Goal: Task Accomplishment & Management: Manage account settings

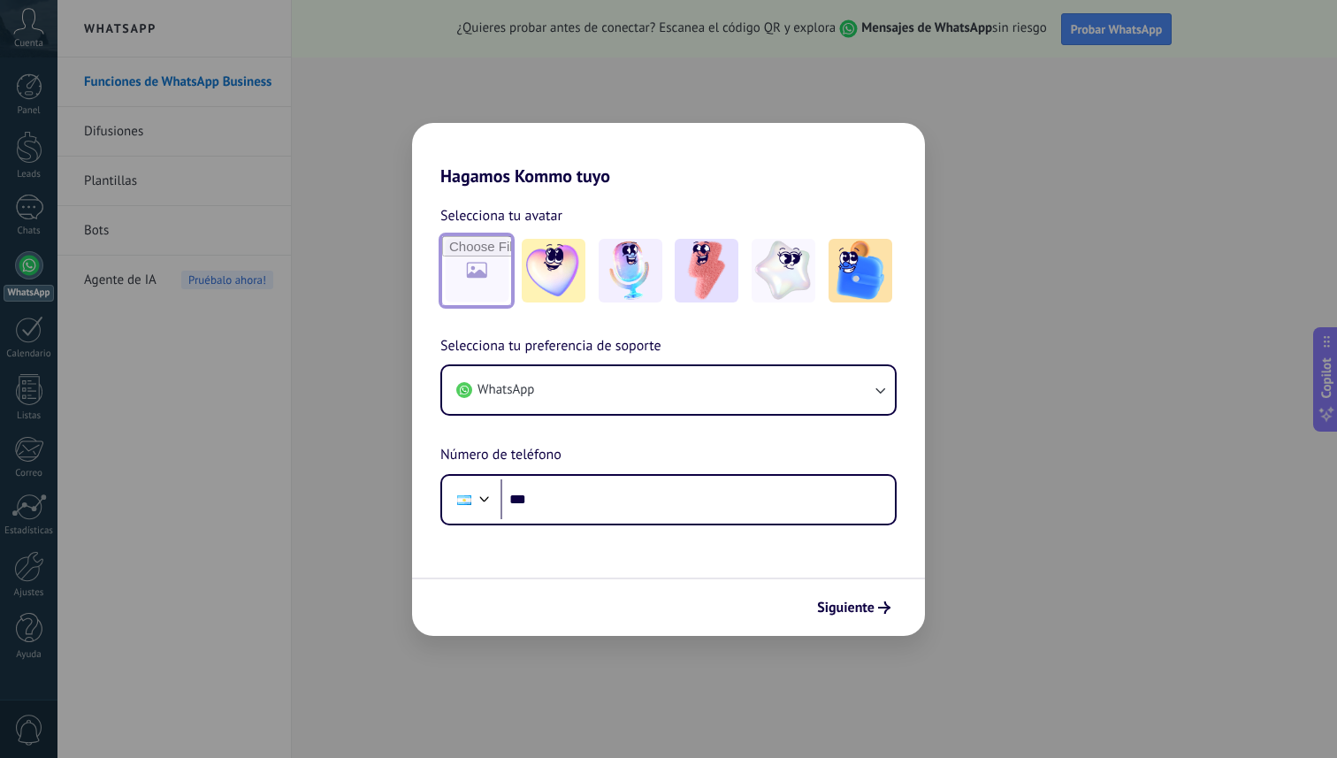
click at [496, 248] on input "file" at bounding box center [476, 270] width 69 height 69
type input "**********"
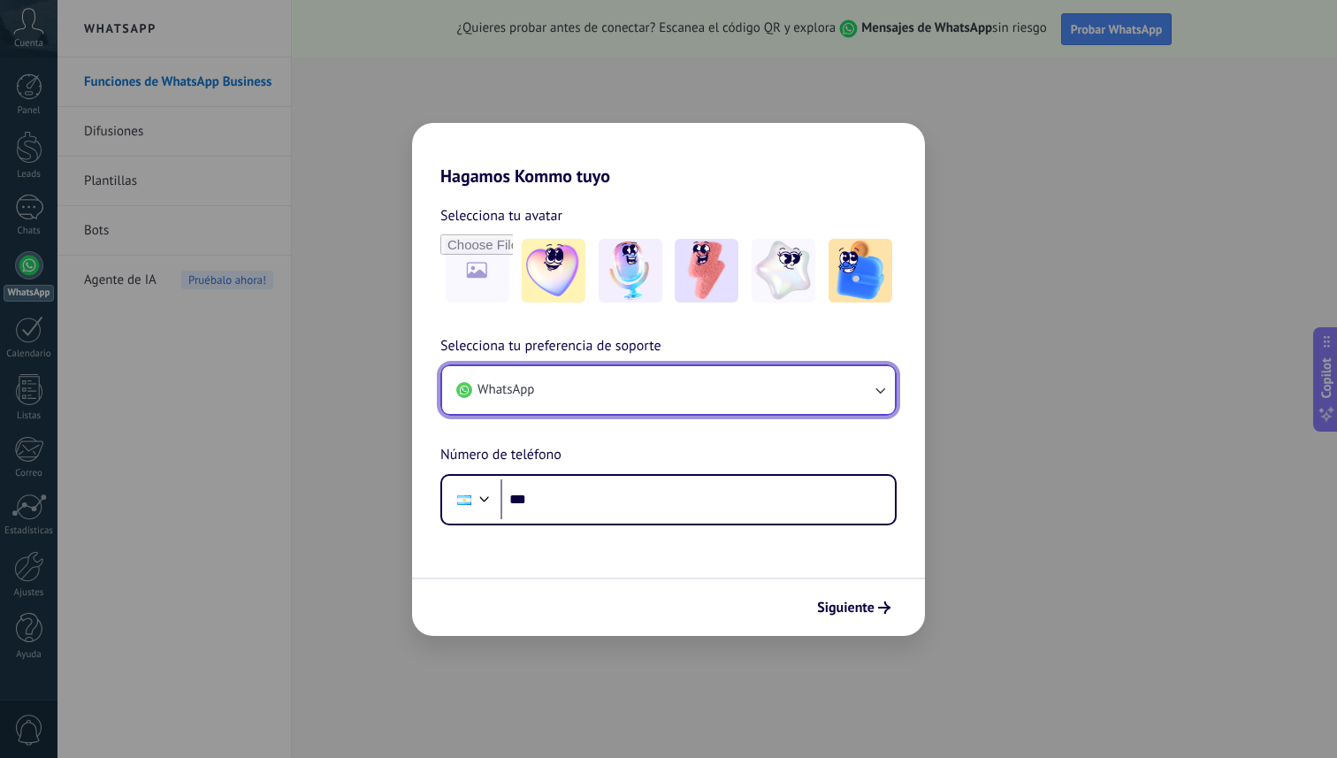
click at [621, 387] on button "WhatsApp" at bounding box center [668, 390] width 453 height 48
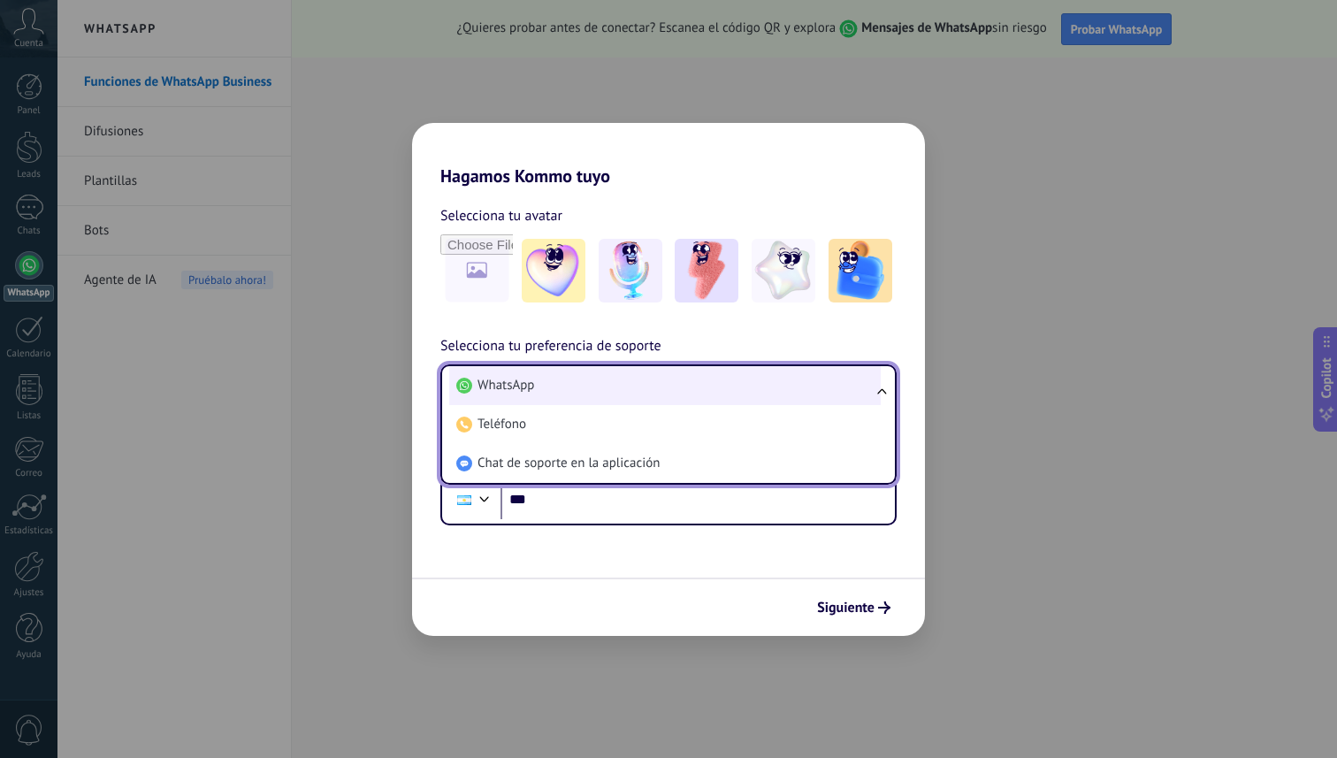
click at [552, 389] on li "WhatsApp" at bounding box center [664, 385] width 431 height 39
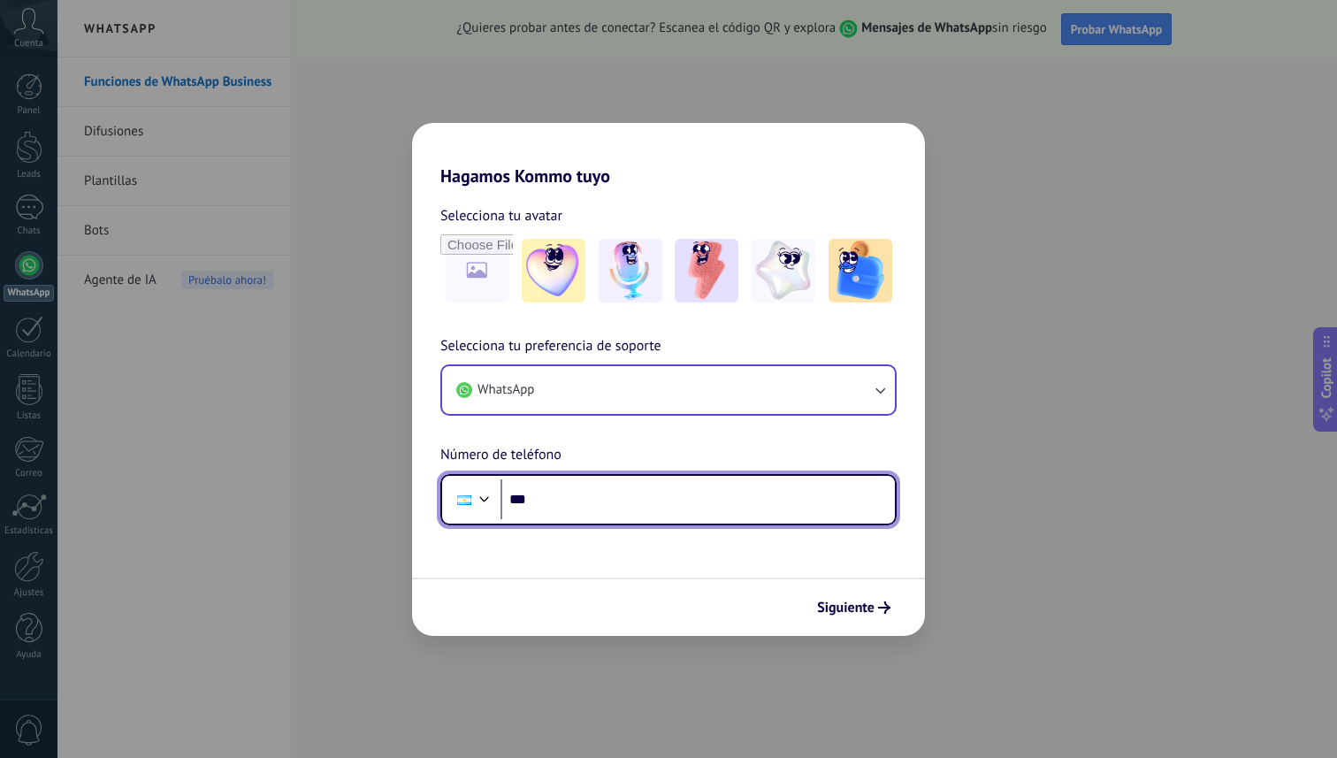
click at [569, 499] on input "***" at bounding box center [697, 499] width 394 height 41
type input "**********"
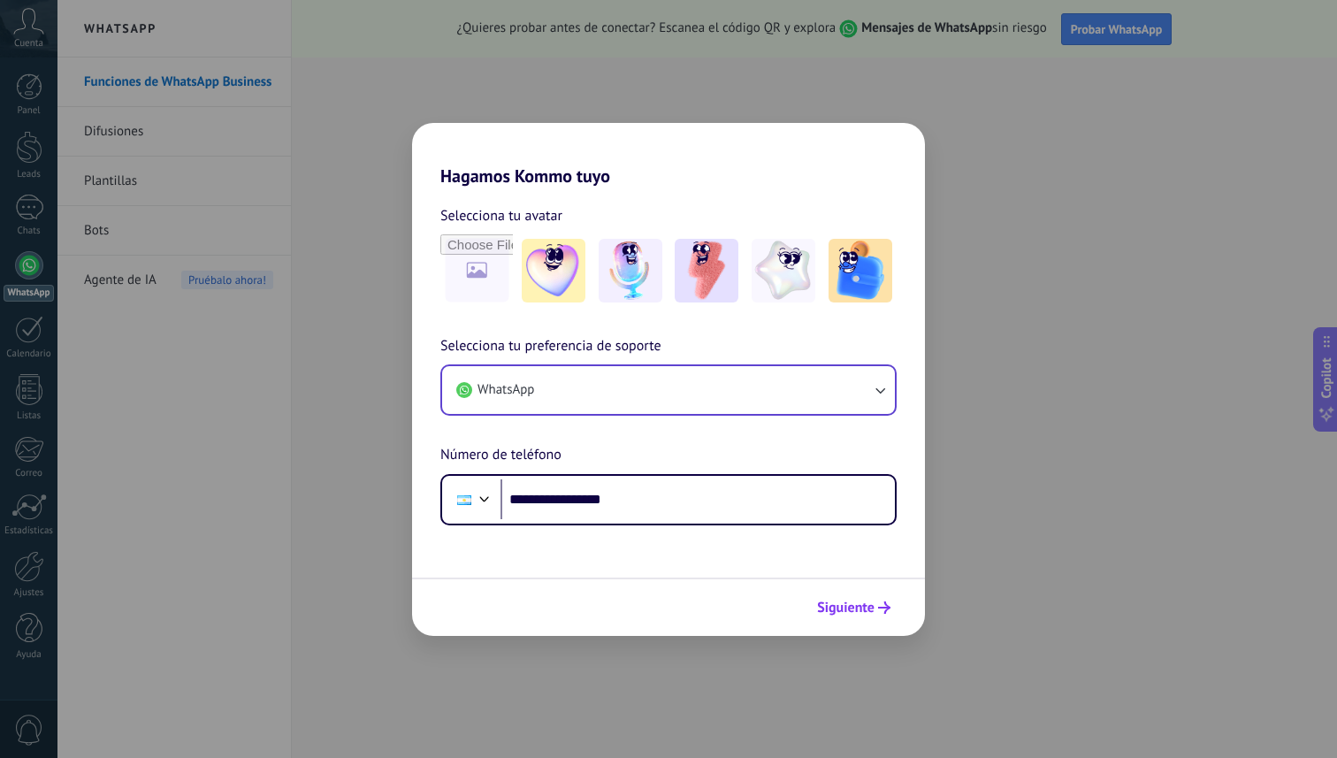
click at [880, 606] on use "submit" at bounding box center [884, 607] width 12 height 12
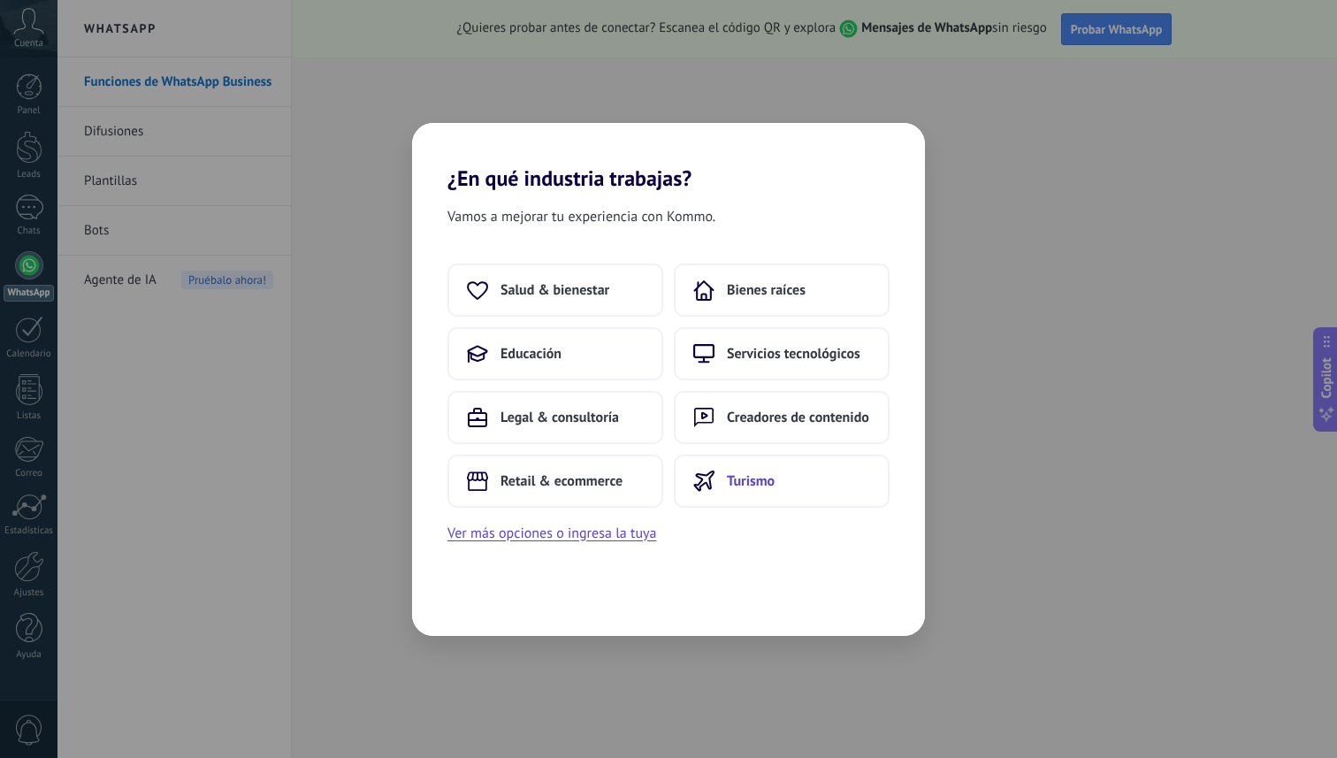
click at [749, 487] on span "Turismo" at bounding box center [751, 481] width 48 height 18
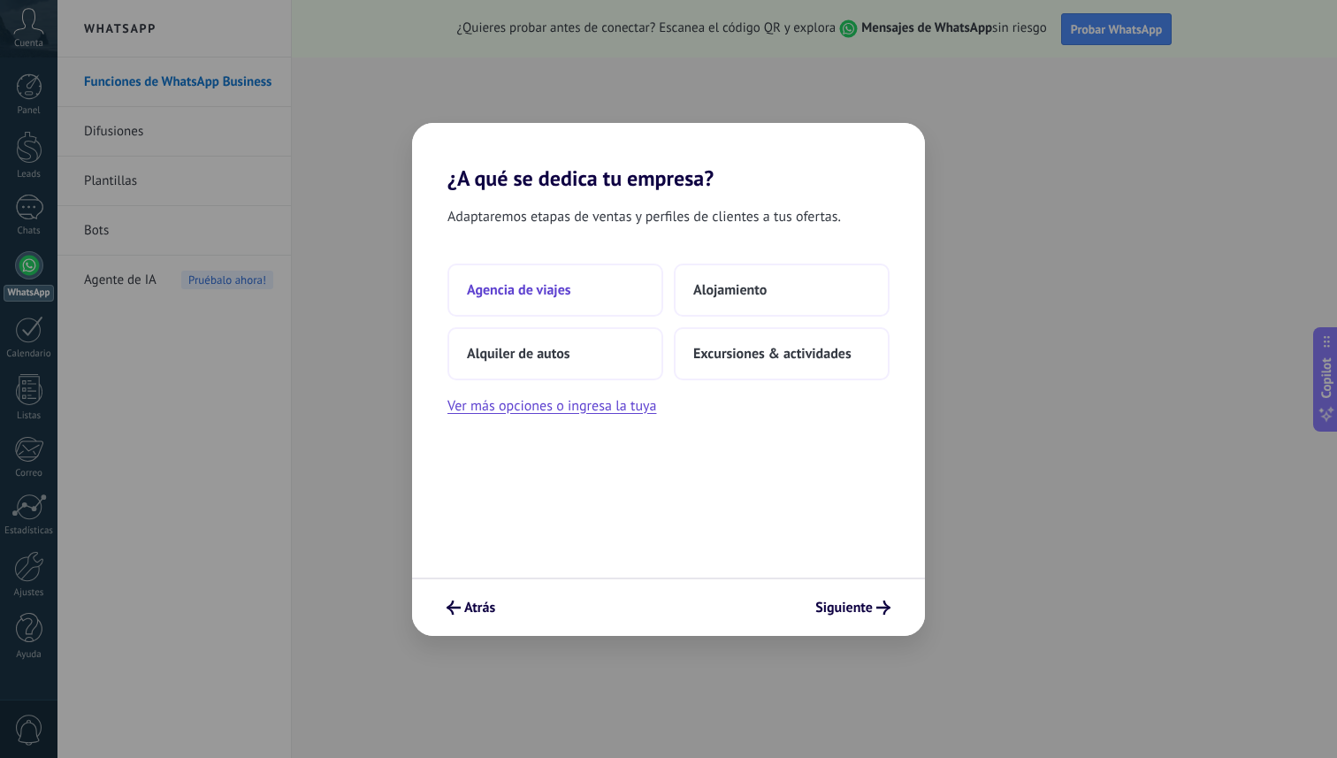
click at [562, 291] on span "Agencia de viajes" at bounding box center [519, 290] width 104 height 18
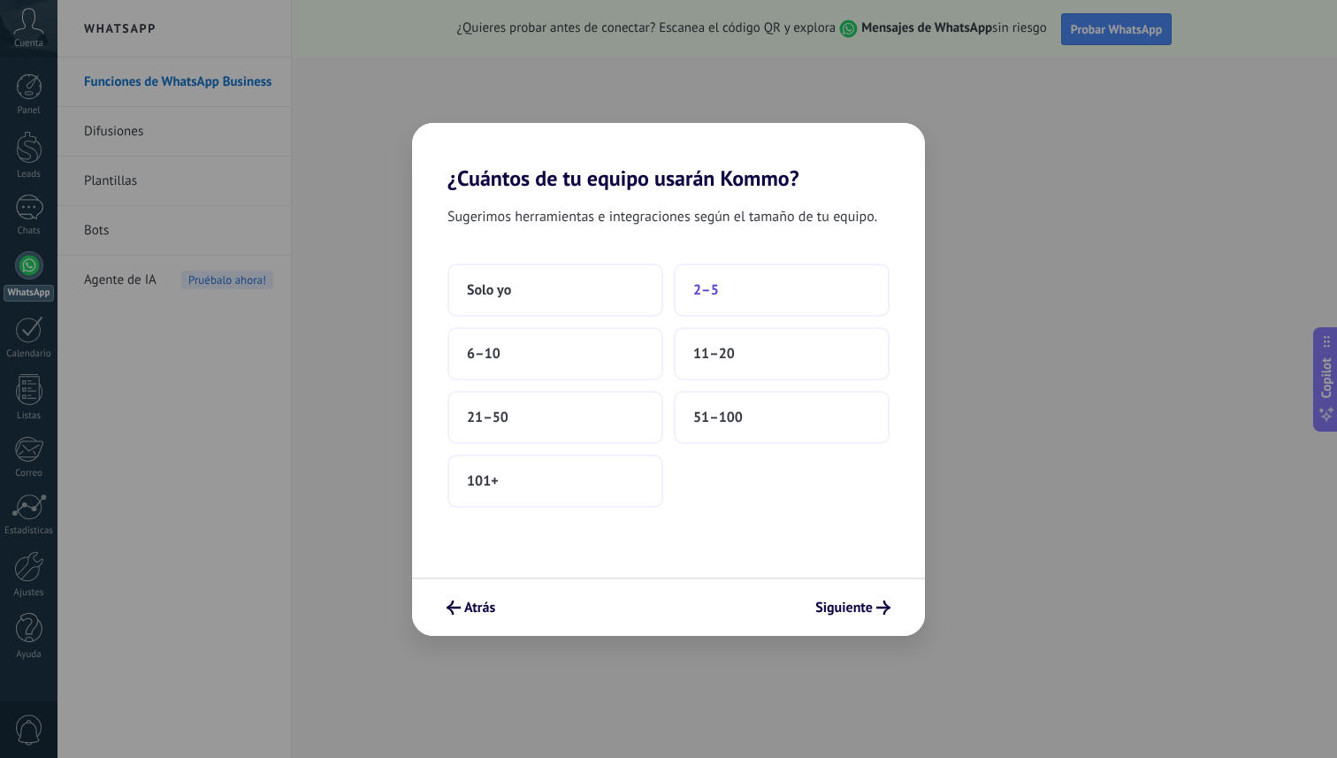
click at [729, 289] on button "2–5" at bounding box center [782, 289] width 216 height 53
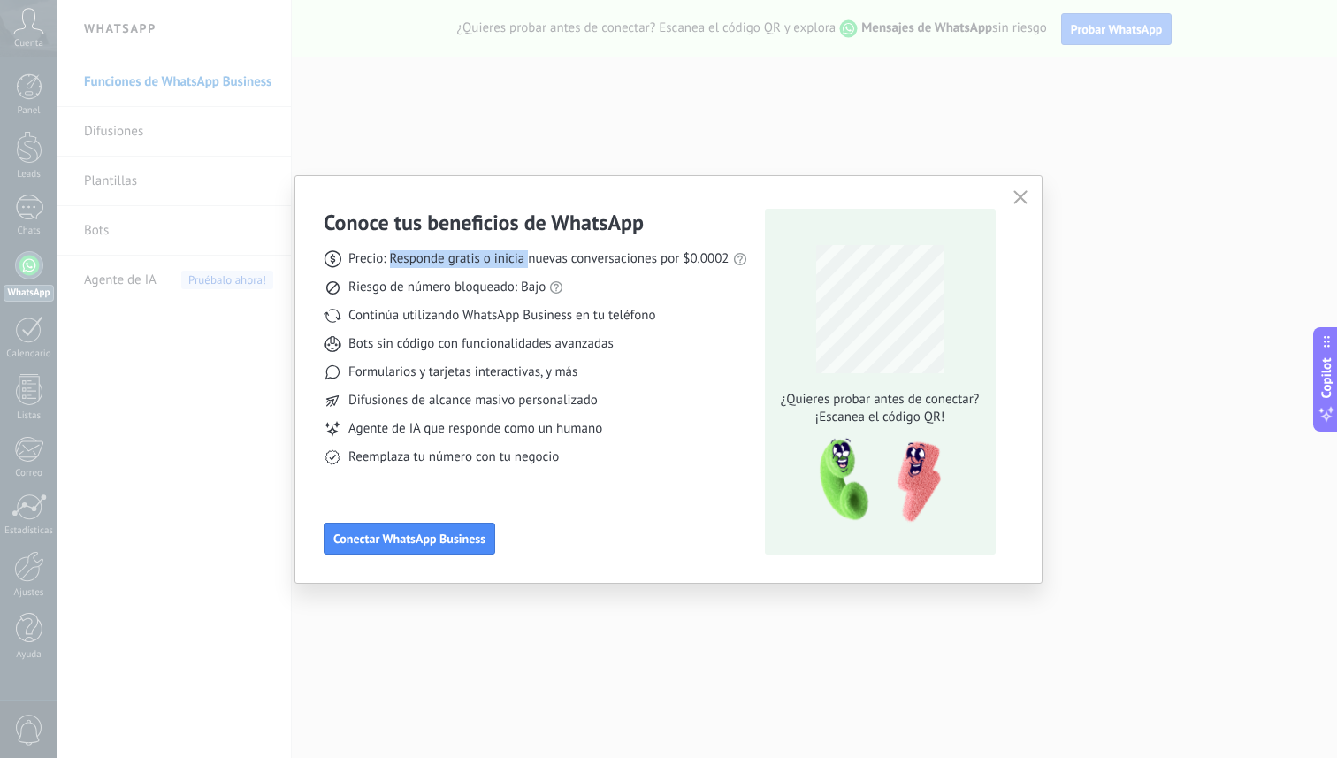
drag, startPoint x: 391, startPoint y: 260, endPoint x: 530, endPoint y: 259, distance: 138.8
click at [530, 259] on span "Precio: Responde gratis o inicia nuevas conversaciones por $0.0002" at bounding box center [538, 259] width 381 height 18
click at [757, 226] on link "precios actuales de Meta" at bounding box center [775, 227] width 141 height 17
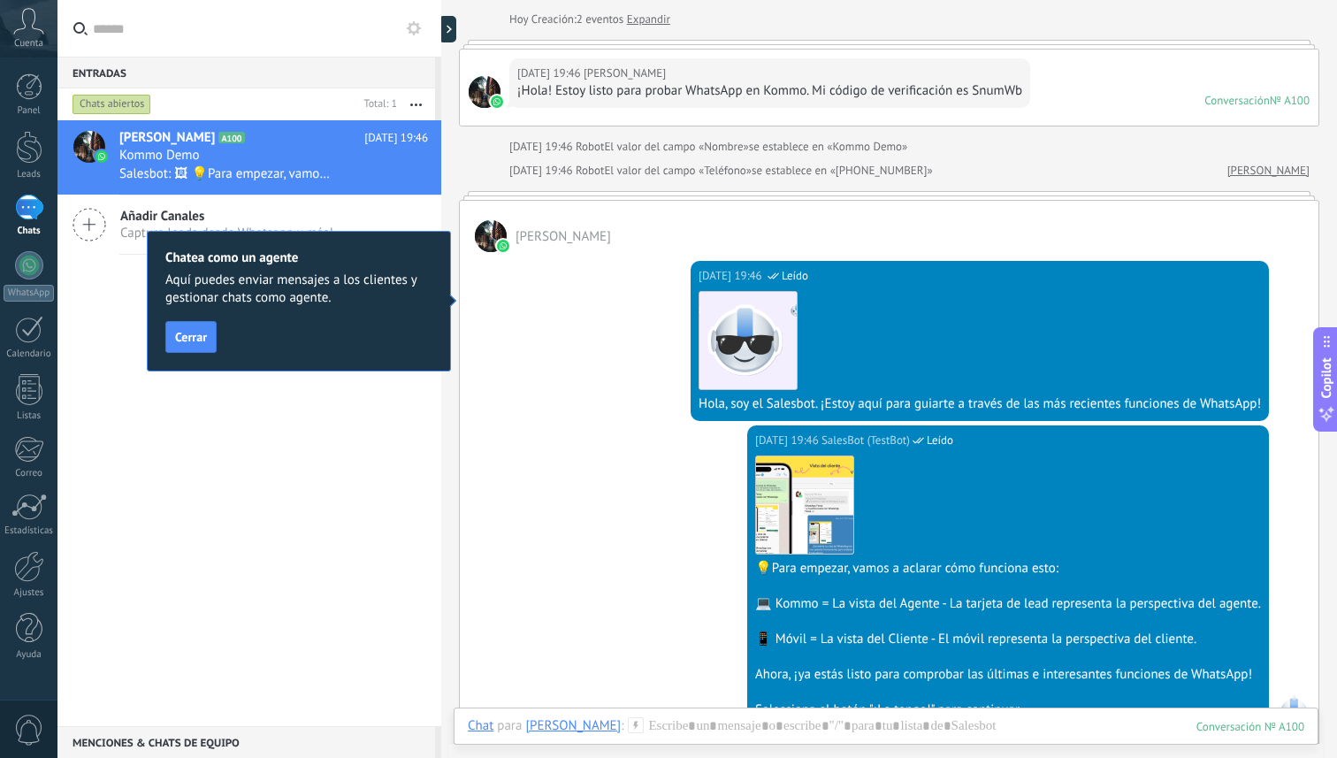
scroll to position [8, 0]
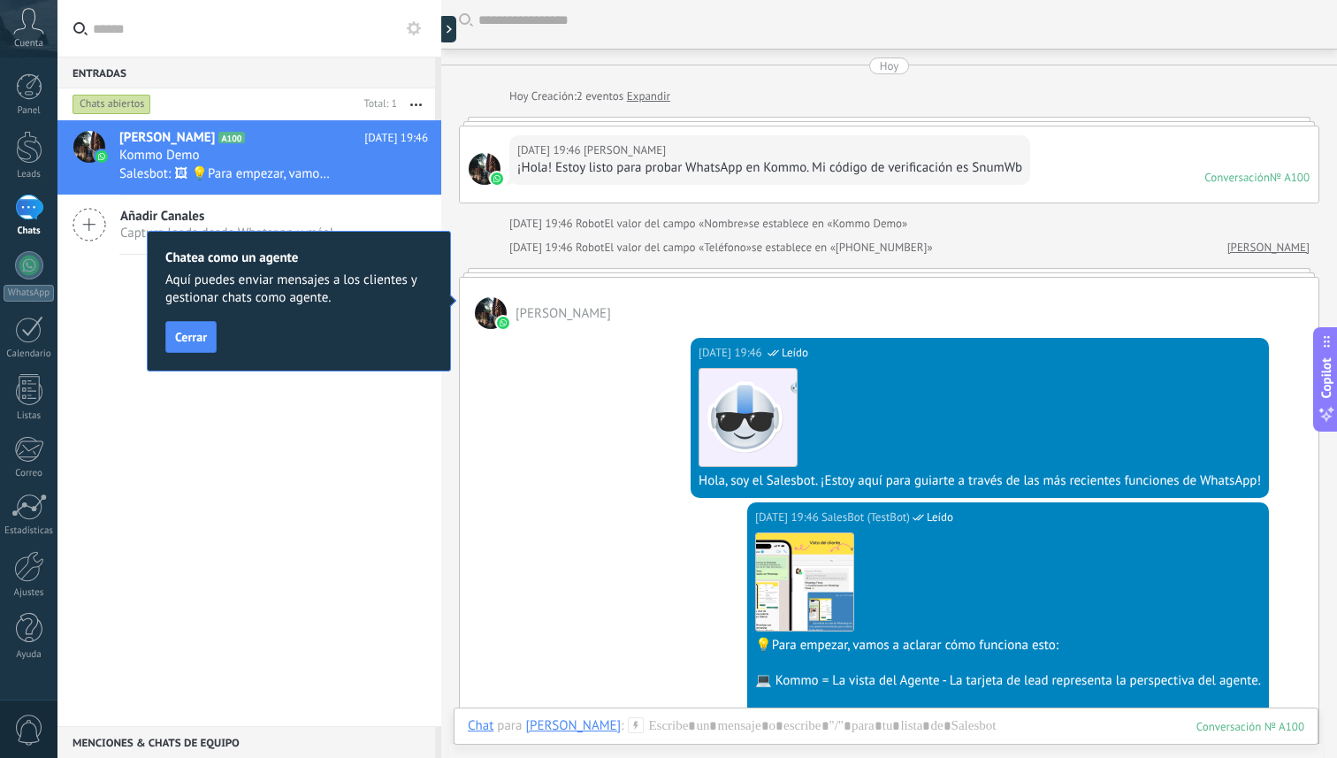
click at [968, 137] on div "[DATE] 19:46 [PERSON_NAME] ¡Hola! Estoy listo para probar WhatsApp en Kommo. Mi…" at bounding box center [769, 160] width 521 height 50
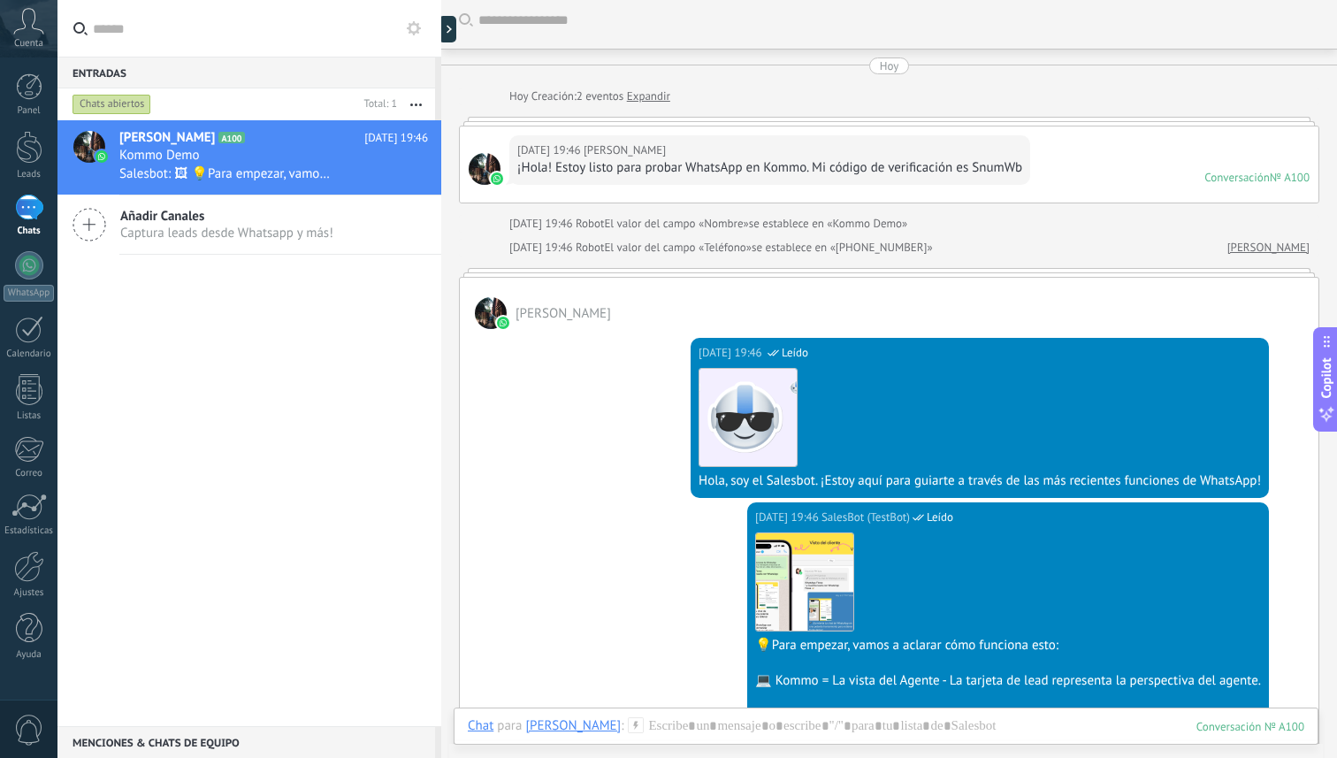
click at [692, 174] on div "¡Hola! Estoy listo para probar WhatsApp en Kommo. Mi código de verificación es …" at bounding box center [769, 168] width 505 height 18
click at [680, 157] on div "[DATE] 19:46 [PERSON_NAME]" at bounding box center [769, 150] width 505 height 18
click at [666, 98] on link "Expandir" at bounding box center [648, 97] width 43 height 18
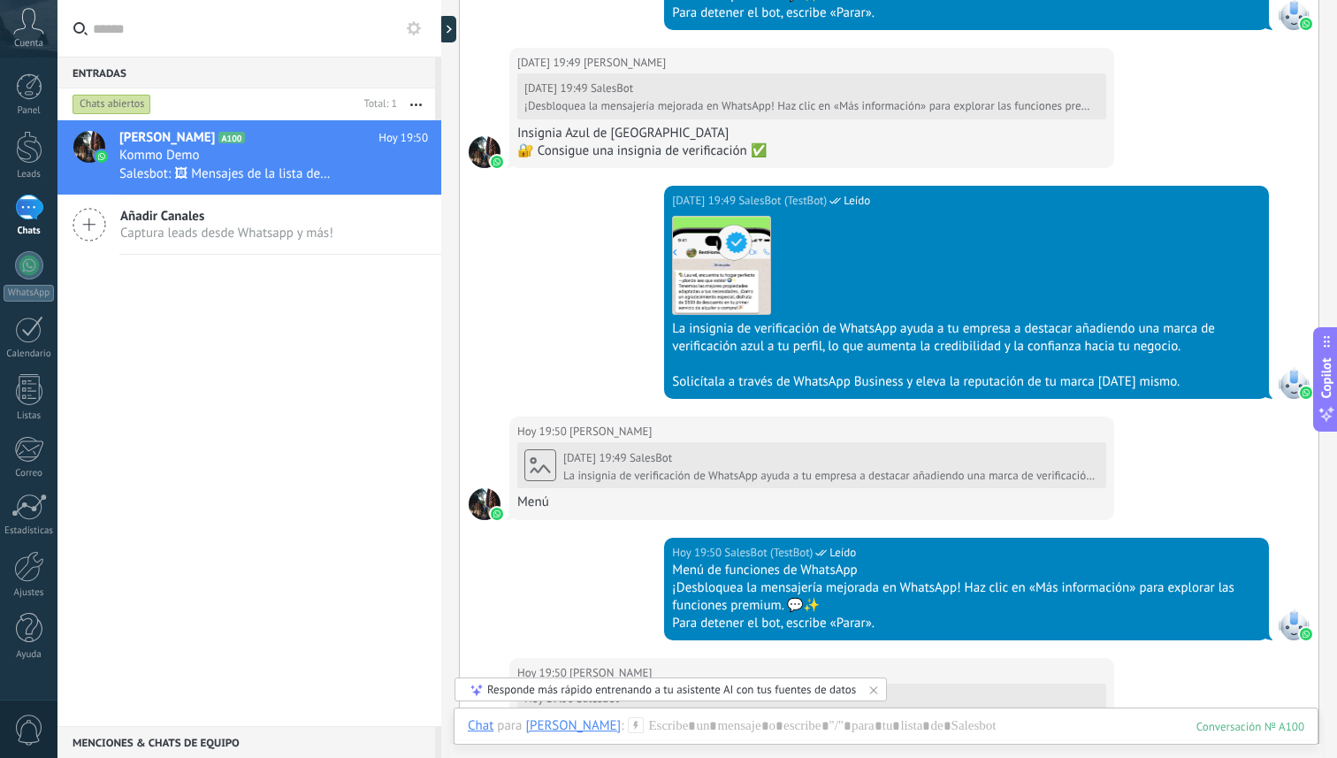
scroll to position [2559, 0]
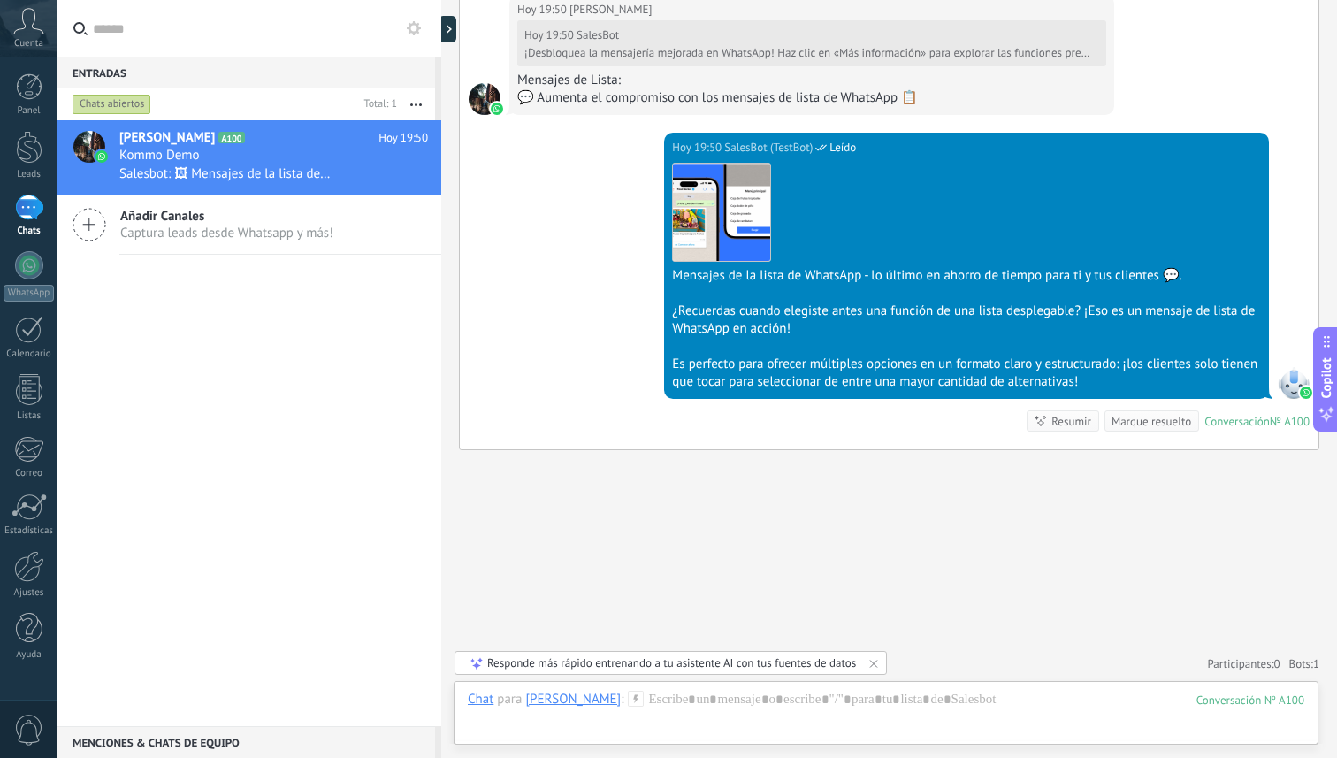
click at [563, 306] on div "[DATE] 19:50 SalesBot (TestBot) Leído Descargar Mensajes de la lista de WhatsAp…" at bounding box center [889, 291] width 858 height 316
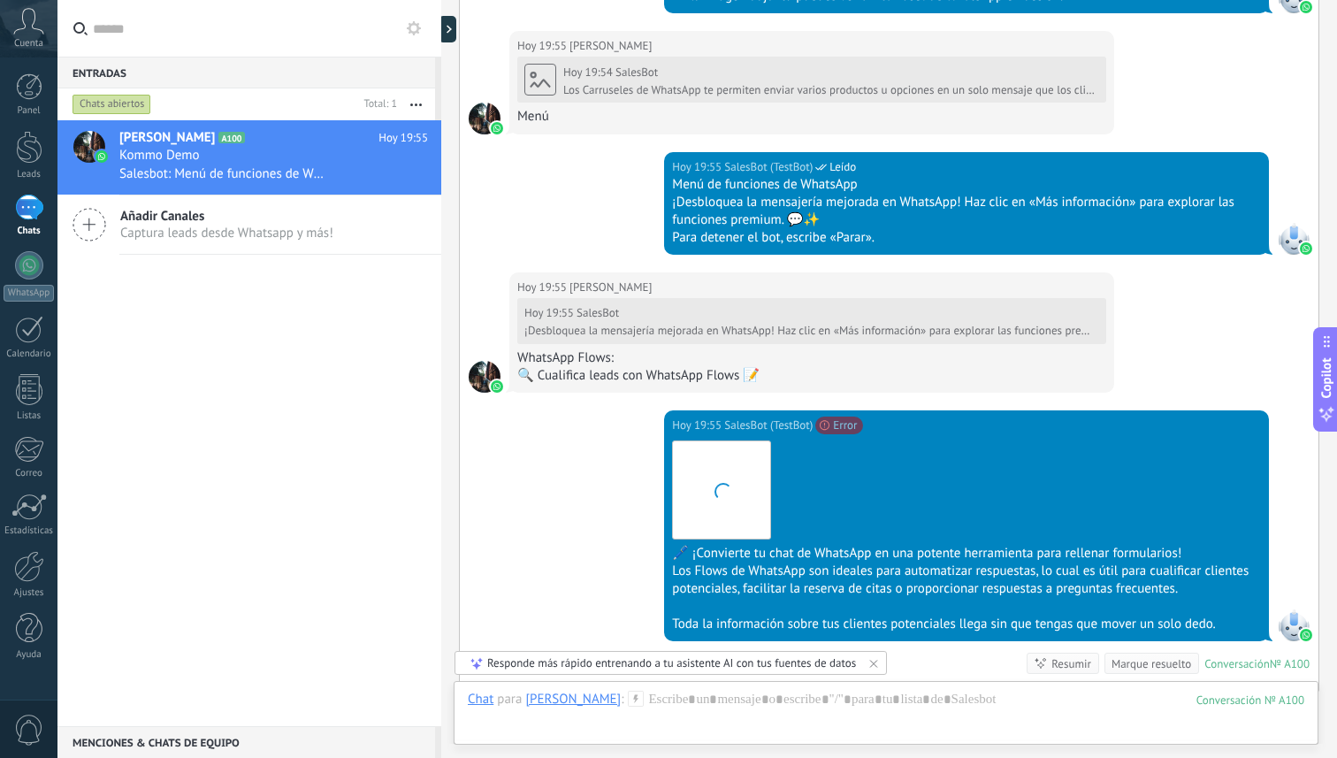
scroll to position [5715, 0]
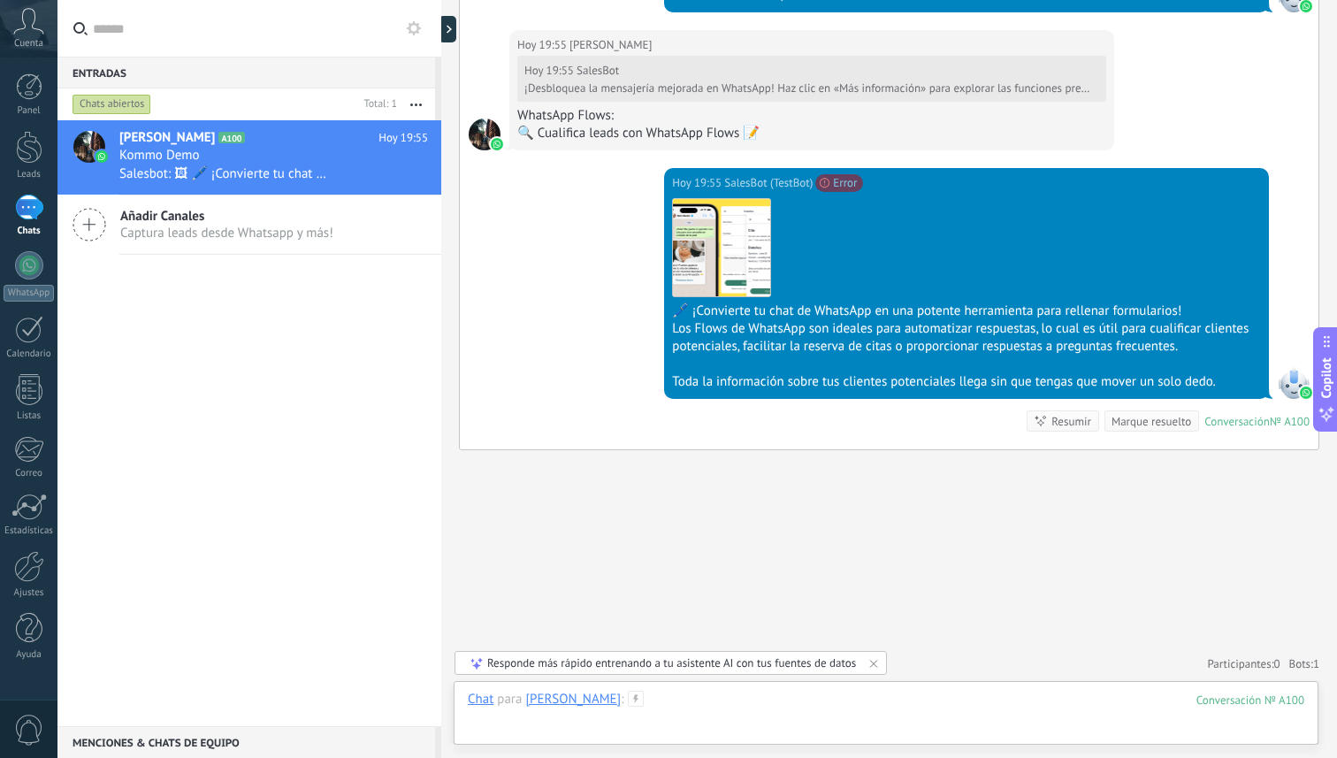
click at [873, 698] on div at bounding box center [886, 716] width 836 height 53
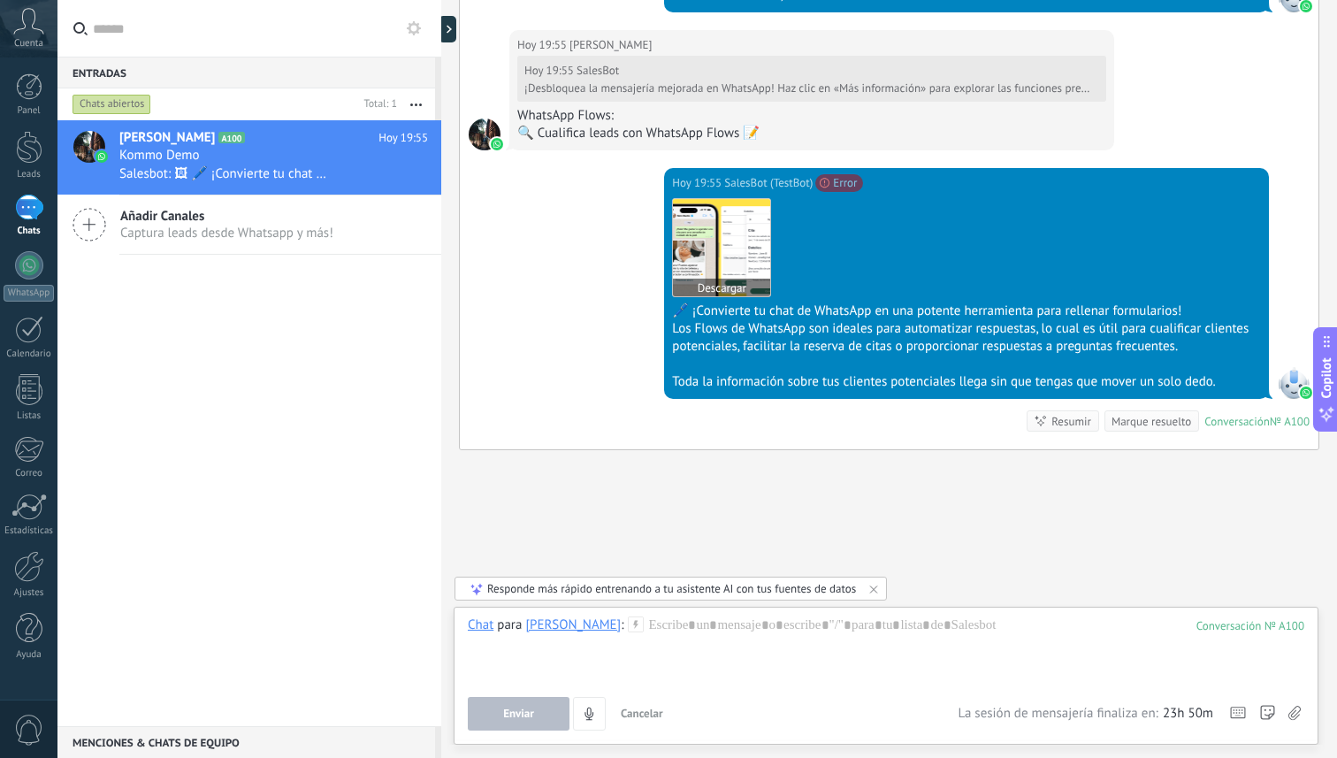
click at [748, 269] on img at bounding box center [721, 247] width 97 height 97
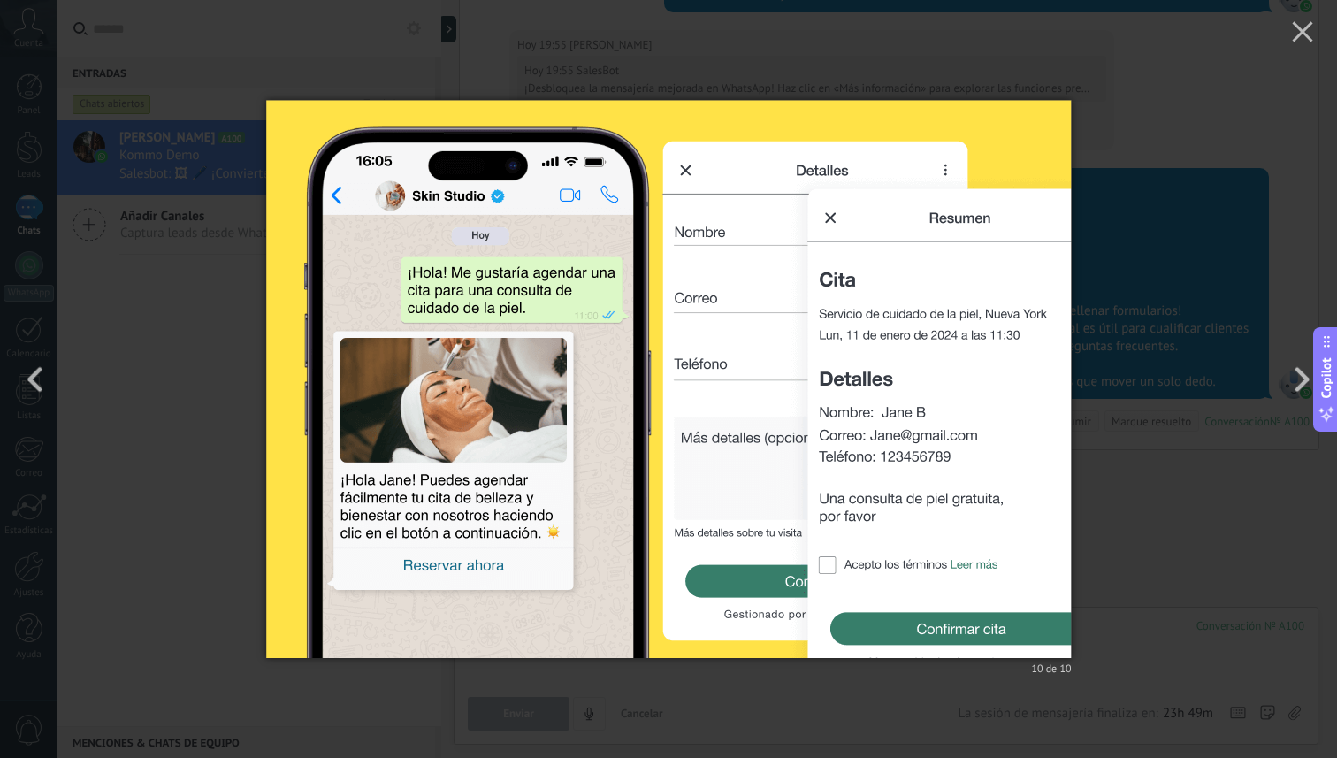
click at [955, 58] on div "10 de 10" at bounding box center [668, 379] width 1337 height 758
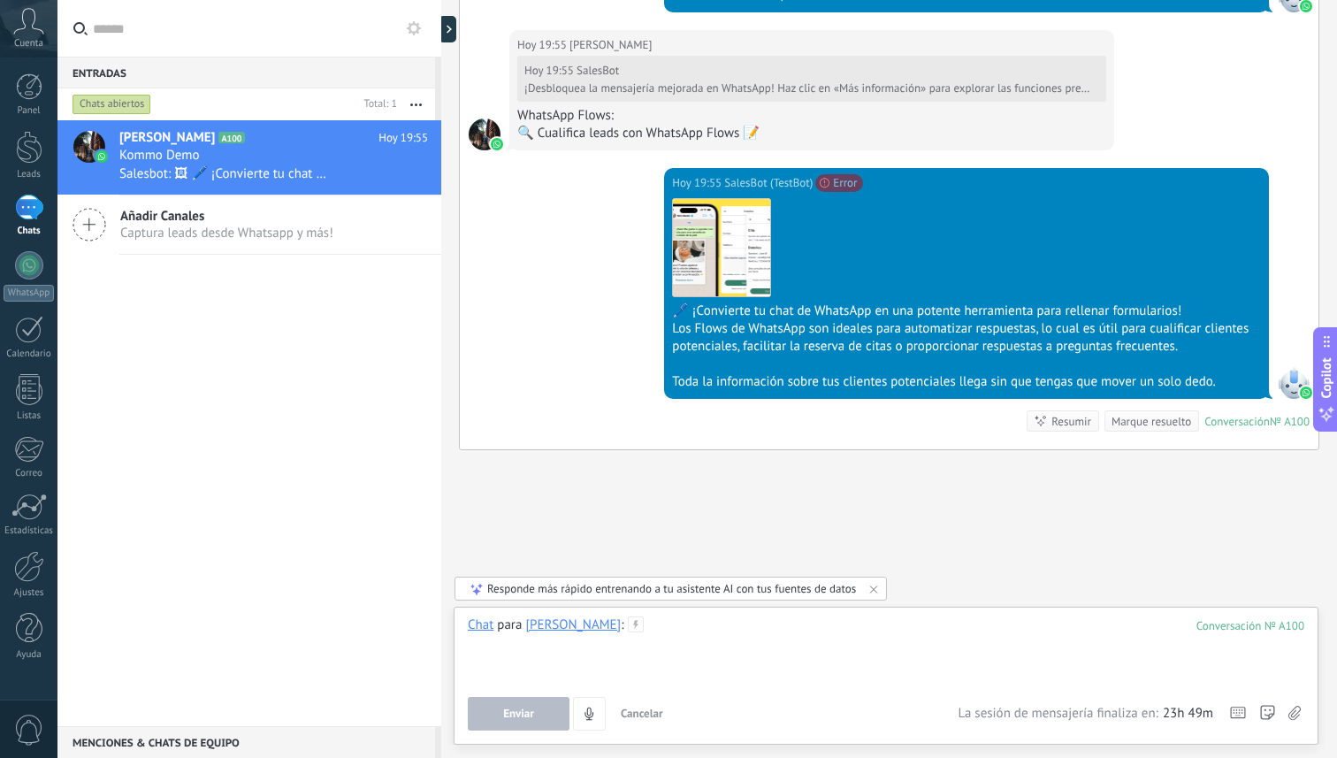
click at [606, 636] on div at bounding box center [886, 649] width 836 height 67
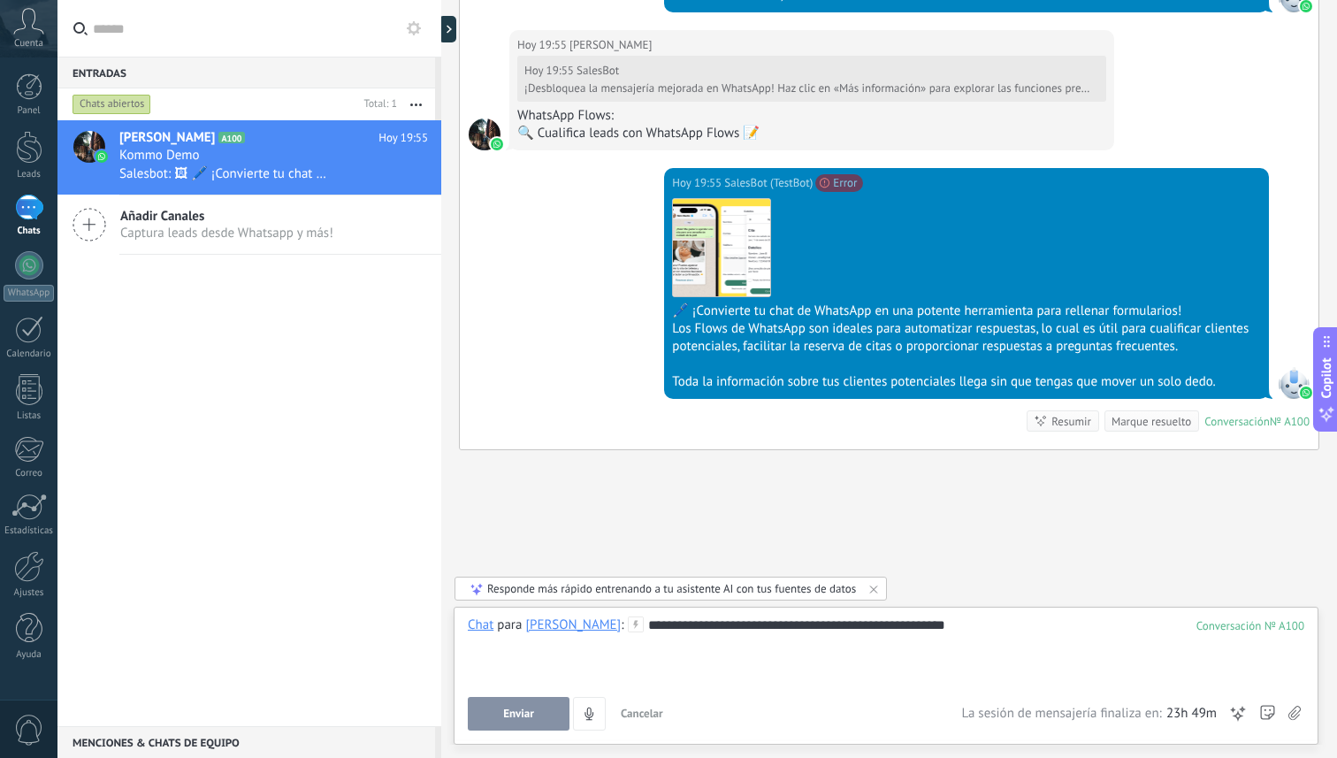
click at [507, 717] on span "Enviar" at bounding box center [518, 713] width 31 height 12
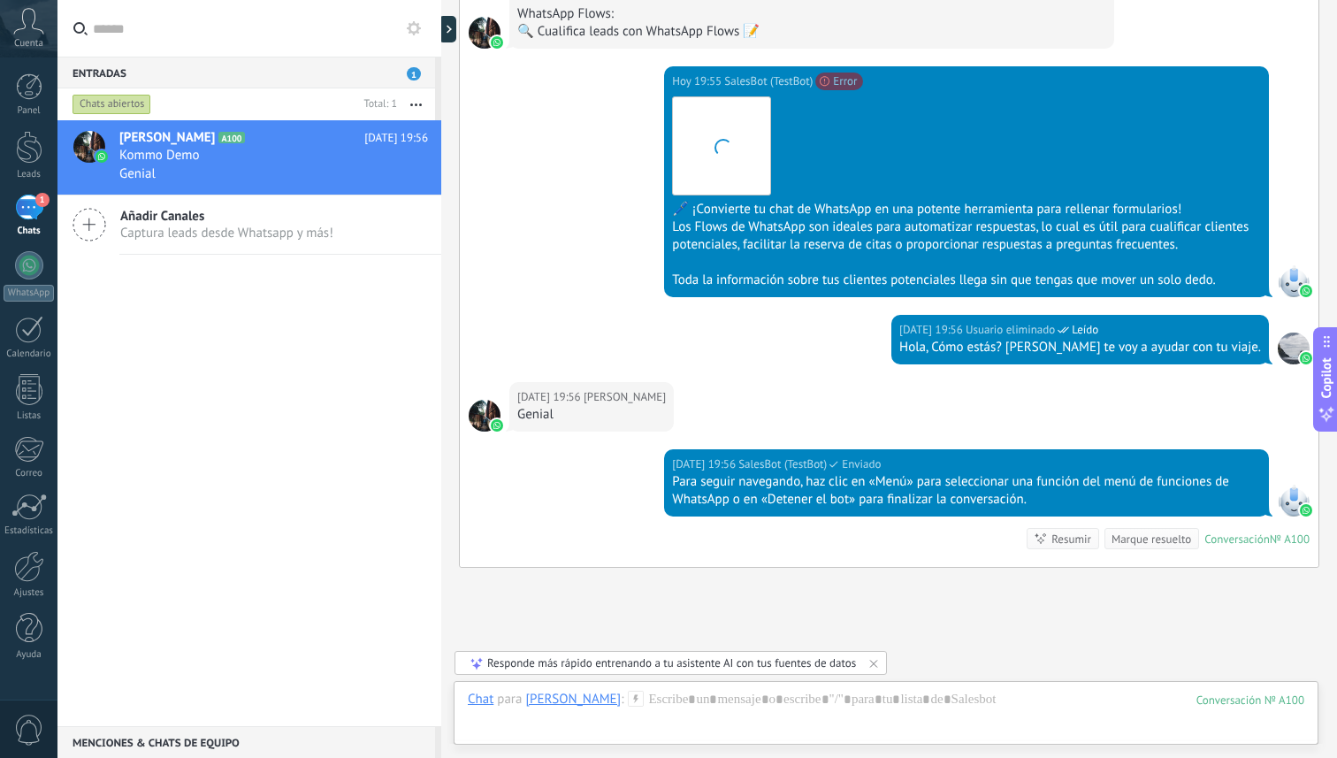
scroll to position [5935, 0]
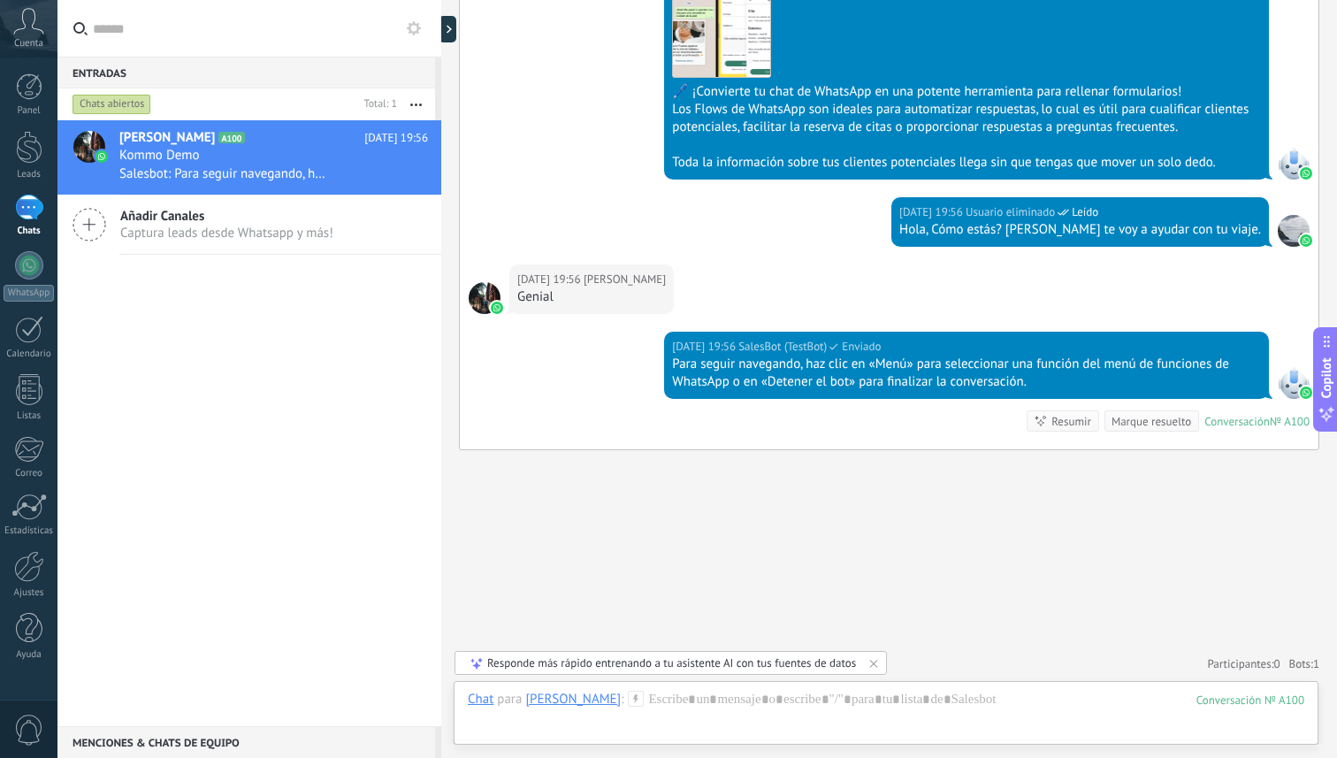
click at [518, 660] on div "Responde más rápido entrenando a tu asistente AI con tus fuentes de datos" at bounding box center [671, 662] width 369 height 15
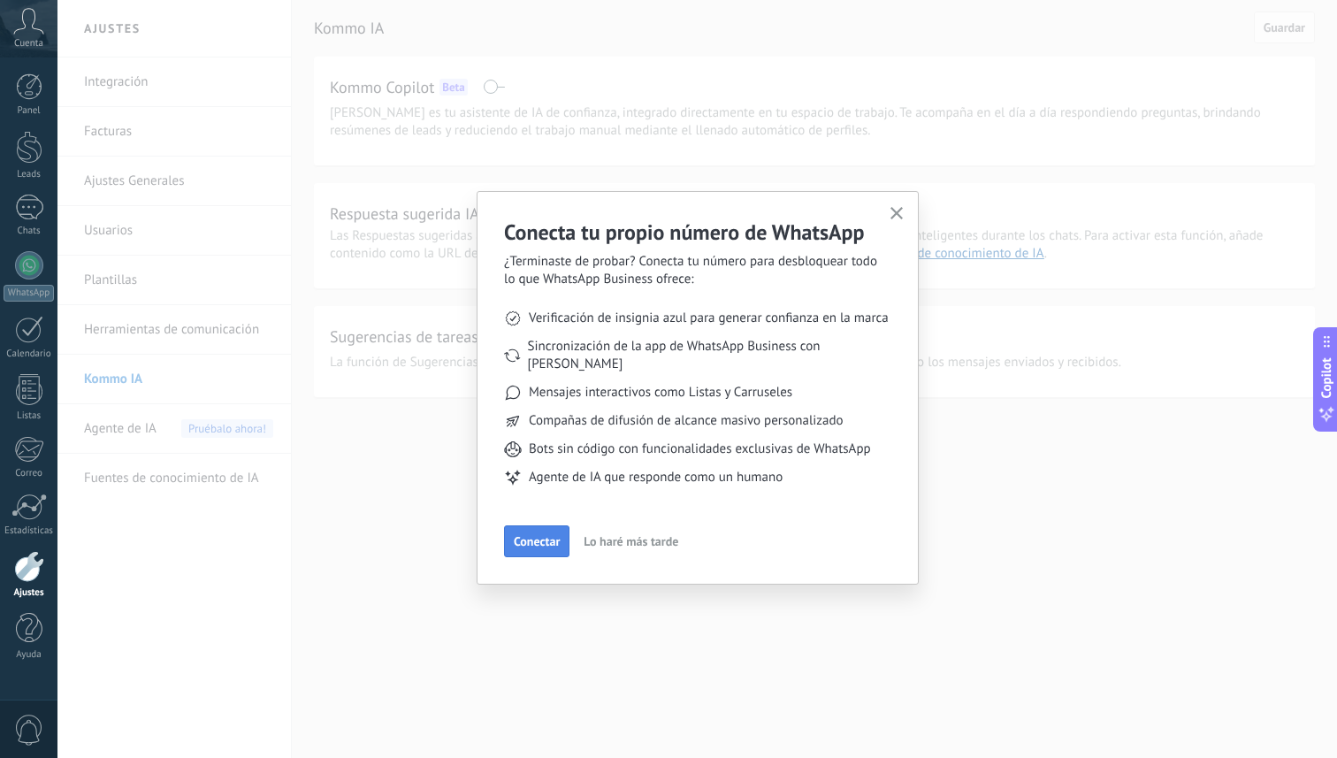
click at [547, 535] on span "Conectar" at bounding box center [537, 541] width 46 height 12
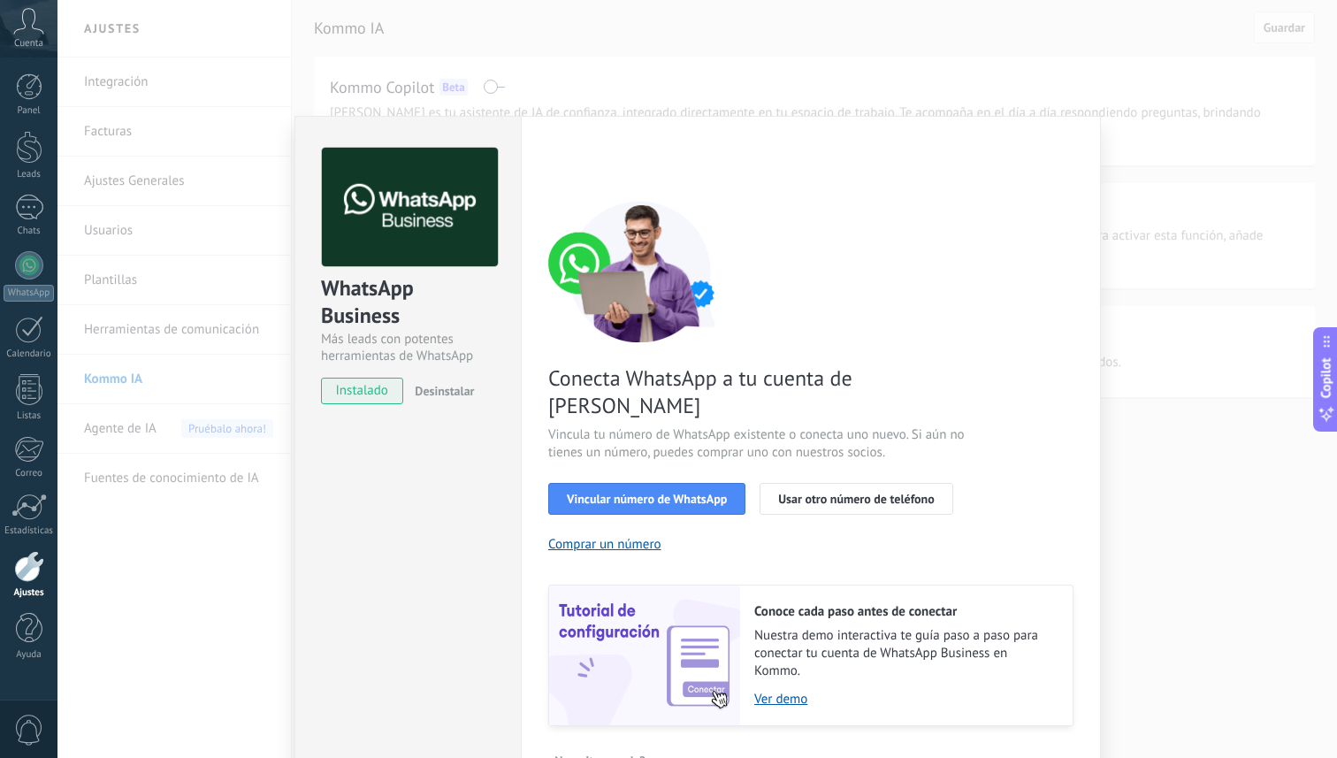
scroll to position [20, 0]
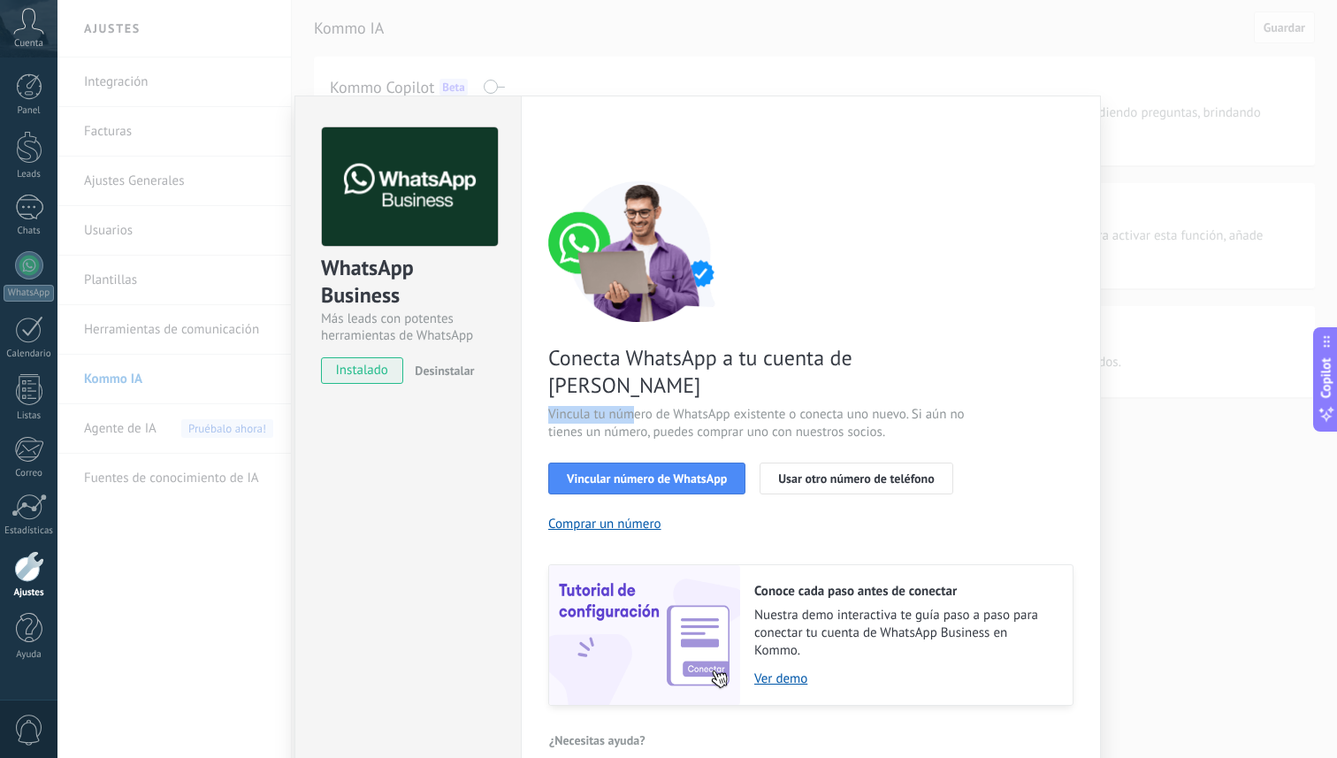
drag, startPoint x: 545, startPoint y: 385, endPoint x: 627, endPoint y: 387, distance: 81.4
click at [627, 406] on span "Vincula tu número de WhatsApp existente o conecta uno nuevo. Si aún no tienes u…" at bounding box center [758, 423] width 421 height 35
click at [782, 670] on link "Ver demo" at bounding box center [904, 678] width 301 height 17
click at [523, 70] on div "WhatsApp Business Más leads con potentes herramientas de WhatsApp instalado Des…" at bounding box center [696, 379] width 1279 height 758
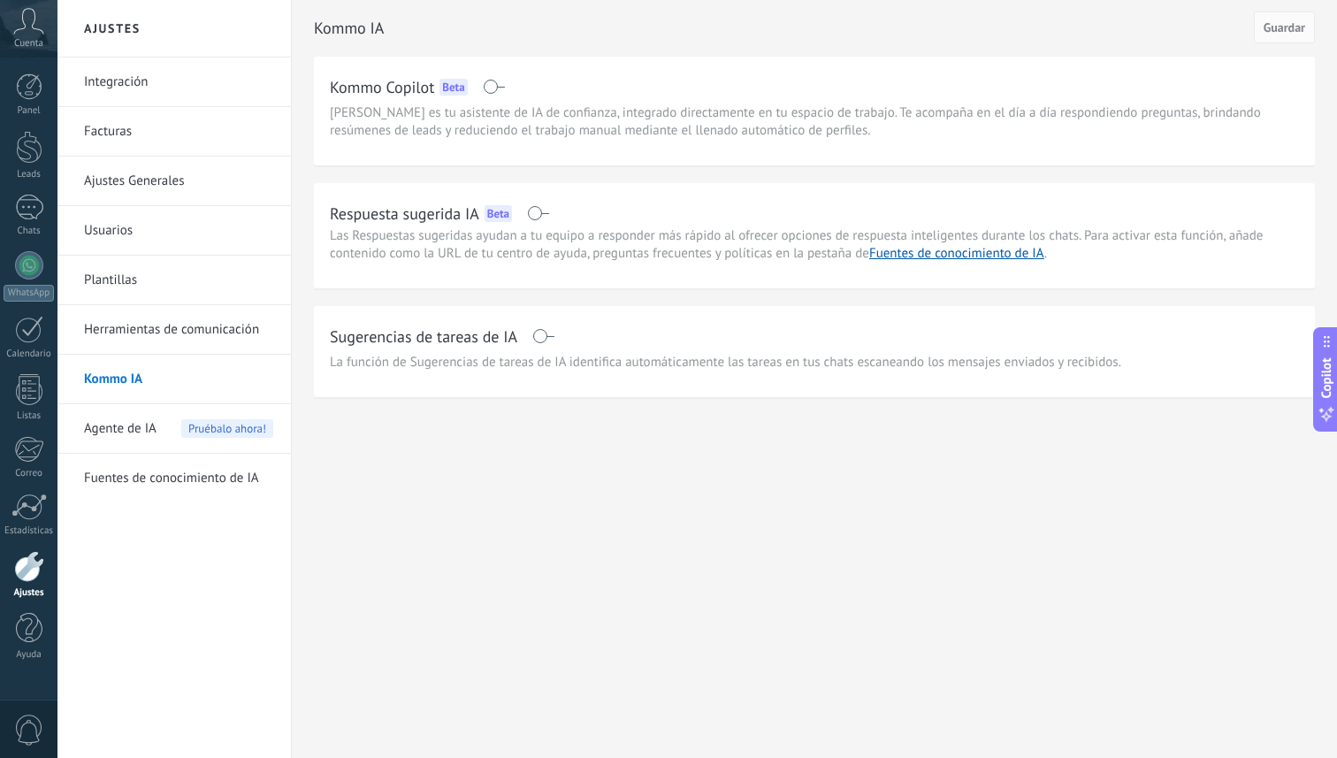
scroll to position [0, 0]
click at [32, 26] on use at bounding box center [29, 21] width 30 height 26
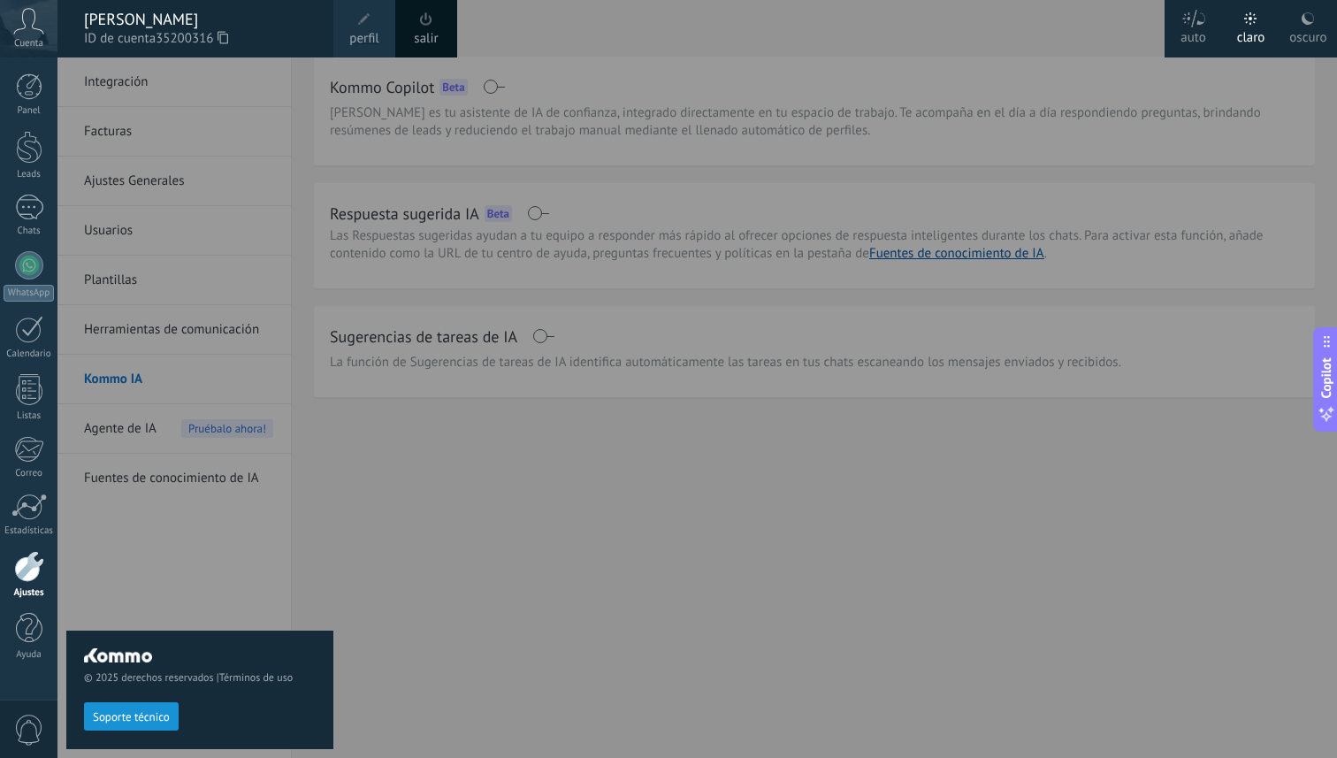
click at [28, 28] on icon at bounding box center [28, 21] width 31 height 27
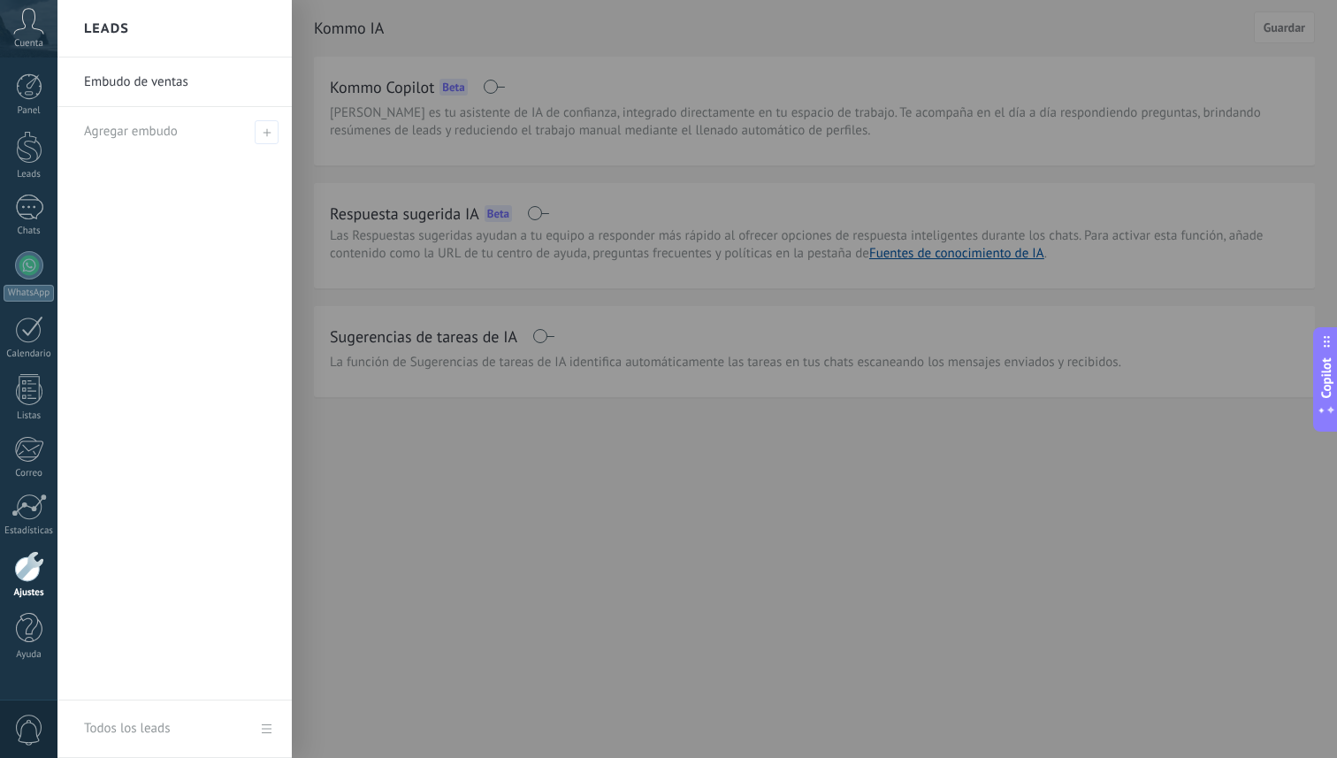
click at [537, 477] on div at bounding box center [725, 379] width 1337 height 758
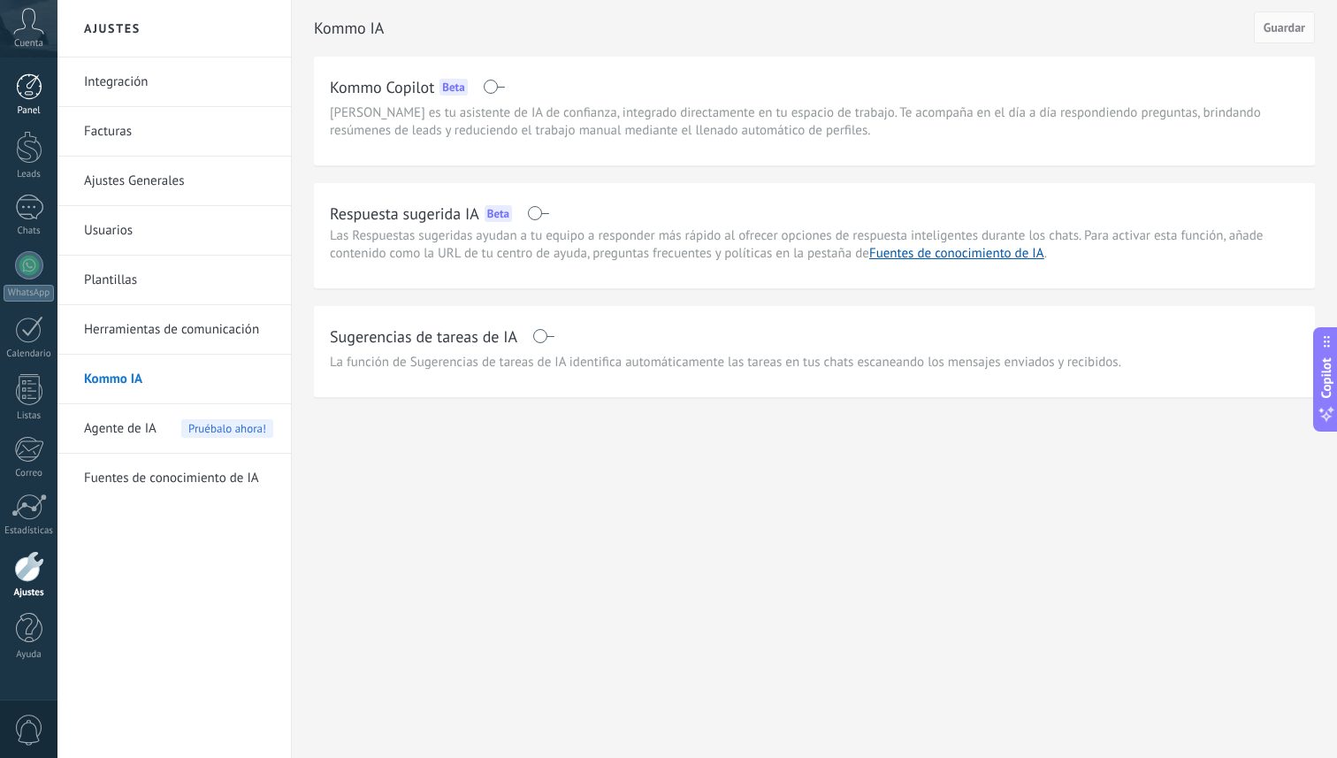
click at [27, 88] on div at bounding box center [29, 86] width 27 height 27
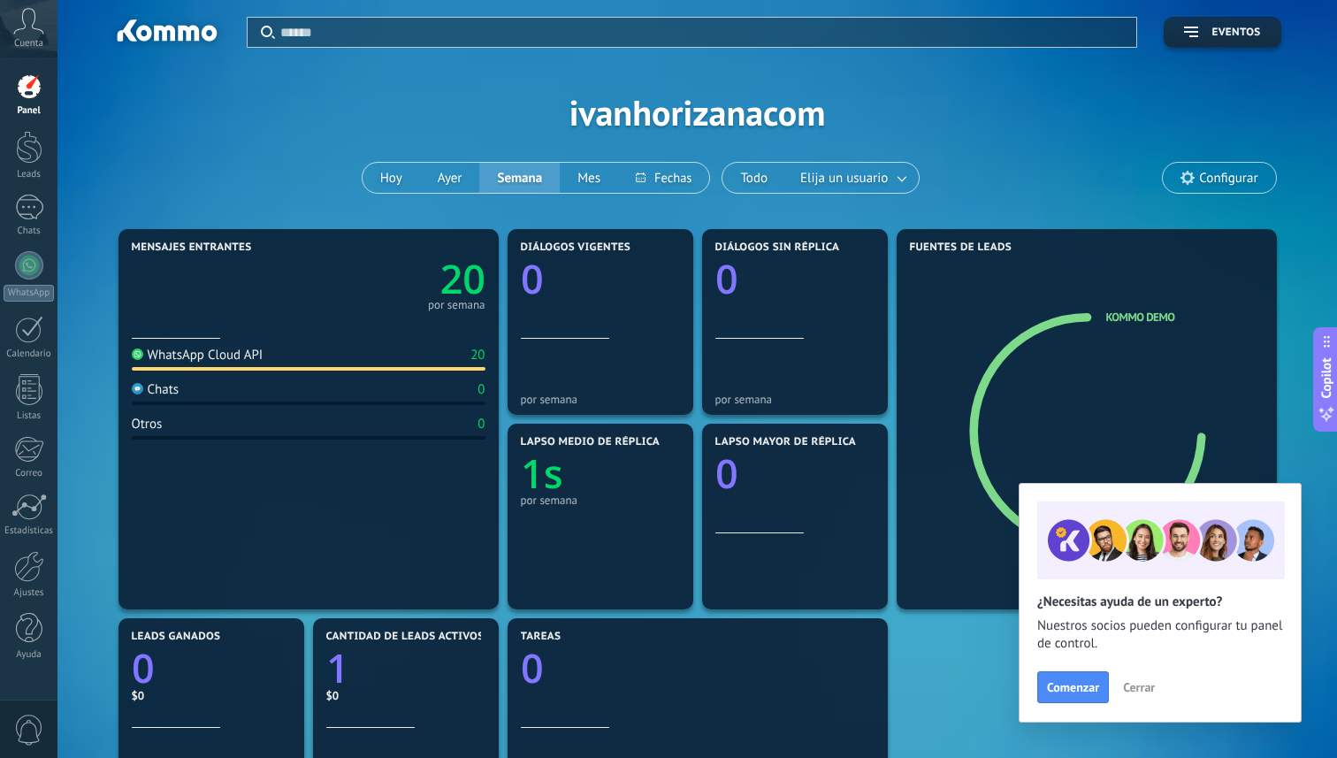
click at [1147, 681] on span "Cerrar" at bounding box center [1139, 687] width 32 height 12
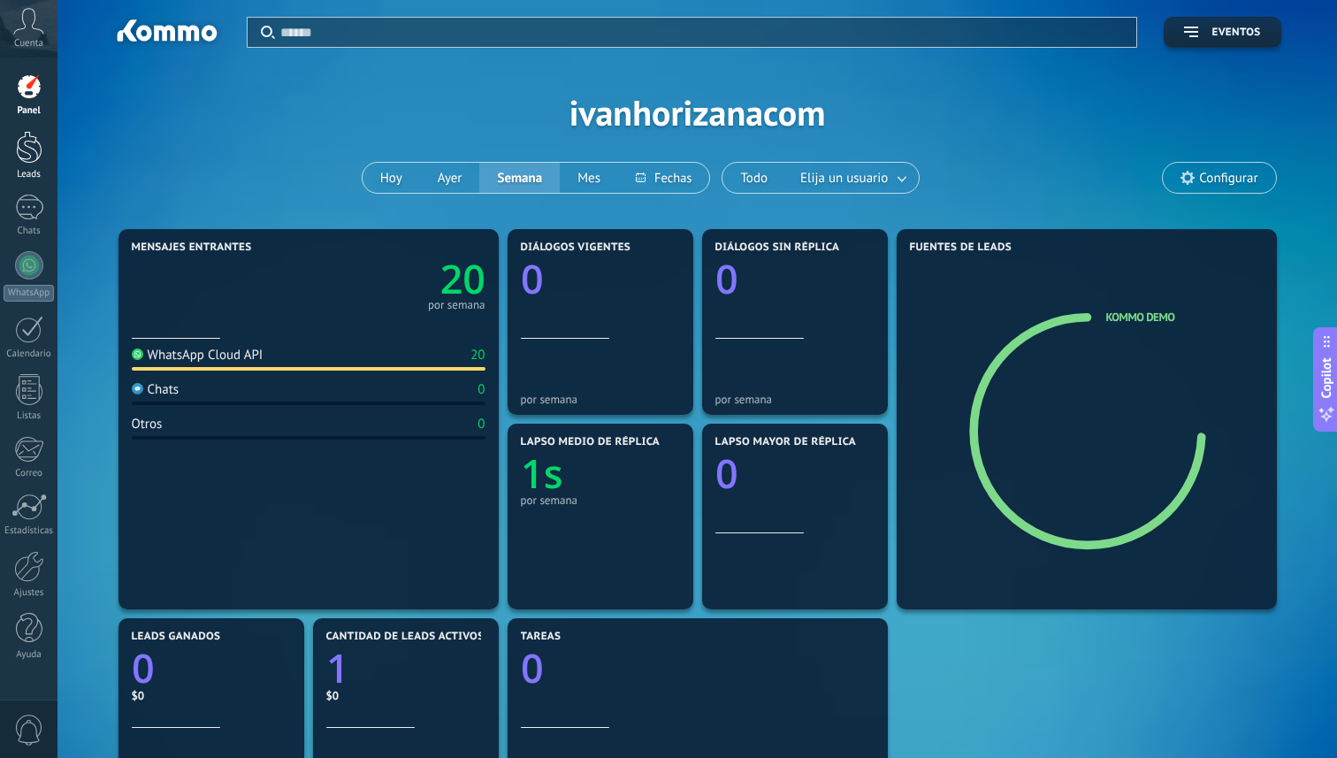
click at [24, 144] on div at bounding box center [29, 147] width 27 height 33
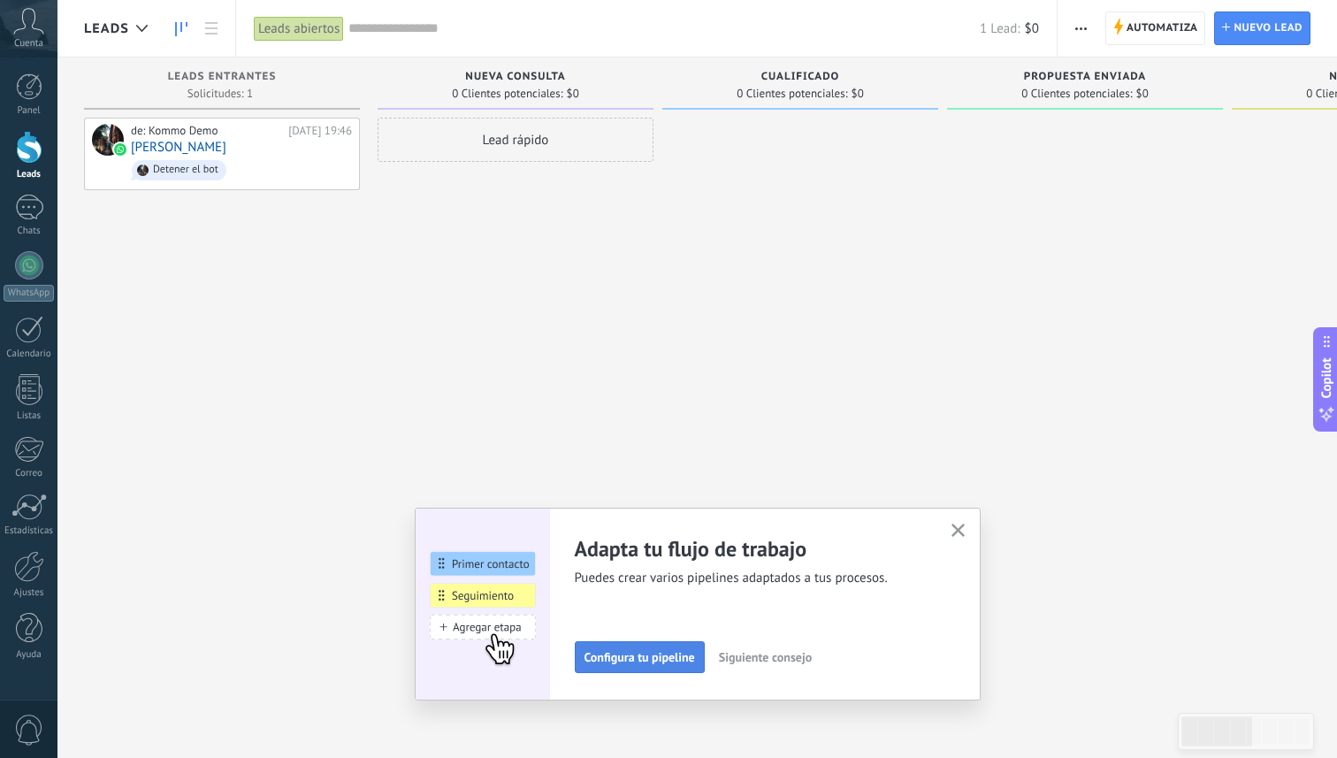
click at [612, 663] on span "Configura tu pipeline" at bounding box center [639, 657] width 111 height 12
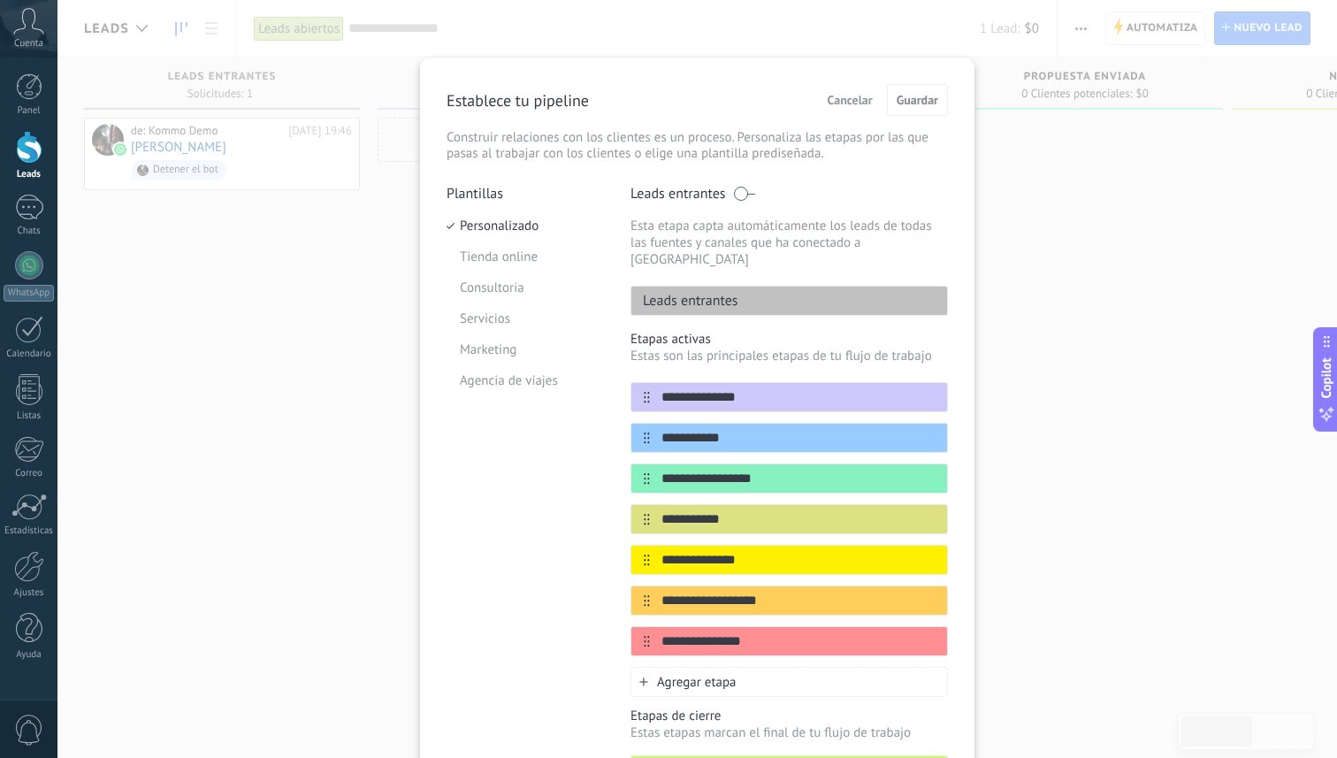
click at [367, 301] on div "**********" at bounding box center [696, 379] width 1279 height 758
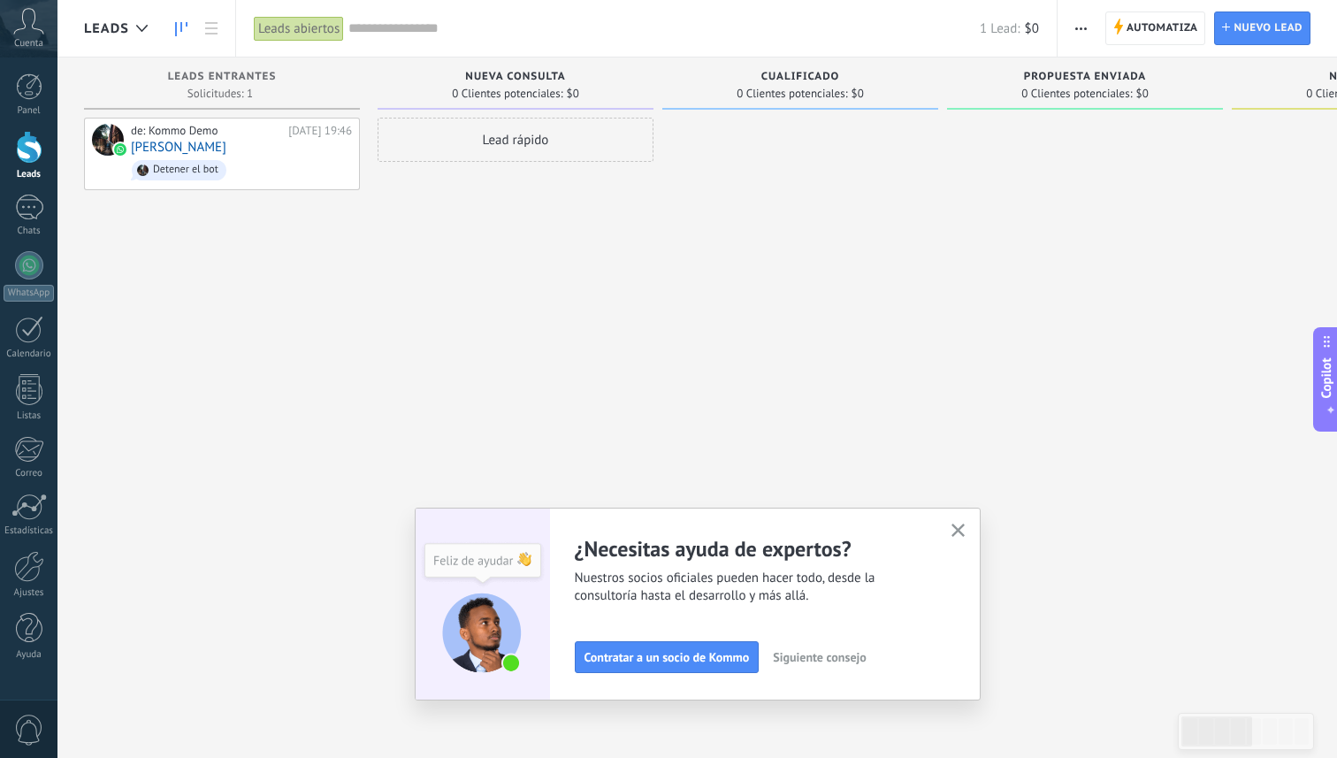
click at [809, 662] on span "Siguiente consejo" at bounding box center [819, 657] width 93 height 12
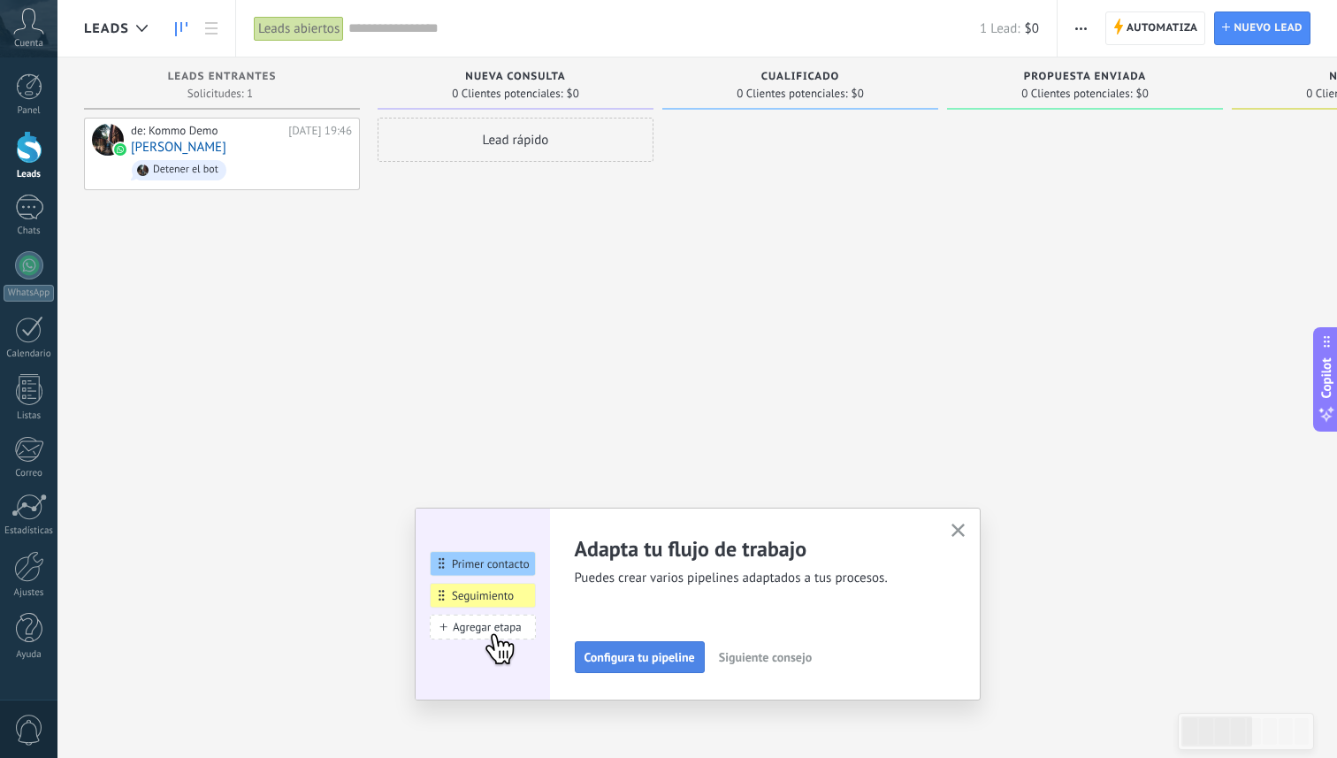
click at [682, 652] on span "Configura tu pipeline" at bounding box center [639, 657] width 111 height 12
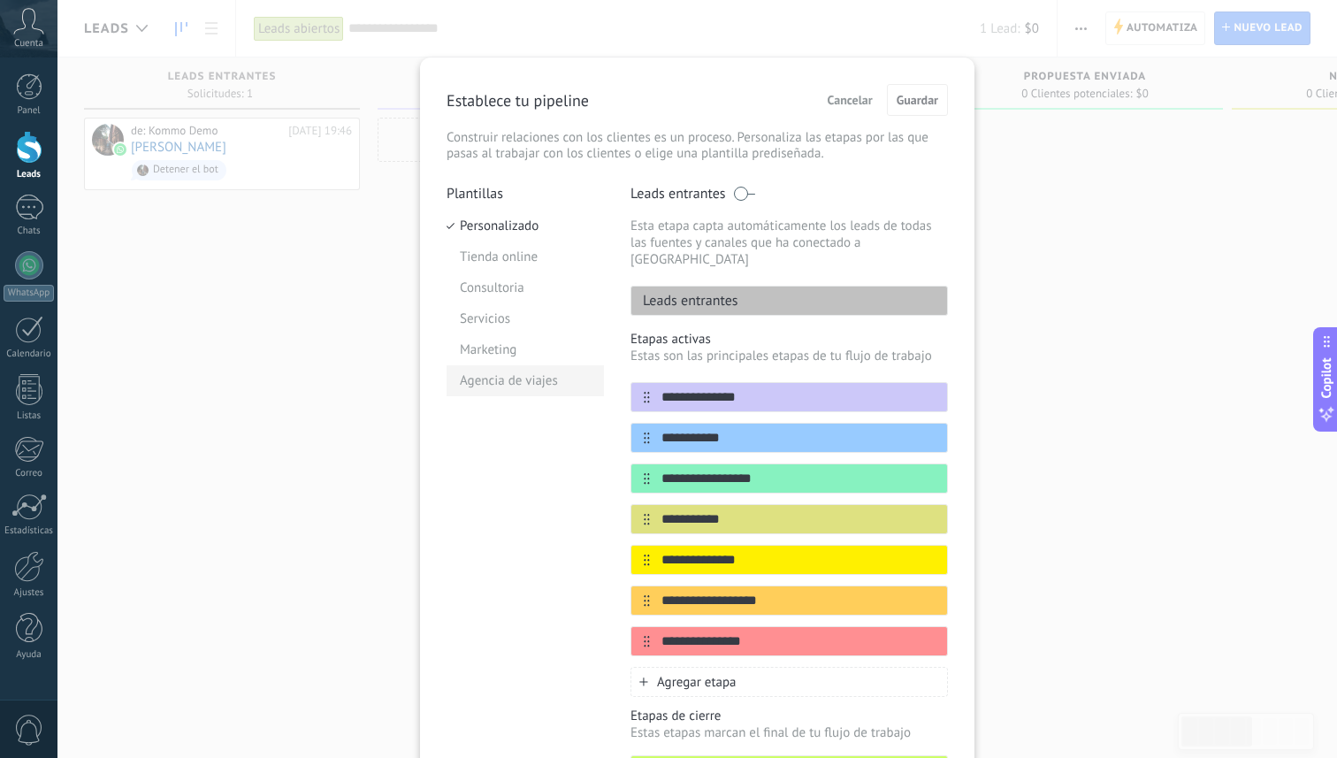
click at [508, 374] on li "Agencia de viajes" at bounding box center [524, 380] width 157 height 31
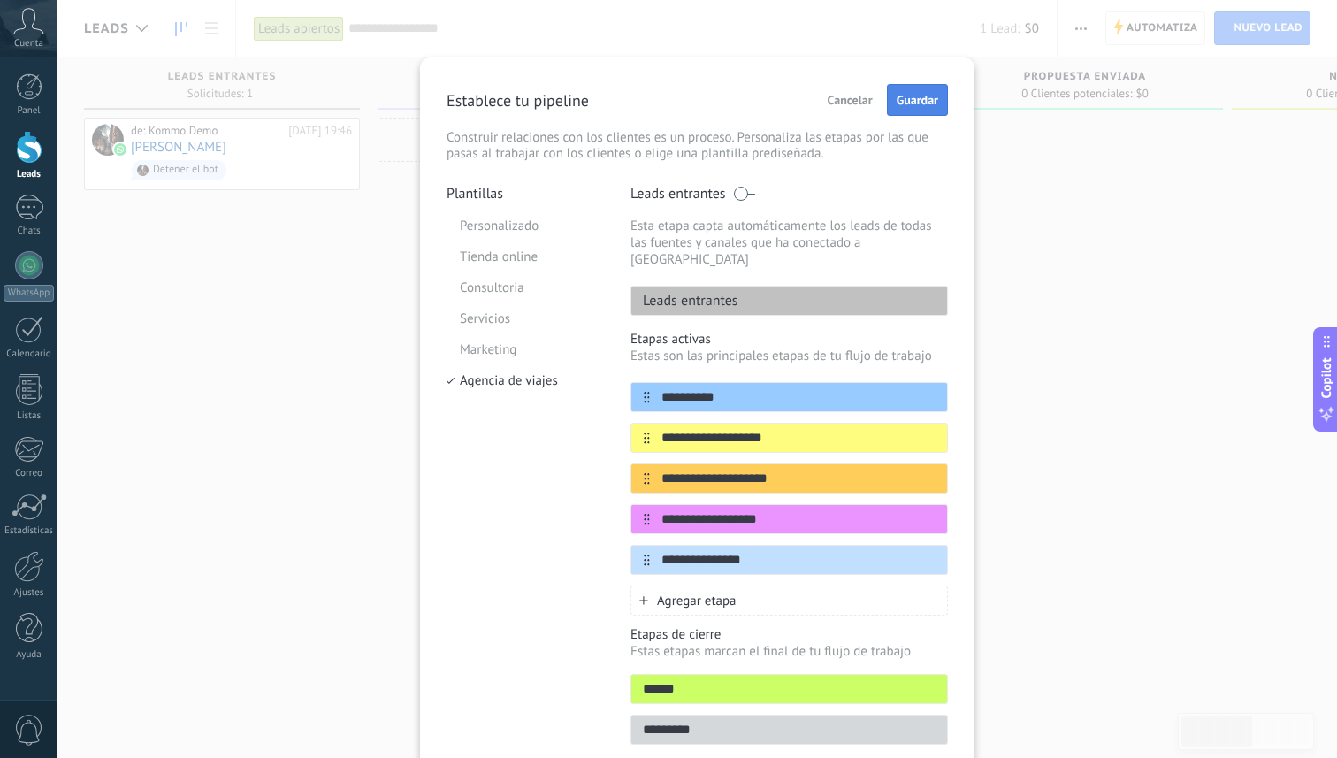
click at [921, 98] on span "Guardar" at bounding box center [917, 100] width 42 height 12
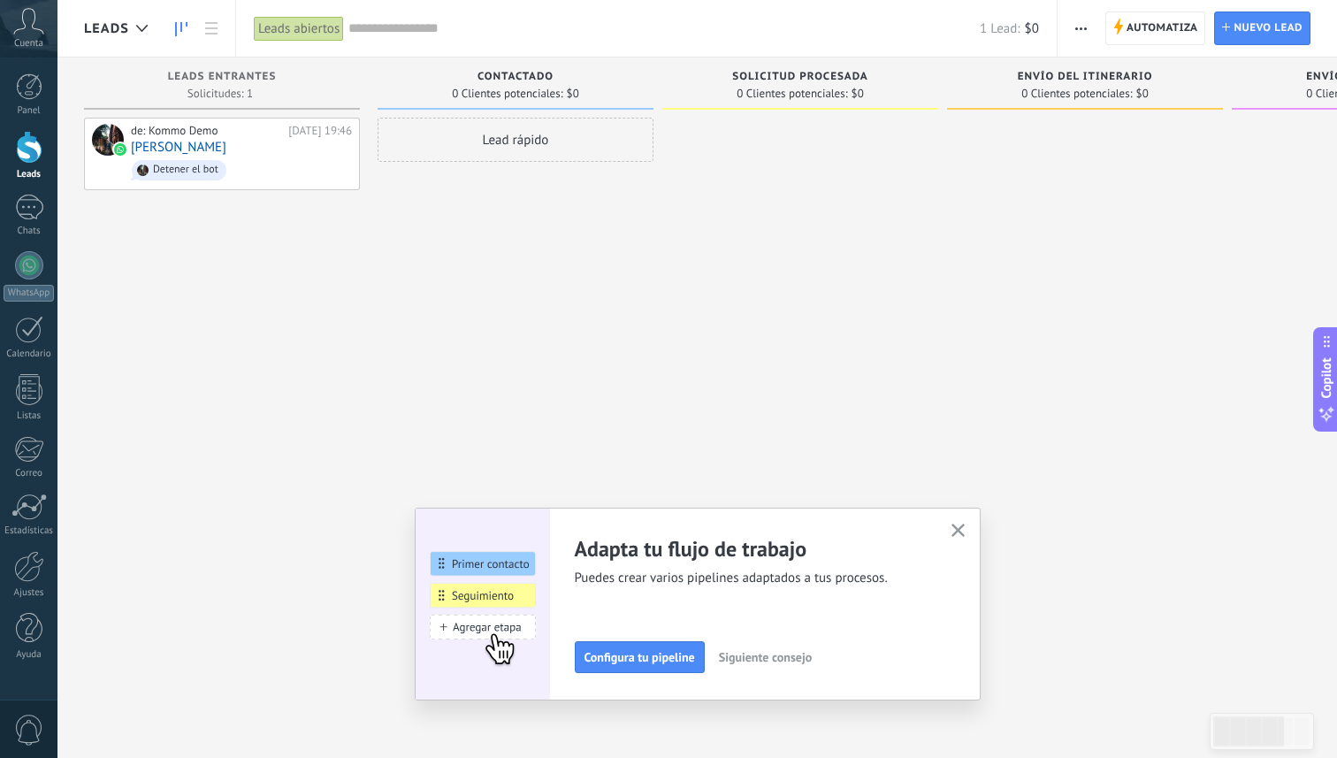
click at [751, 662] on span "Siguiente consejo" at bounding box center [765, 657] width 93 height 12
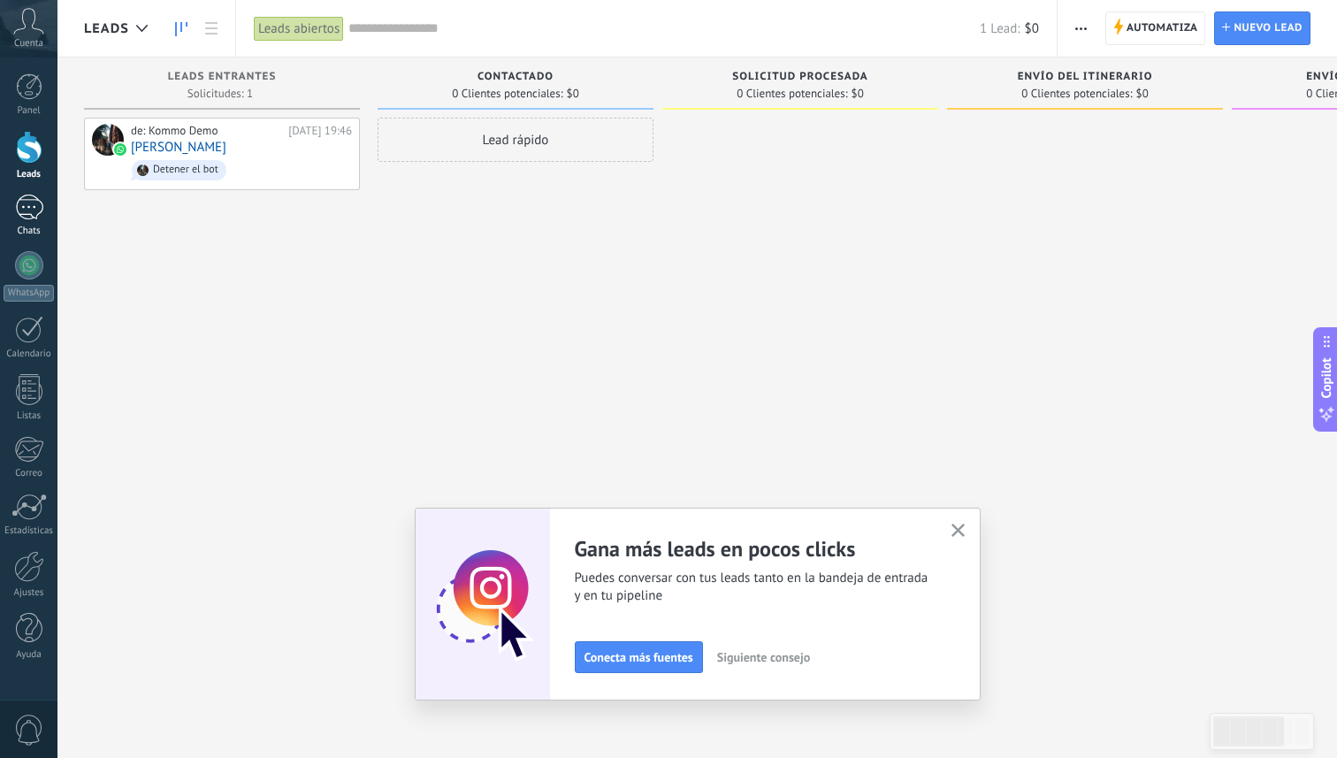
click at [28, 202] on div "1" at bounding box center [29, 207] width 28 height 26
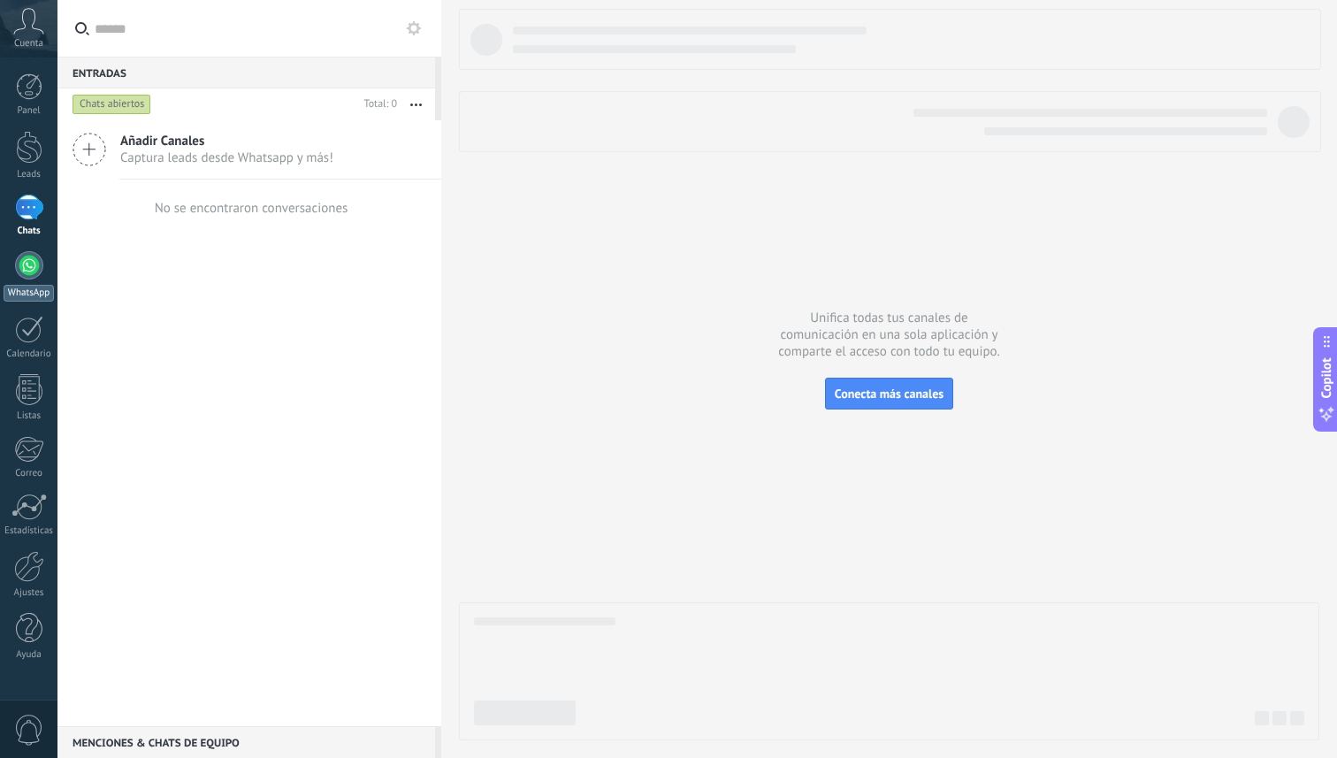
click at [23, 269] on div at bounding box center [29, 265] width 28 height 28
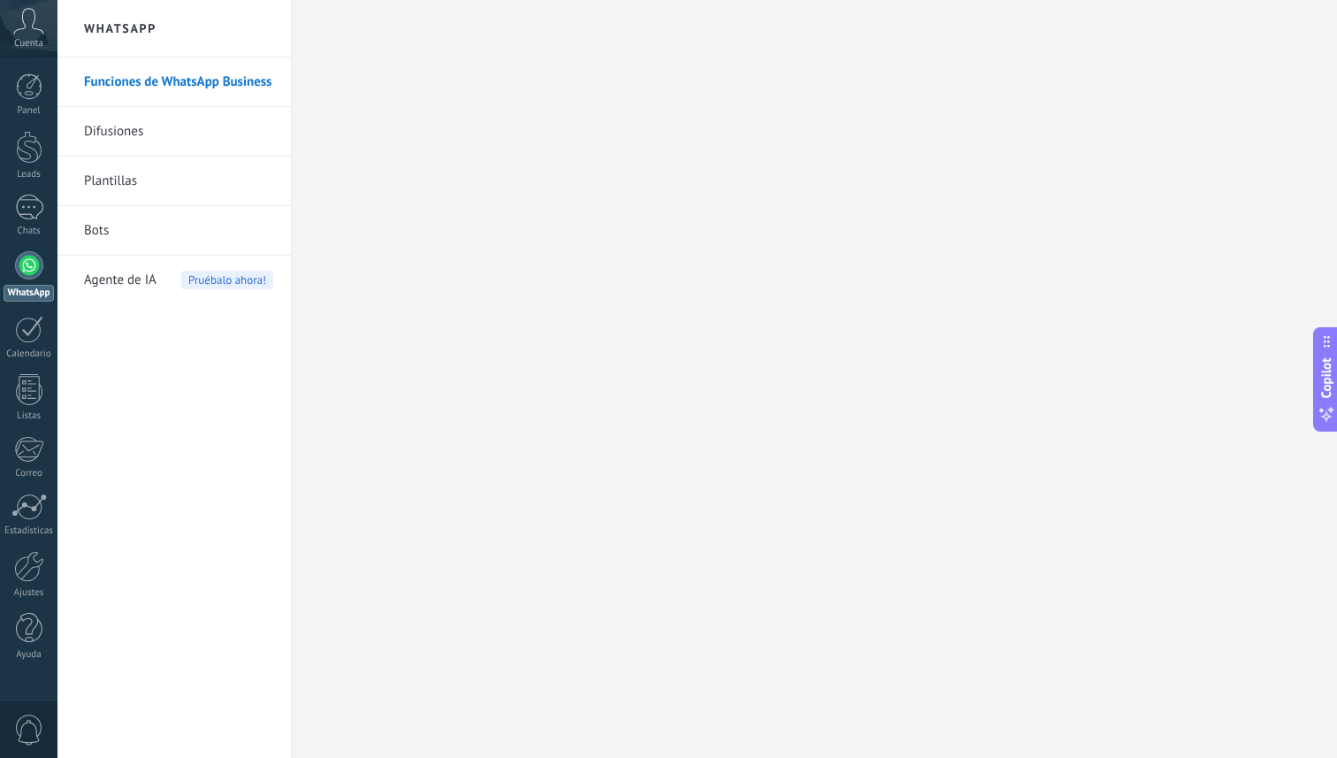
click at [158, 135] on link "Difusiones" at bounding box center [178, 132] width 189 height 50
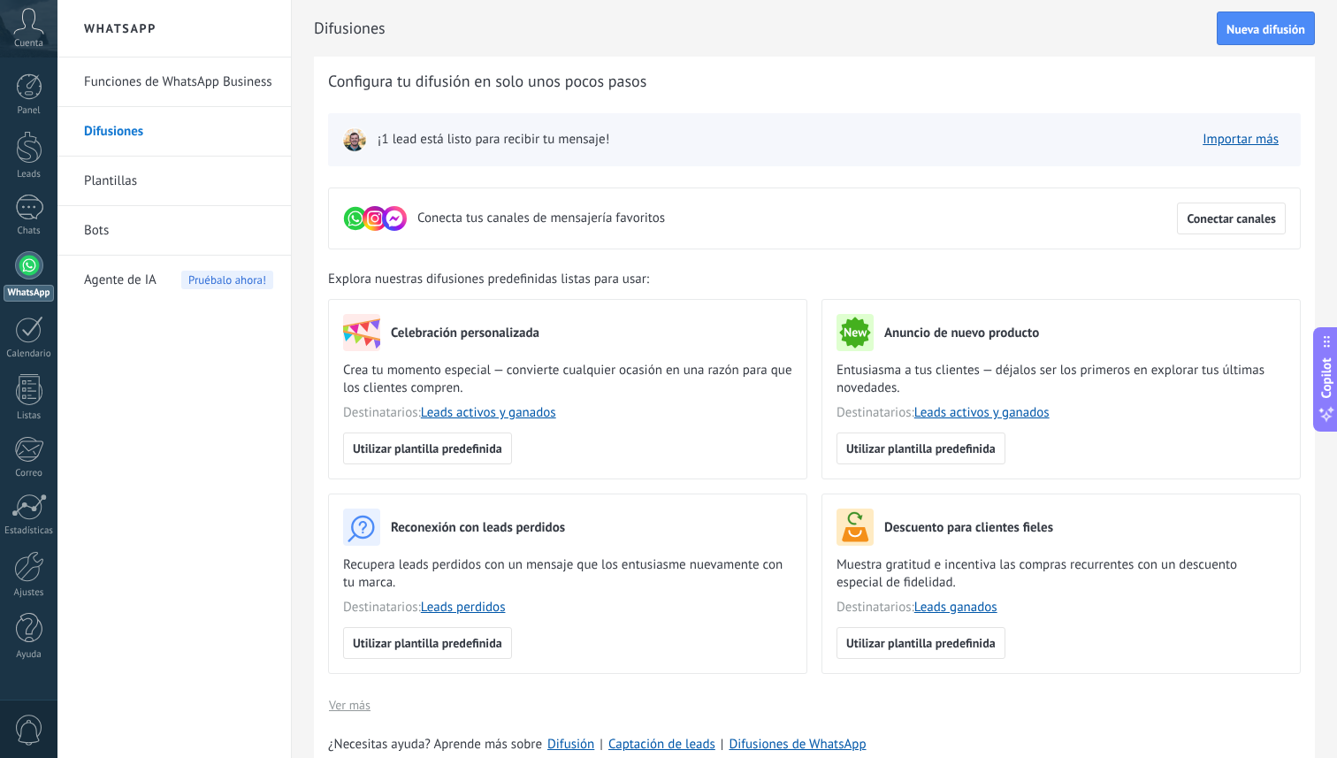
click at [138, 184] on link "Plantillas" at bounding box center [178, 181] width 189 height 50
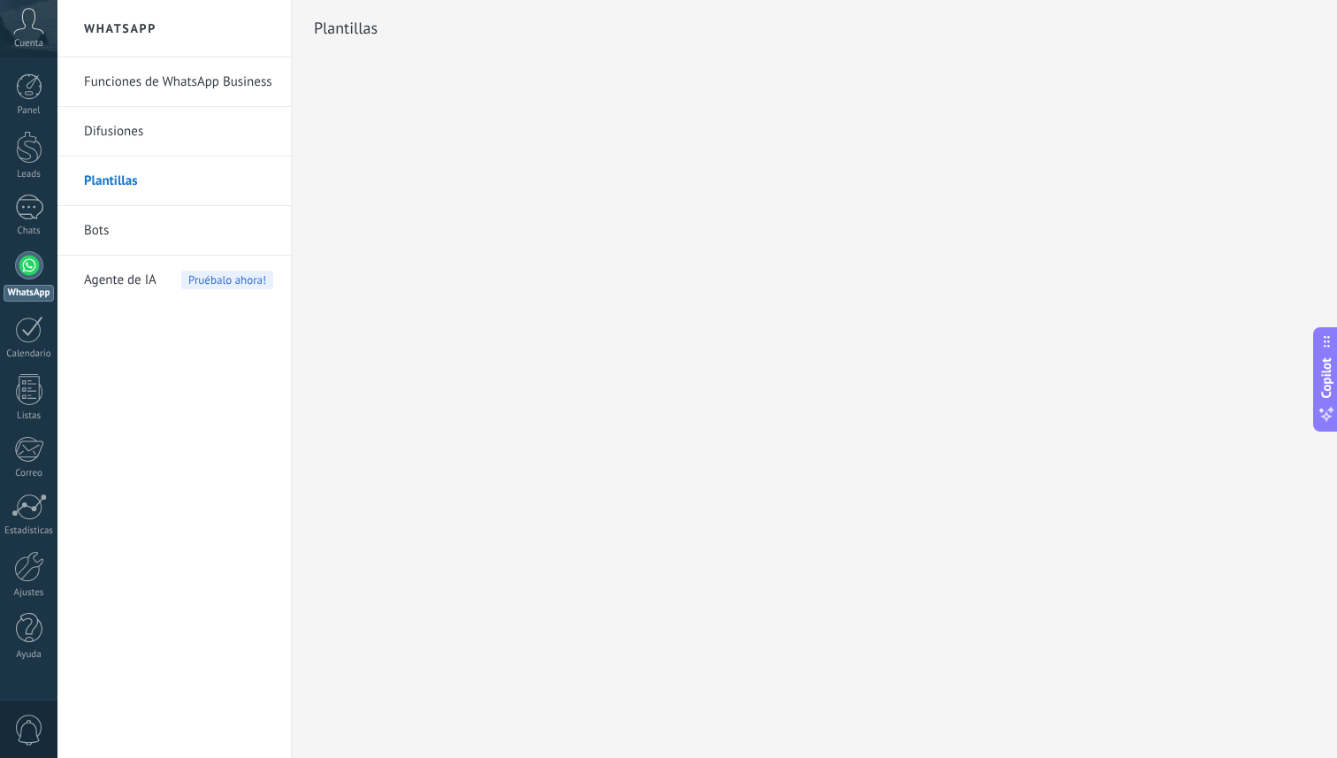
click at [183, 231] on link "Bots" at bounding box center [178, 231] width 189 height 50
click at [217, 236] on link "Bots" at bounding box center [178, 231] width 189 height 50
click at [147, 284] on span "Agente de IA" at bounding box center [120, 280] width 72 height 50
click at [28, 344] on link "Calendario" at bounding box center [28, 338] width 57 height 44
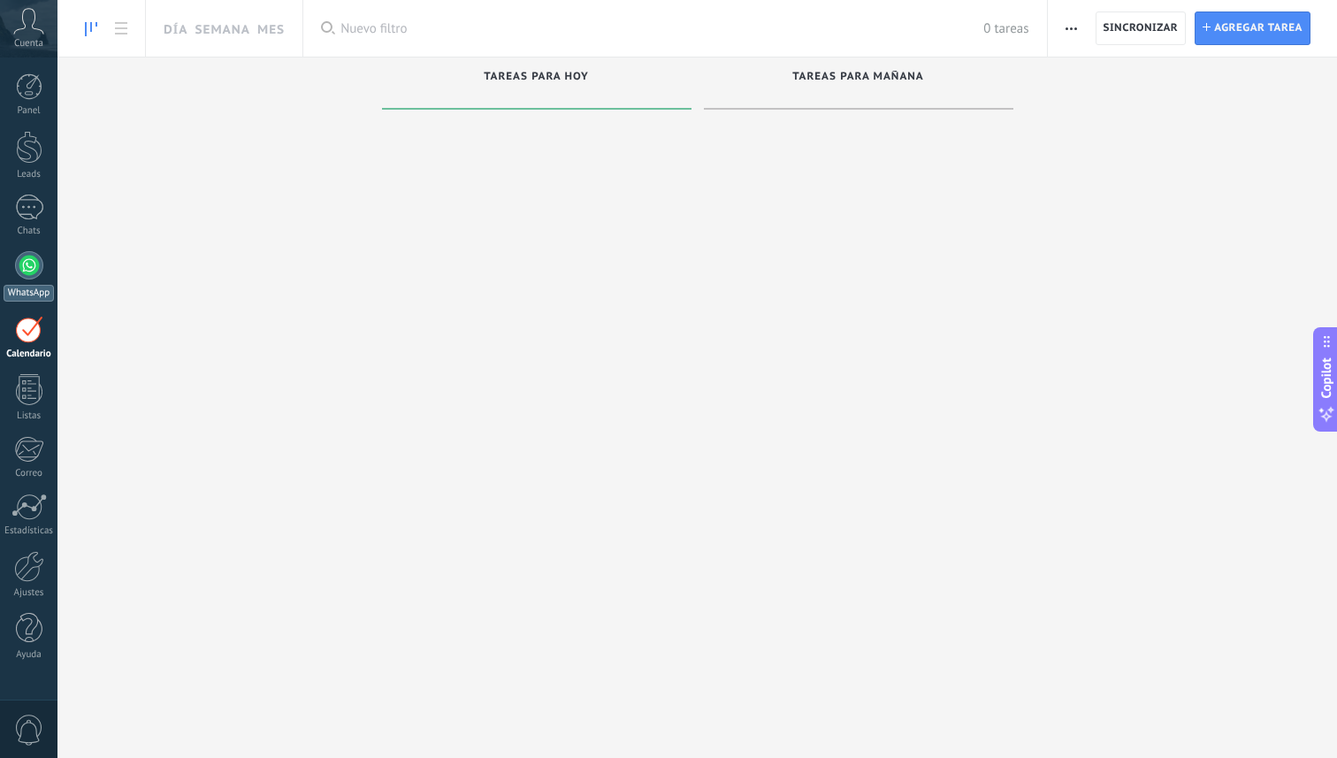
click at [35, 266] on div at bounding box center [29, 265] width 28 height 28
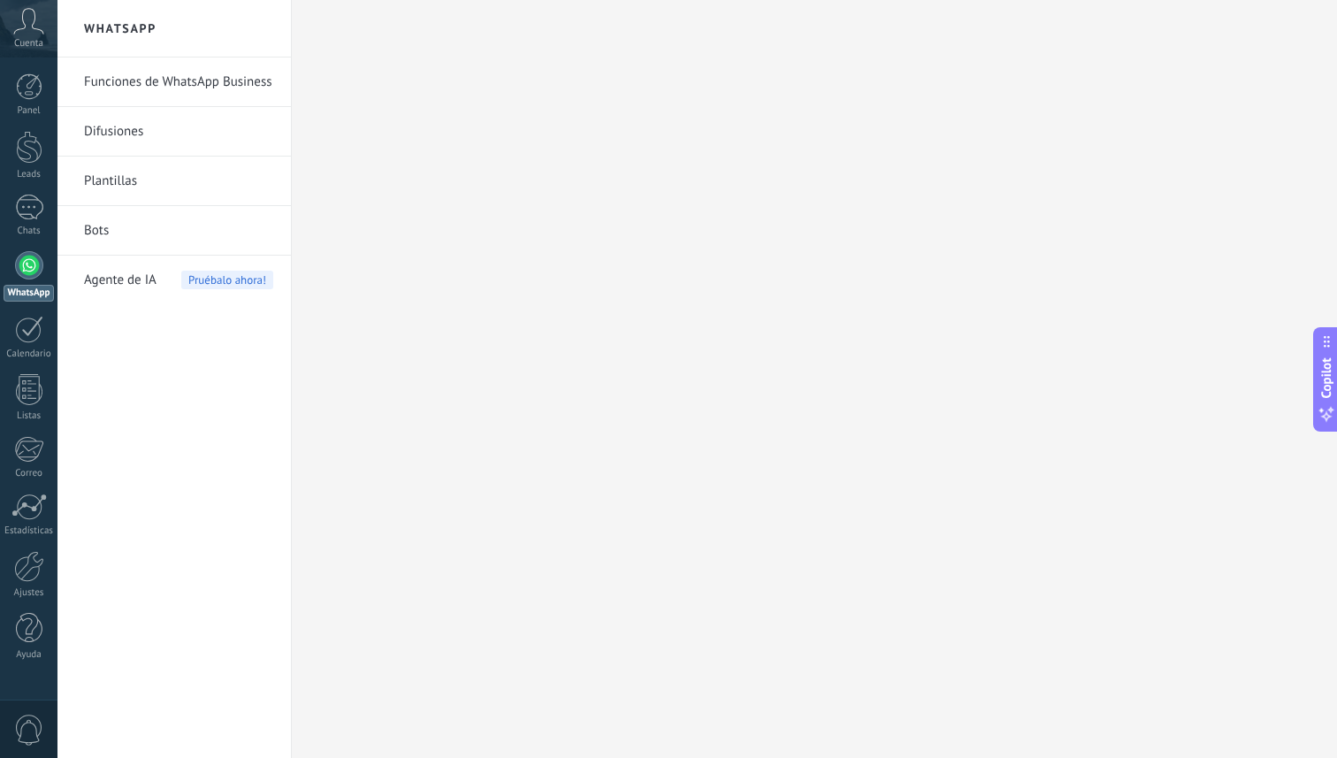
click at [145, 281] on span "Agente de IA" at bounding box center [120, 280] width 72 height 50
click at [22, 340] on div at bounding box center [29, 329] width 28 height 27
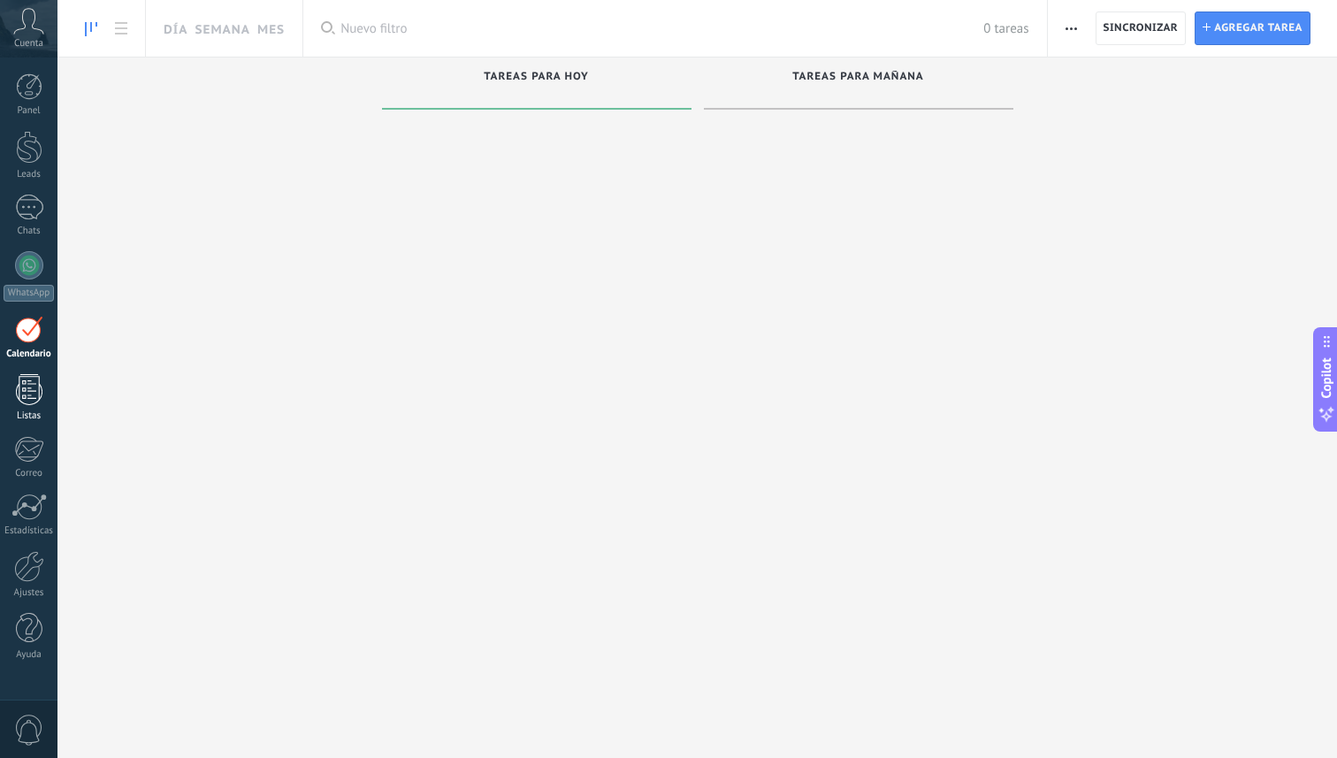
click at [16, 399] on div at bounding box center [29, 389] width 27 height 31
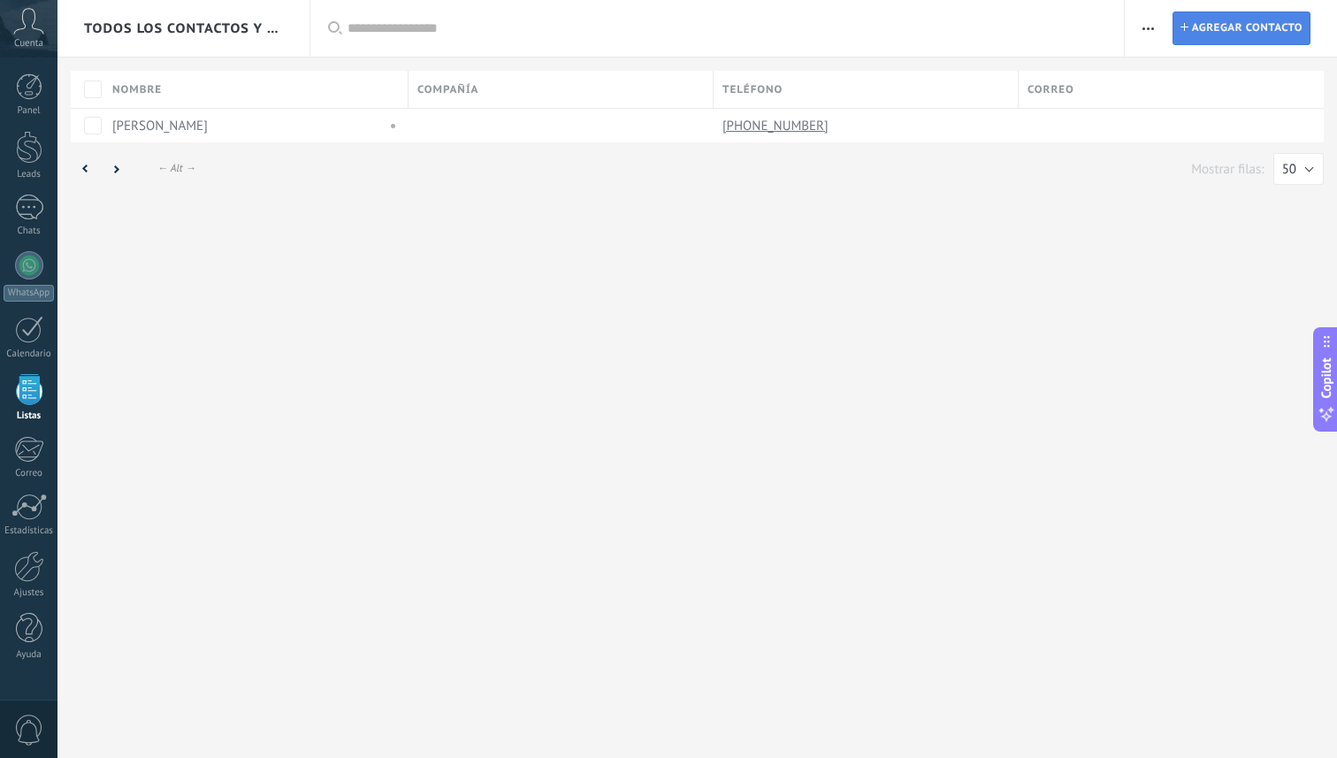
click at [1253, 34] on span "Agregar contacto" at bounding box center [1247, 28] width 111 height 32
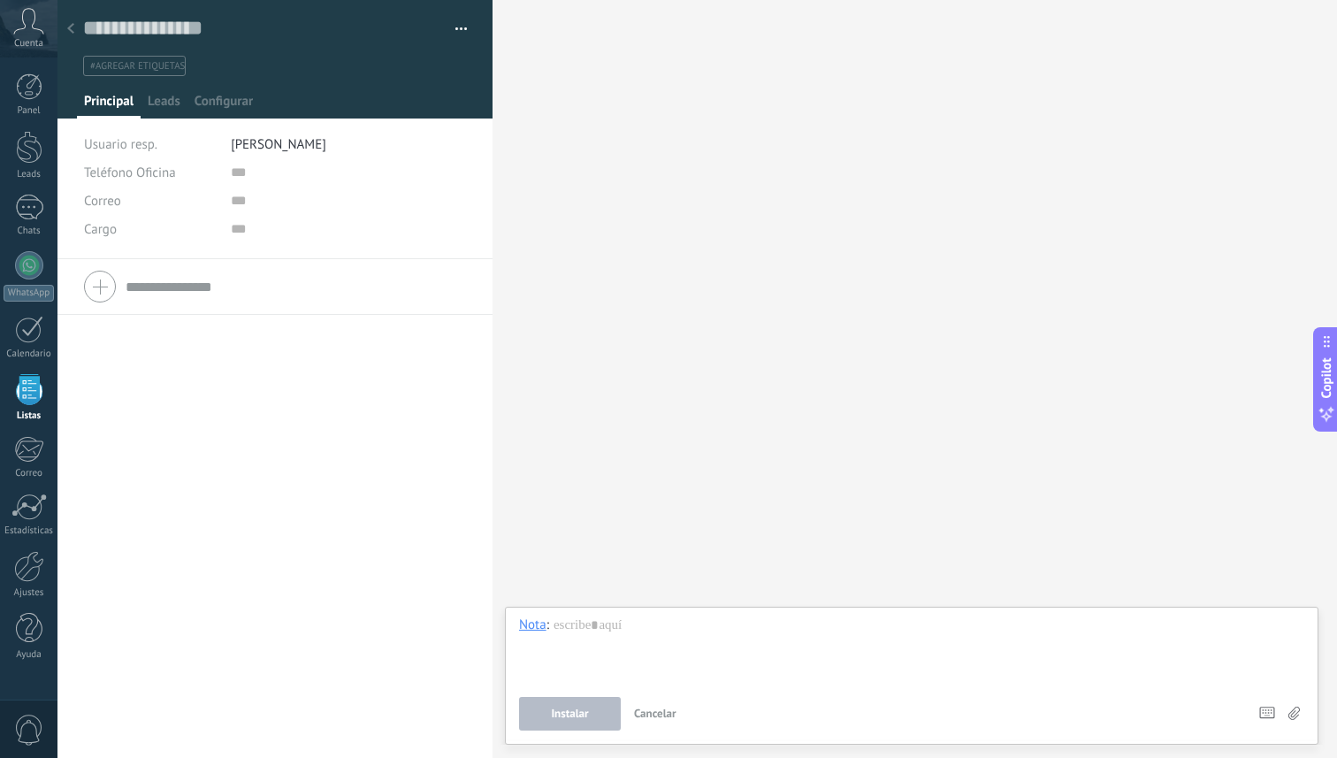
click at [72, 34] on use at bounding box center [70, 28] width 7 height 11
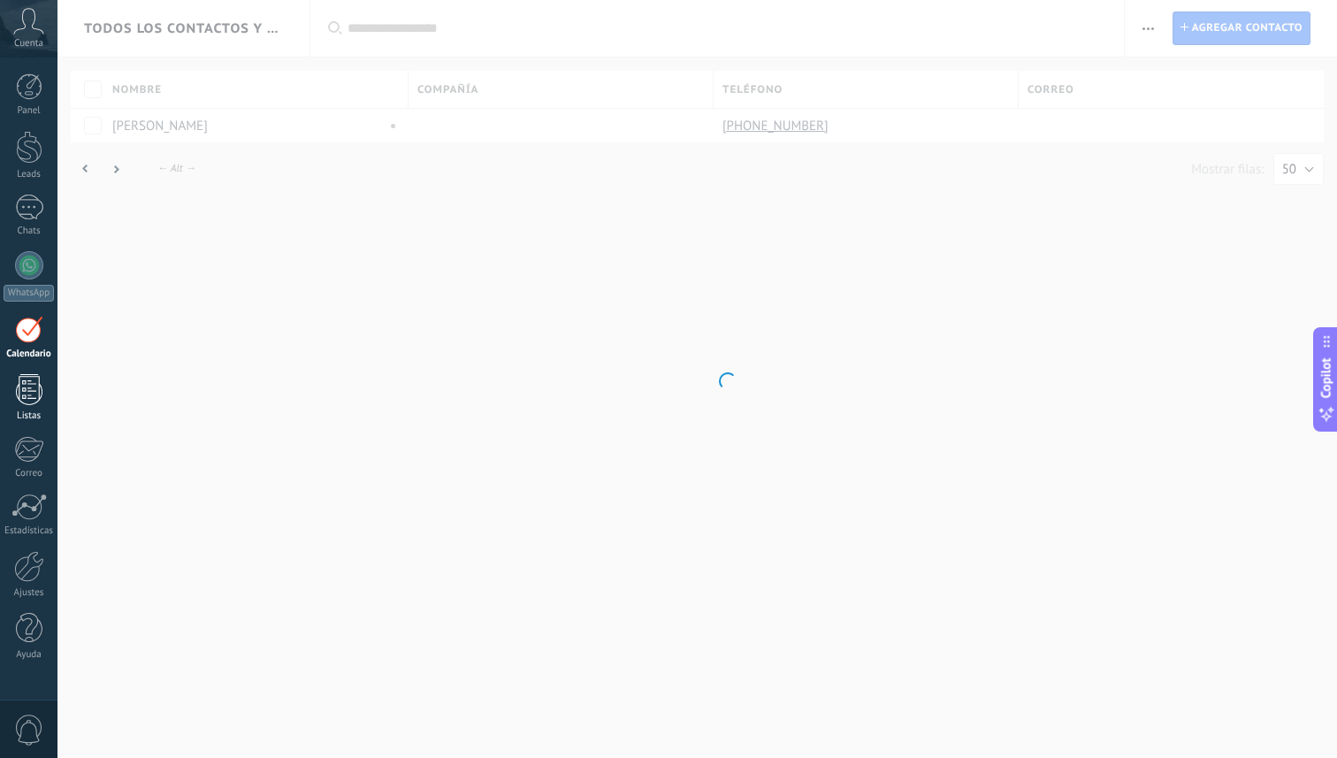
click at [35, 376] on div at bounding box center [29, 389] width 27 height 31
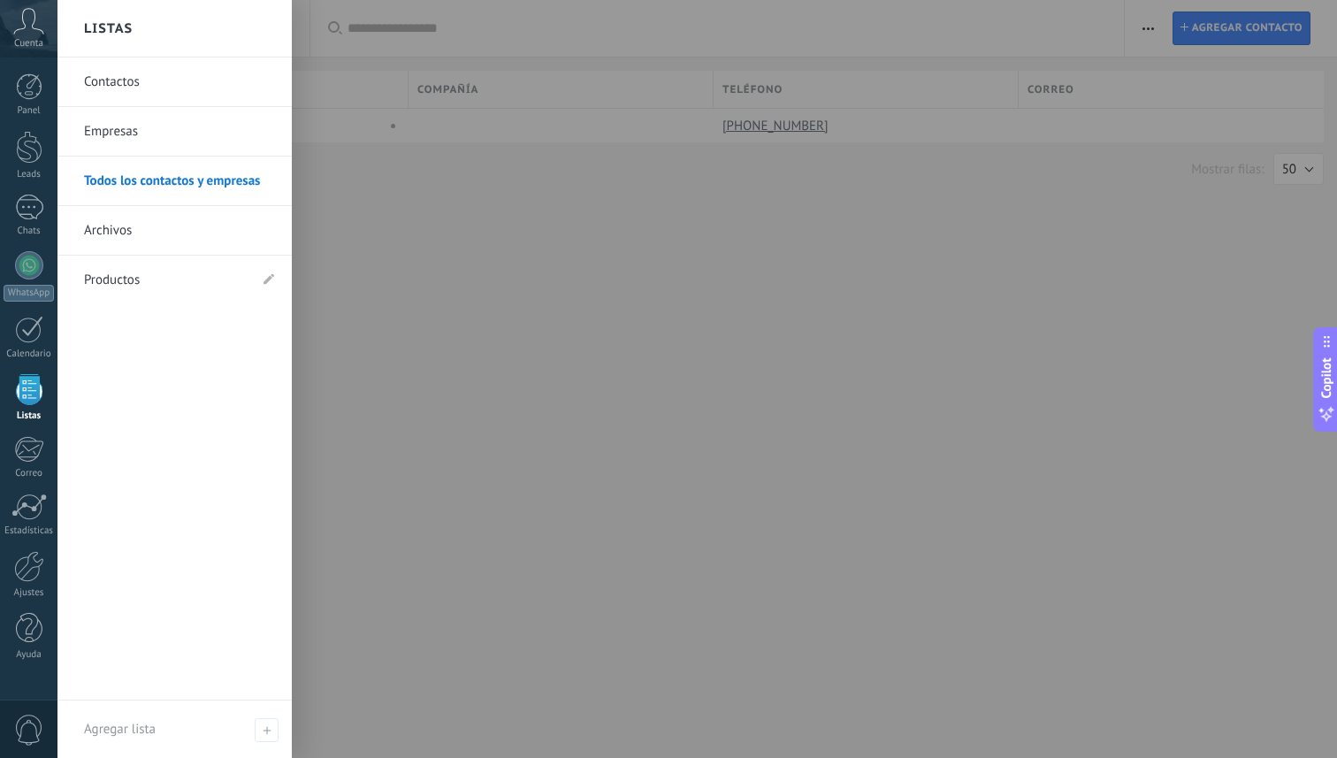
click at [126, 233] on link "Archivos" at bounding box center [179, 231] width 190 height 50
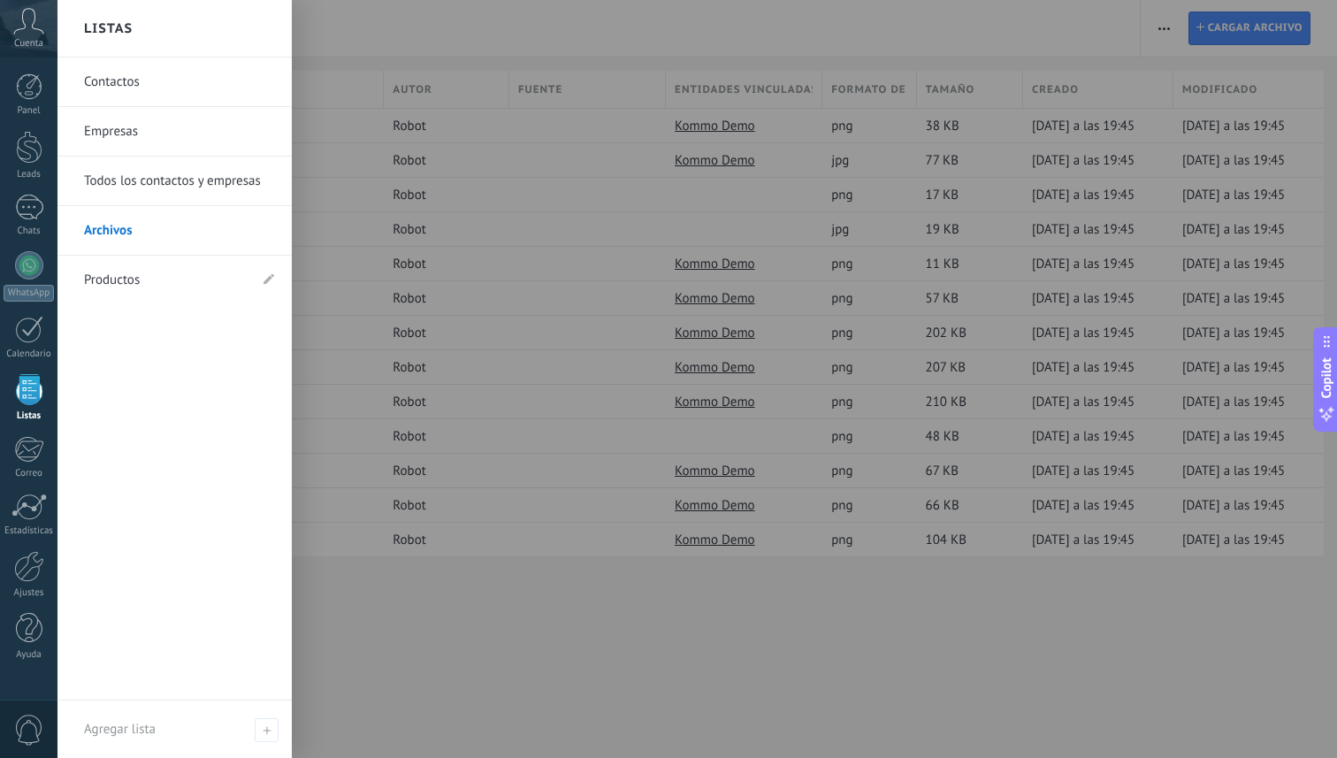
click at [119, 277] on link "Productos" at bounding box center [166, 280] width 164 height 50
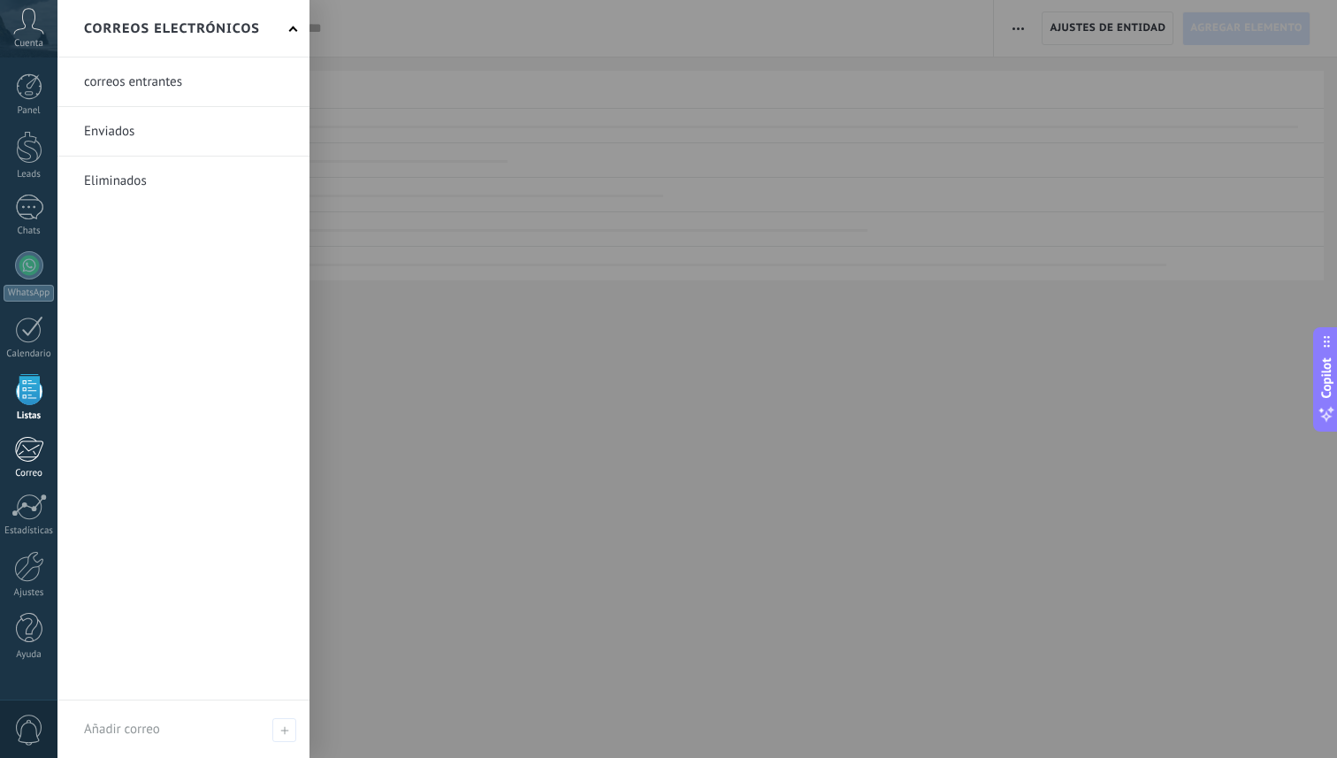
click at [29, 443] on div at bounding box center [28, 449] width 29 height 27
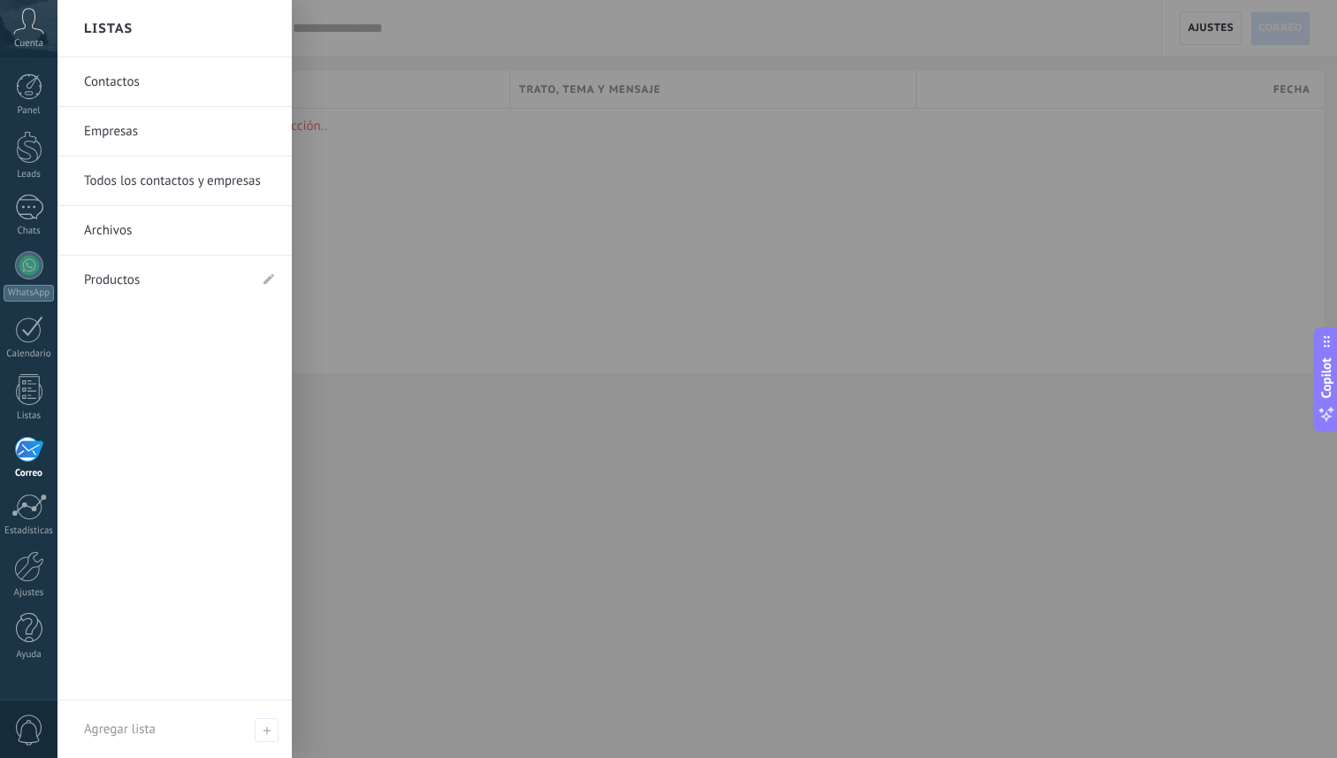
click at [116, 78] on link "Contactos" at bounding box center [179, 82] width 190 height 50
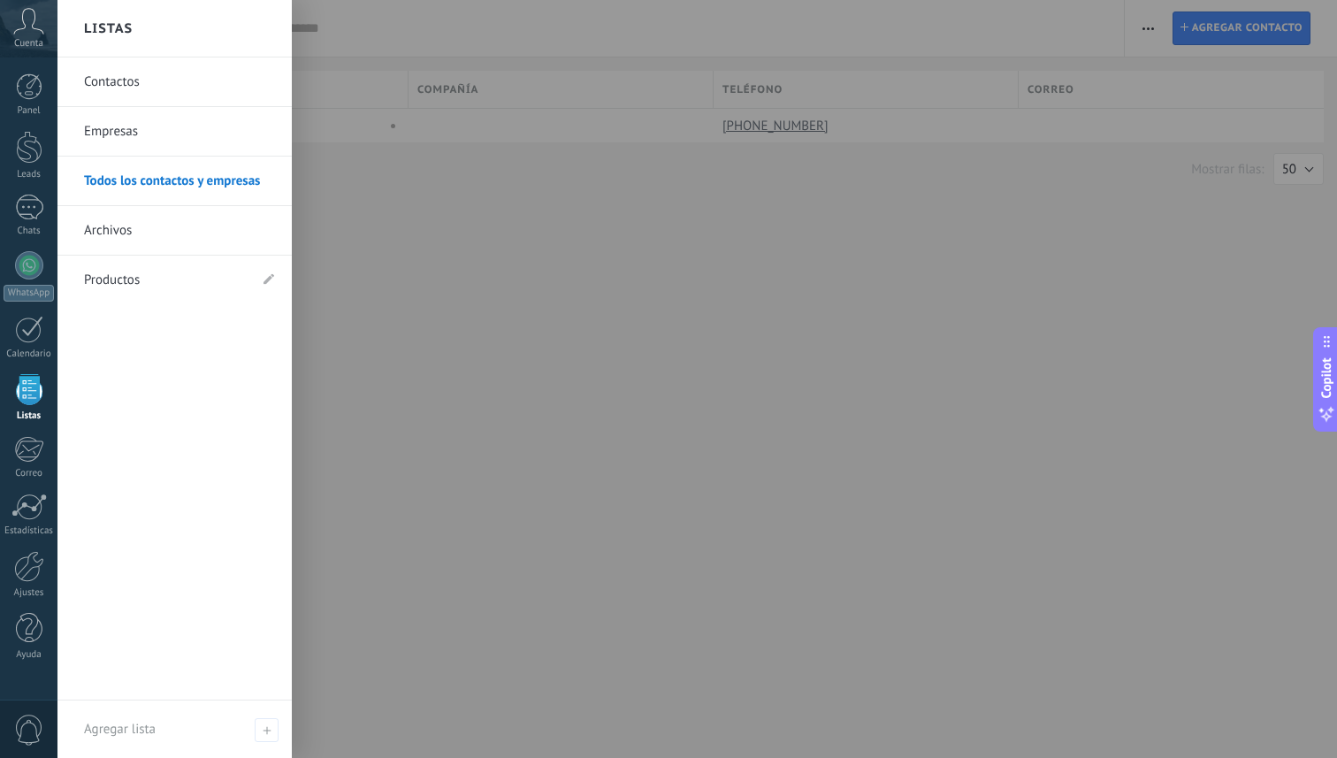
click at [121, 133] on link "Empresas" at bounding box center [179, 132] width 190 height 50
click at [165, 180] on link "Todos los contactos y empresas" at bounding box center [179, 181] width 190 height 50
click at [118, 284] on link "Productos" at bounding box center [166, 280] width 164 height 50
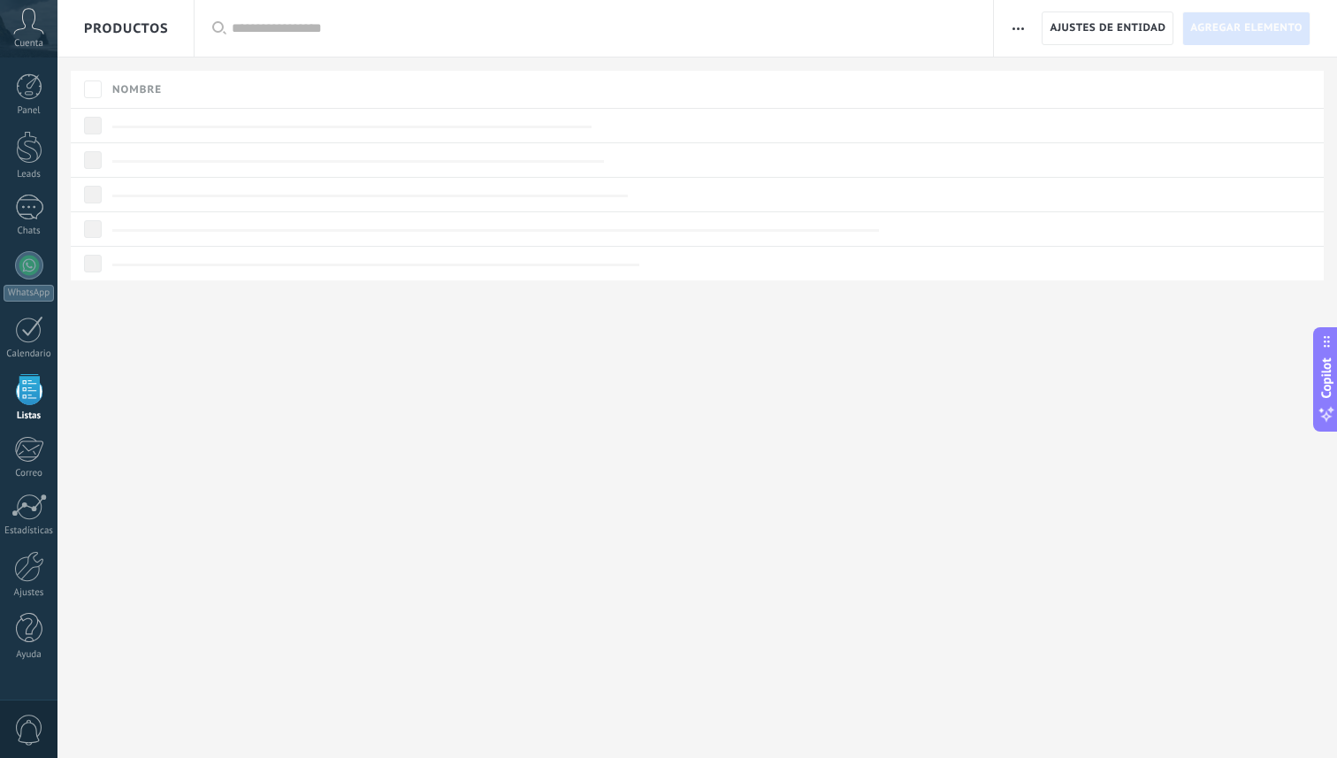
click at [27, 388] on div at bounding box center [29, 389] width 27 height 31
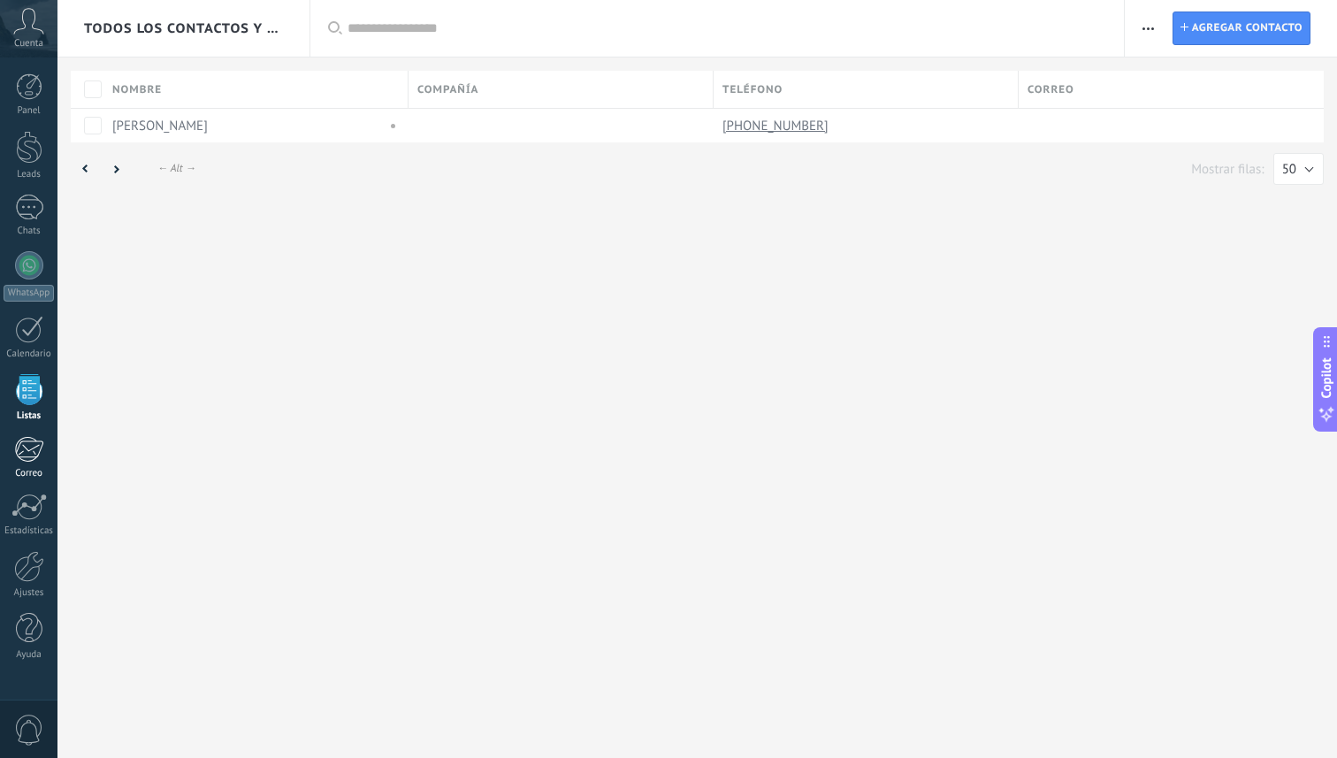
click at [33, 467] on link "Correo" at bounding box center [28, 457] width 57 height 43
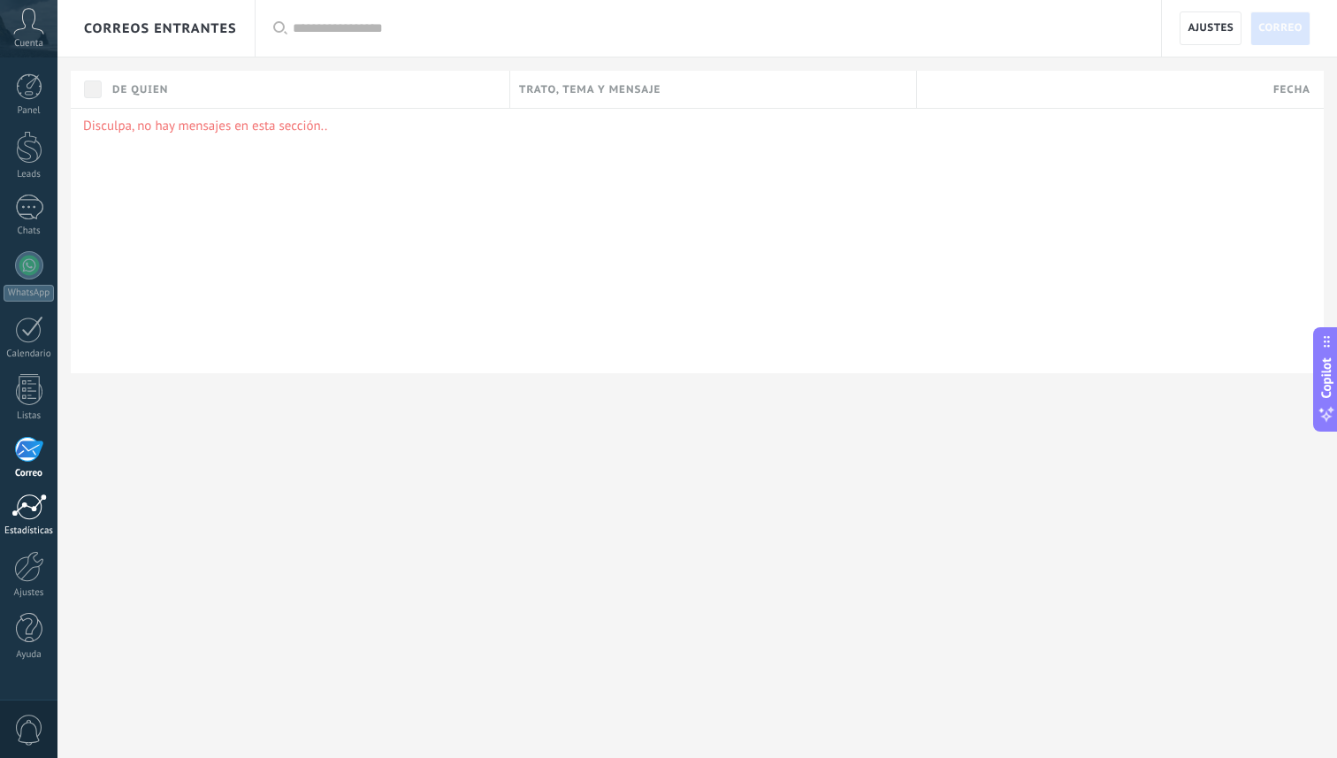
click at [37, 522] on link "Estadísticas" at bounding box center [28, 514] width 57 height 43
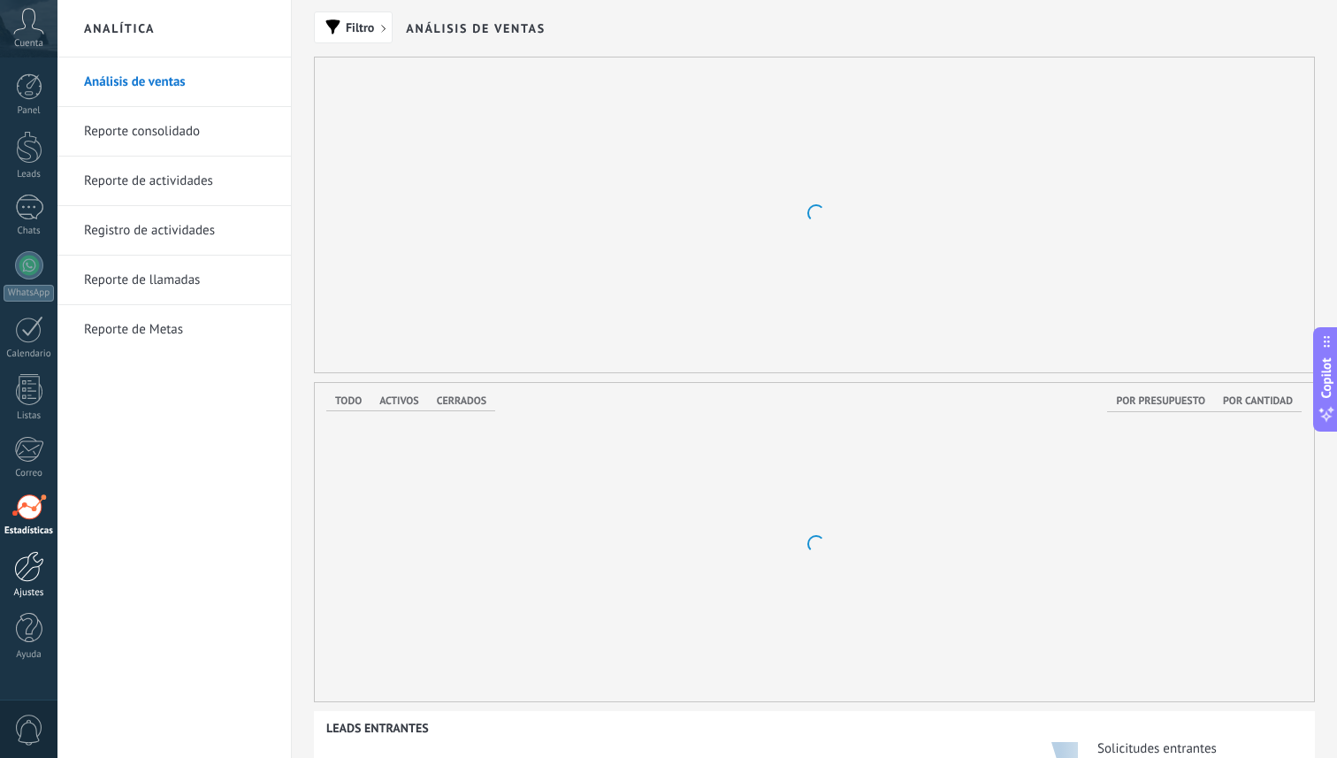
click at [43, 574] on div at bounding box center [29, 566] width 30 height 31
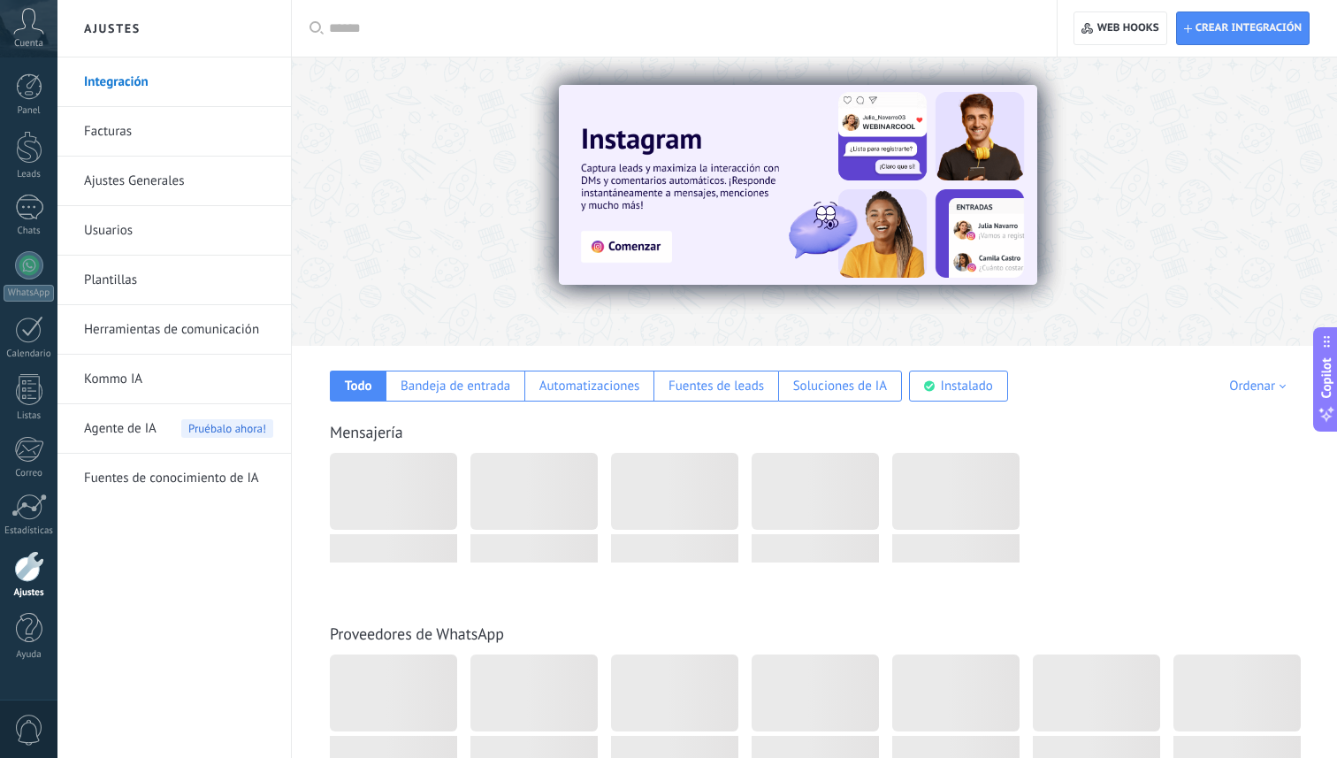
click at [22, 20] on icon at bounding box center [28, 21] width 31 height 27
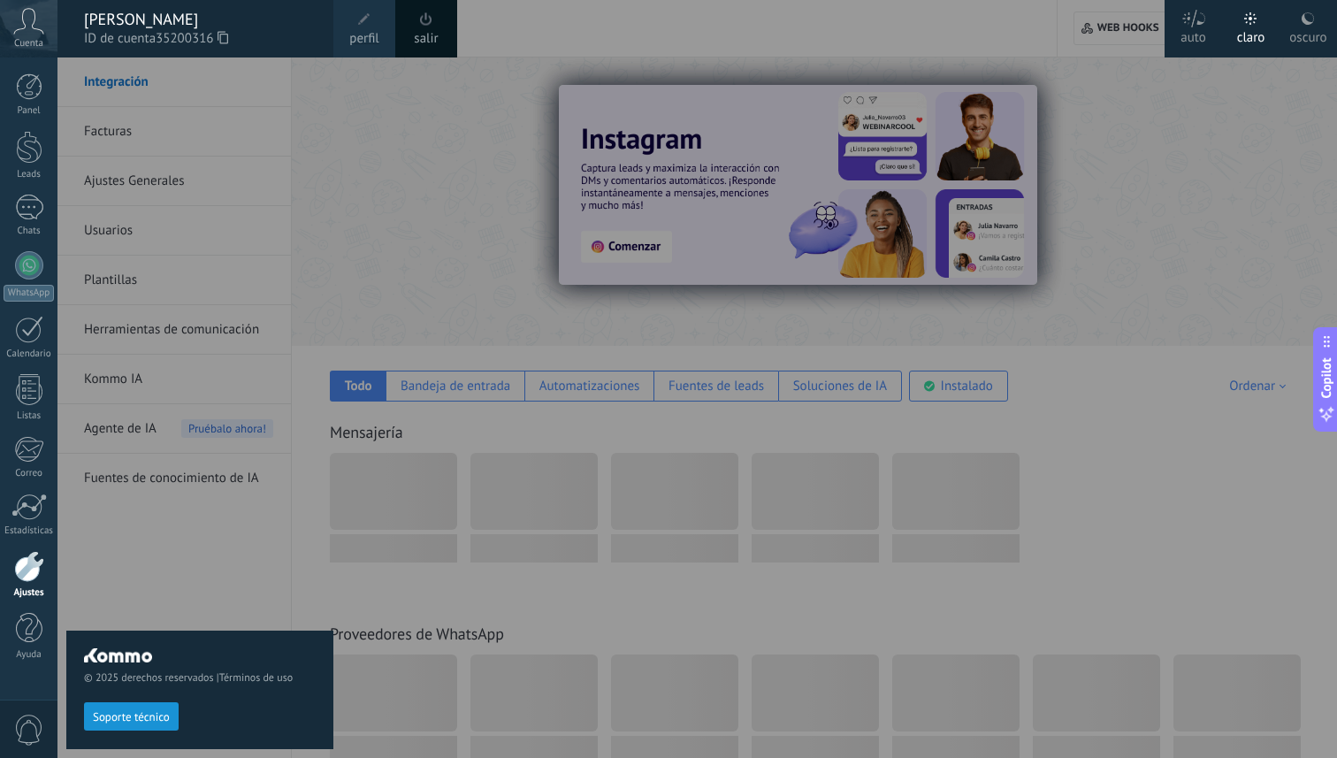
click at [355, 88] on div at bounding box center [725, 379] width 1337 height 758
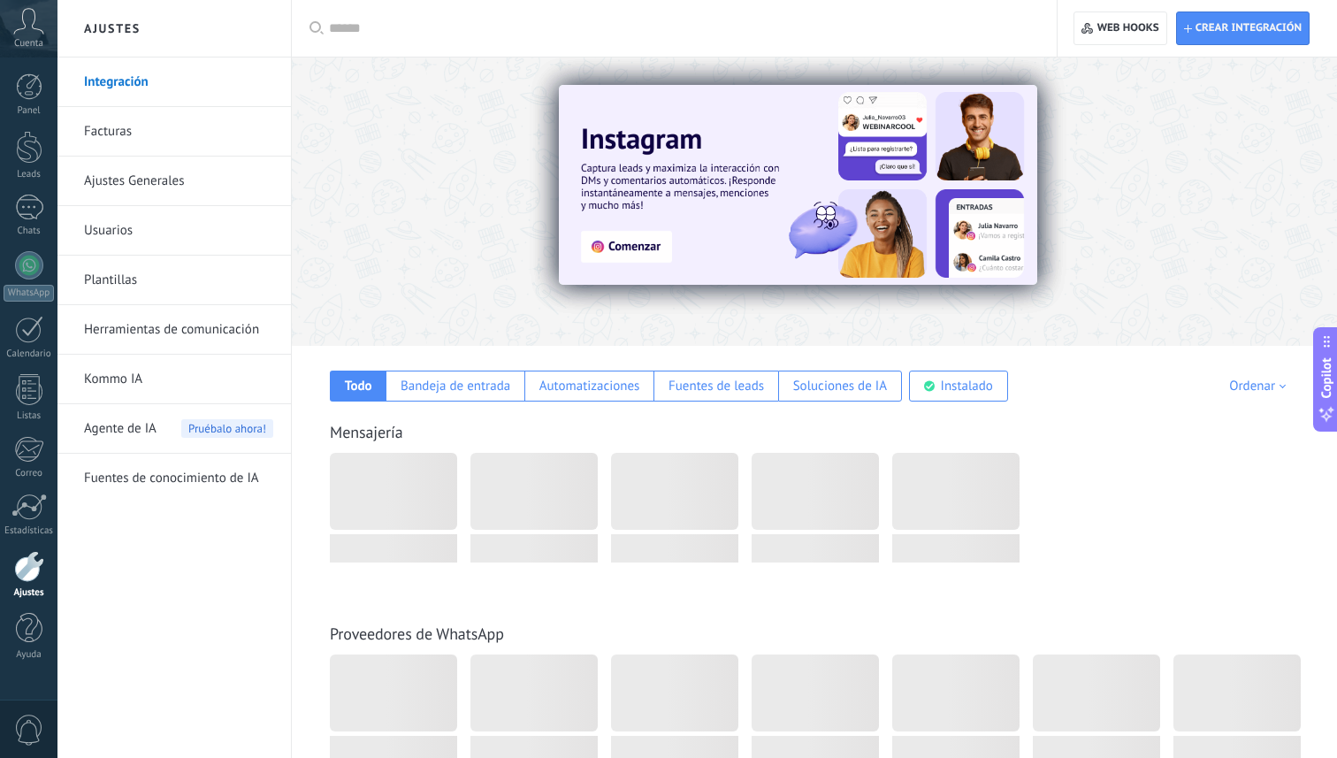
click at [28, 24] on icon at bounding box center [28, 21] width 31 height 27
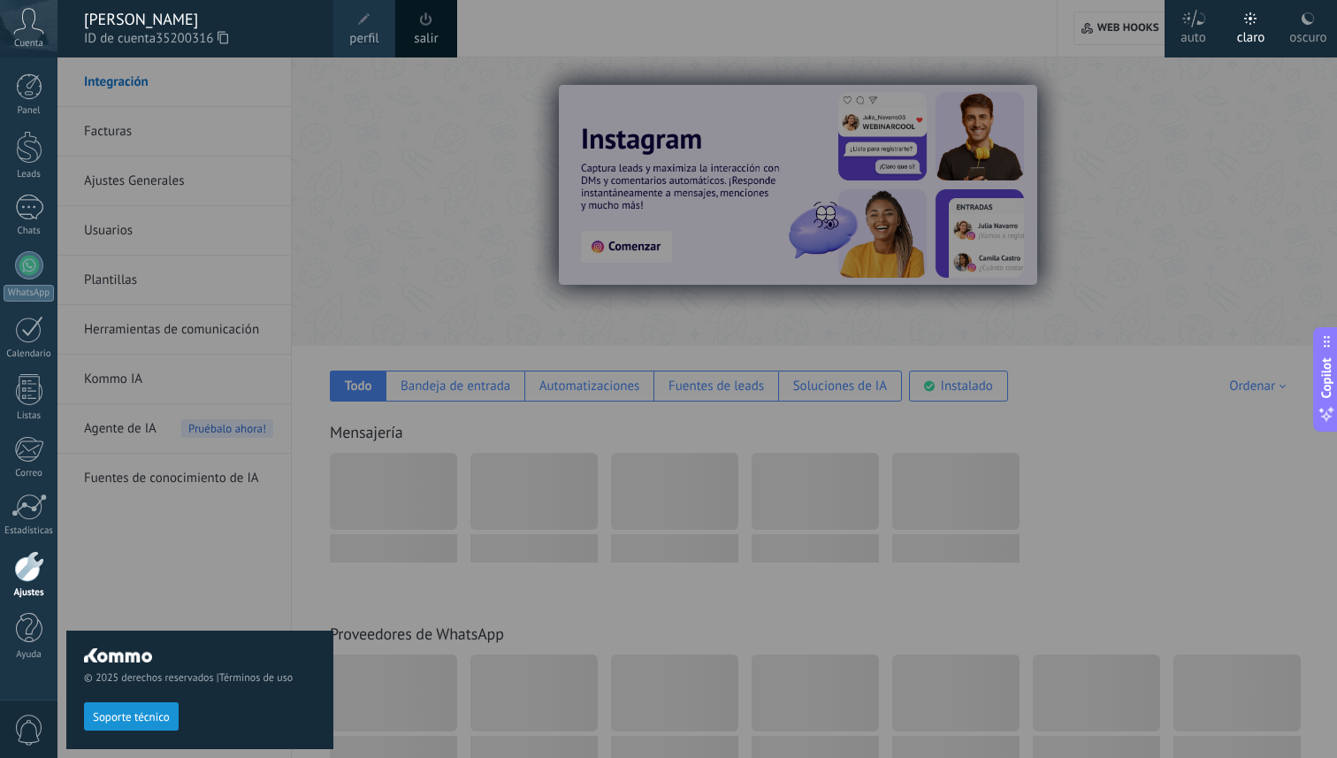
click at [205, 149] on div "© 2025 derechos reservados | Términos de uso Soporte técnico" at bounding box center [199, 407] width 267 height 700
click at [35, 34] on div "Cuenta" at bounding box center [28, 28] width 57 height 57
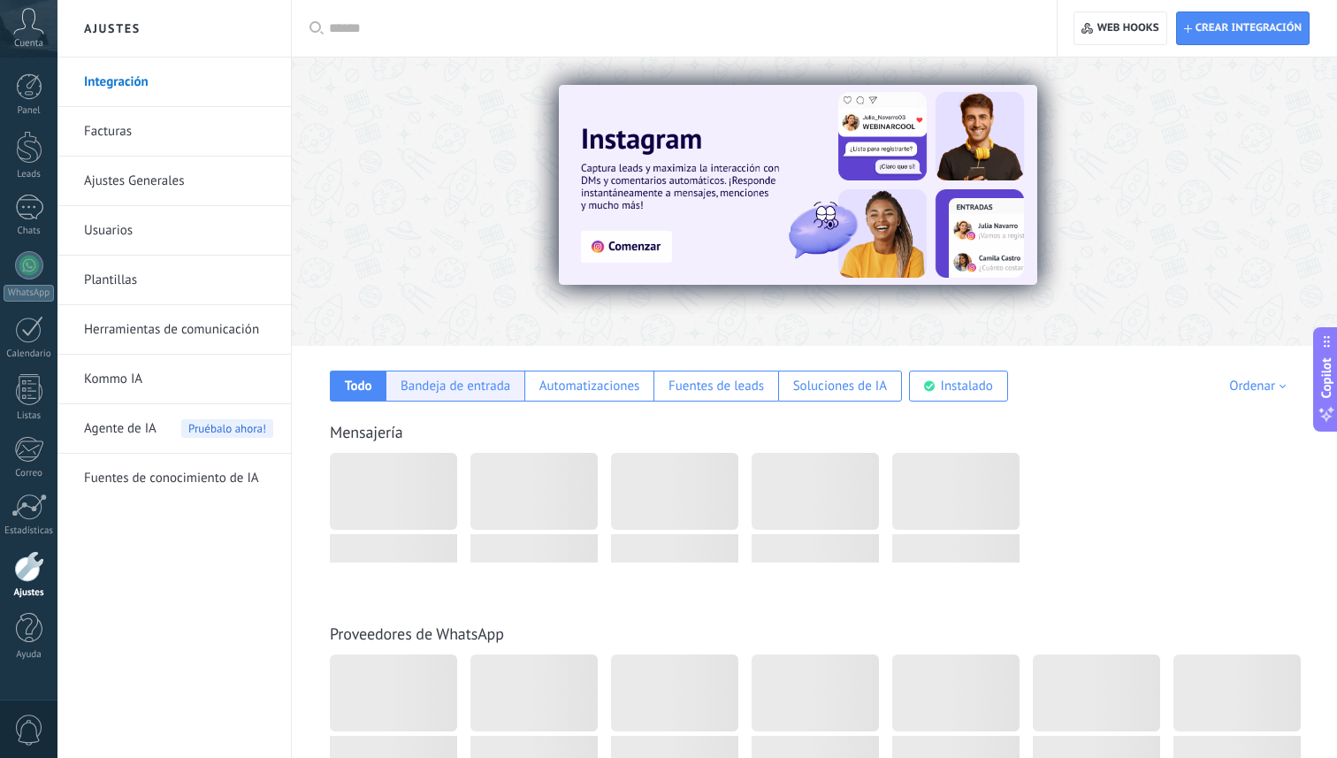
click at [463, 381] on div "Bandeja de entrada" at bounding box center [455, 385] width 110 height 17
click at [357, 386] on div "Todo" at bounding box center [358, 385] width 27 height 17
click at [135, 132] on link "Facturas" at bounding box center [178, 132] width 189 height 50
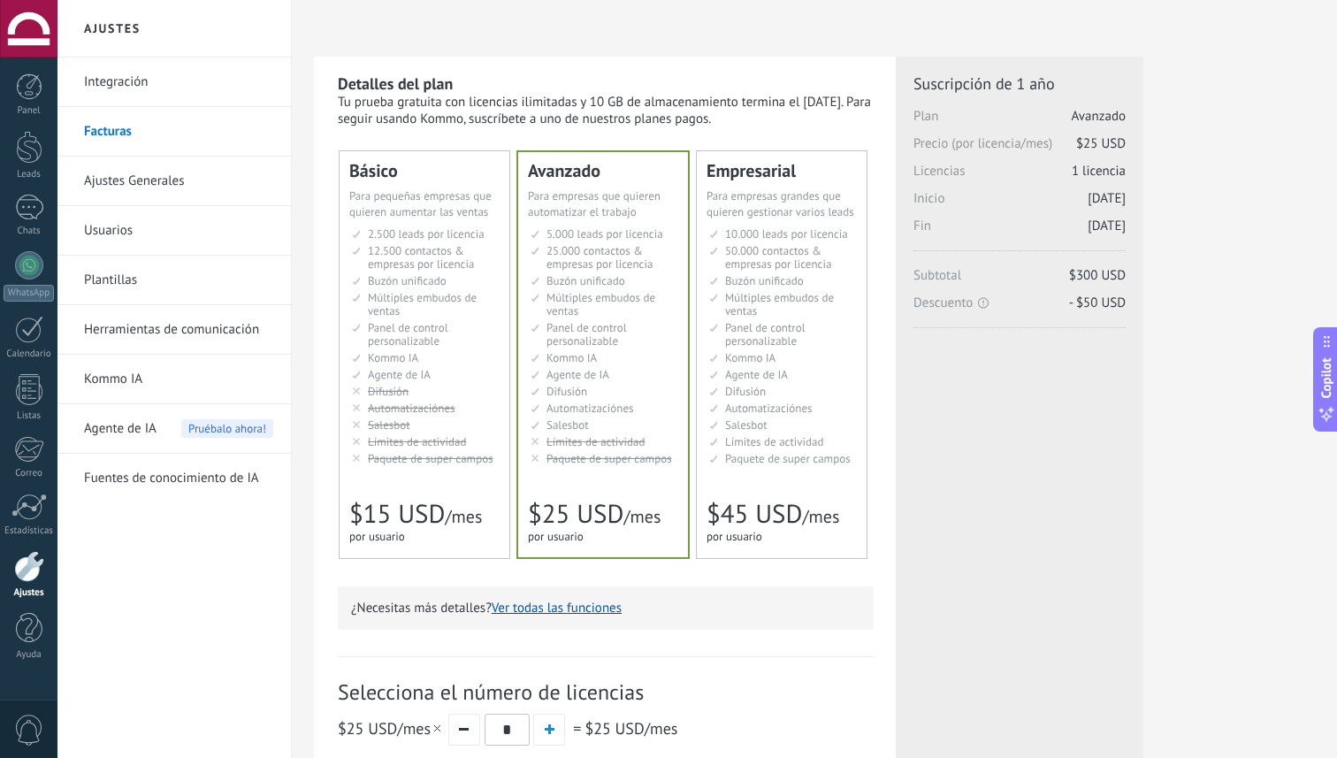
click at [322, 330] on div "Detalles del plan Tu prueba gratuita con licencias ilimitadas y 10 GB de almace…" at bounding box center [605, 543] width 582 height 973
click at [355, 346] on li "Настраиваемый рабочий стол Customizable dashboard Panel de control personalizab…" at bounding box center [426, 334] width 148 height 27
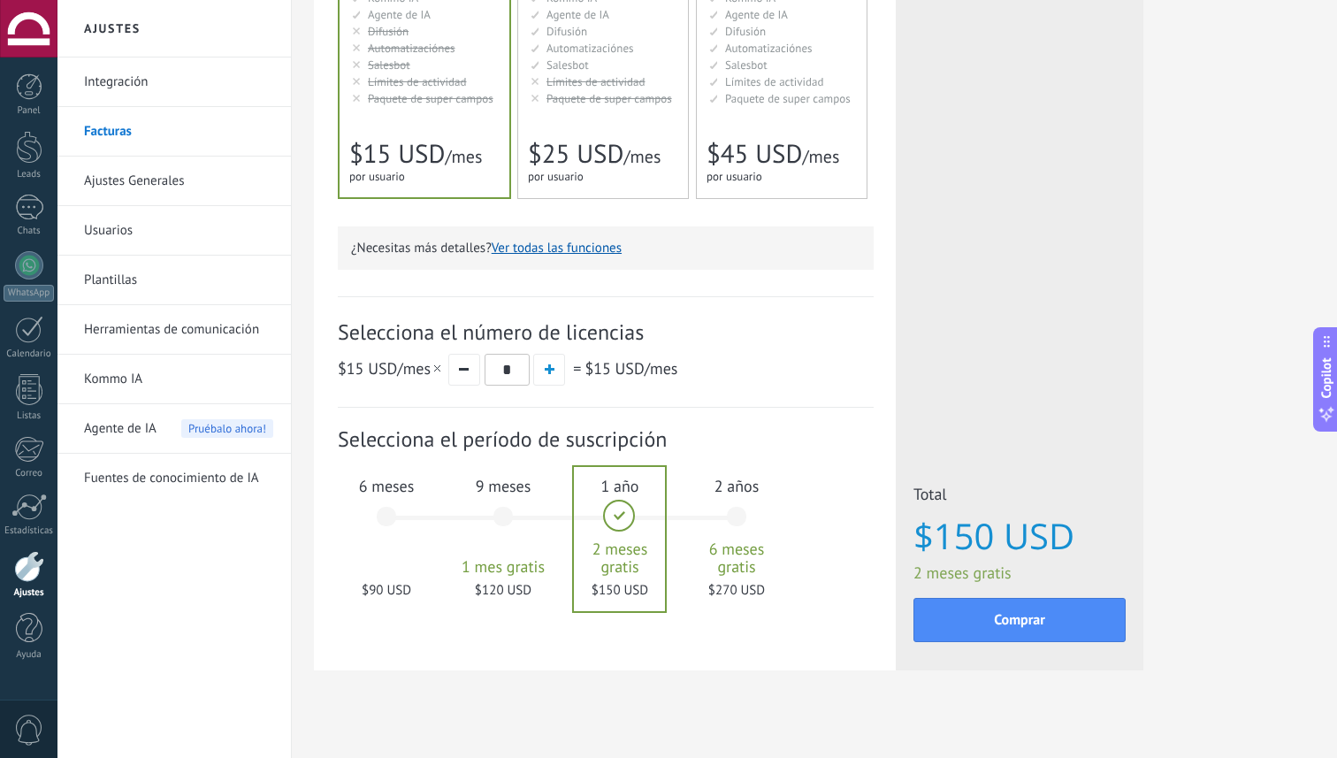
scroll to position [377, 0]
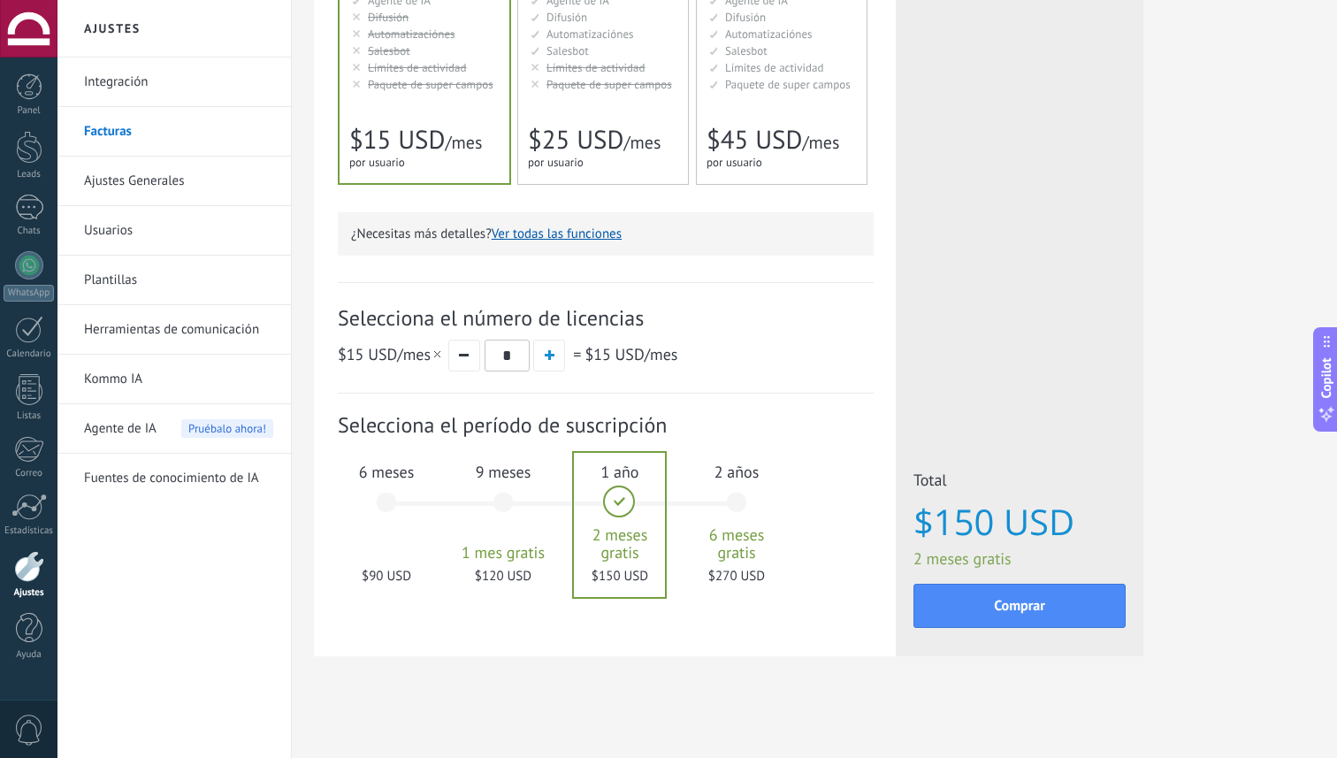
click at [503, 500] on div "9 meses 1 mes gratis $120 USD" at bounding box center [502, 510] width 95 height 125
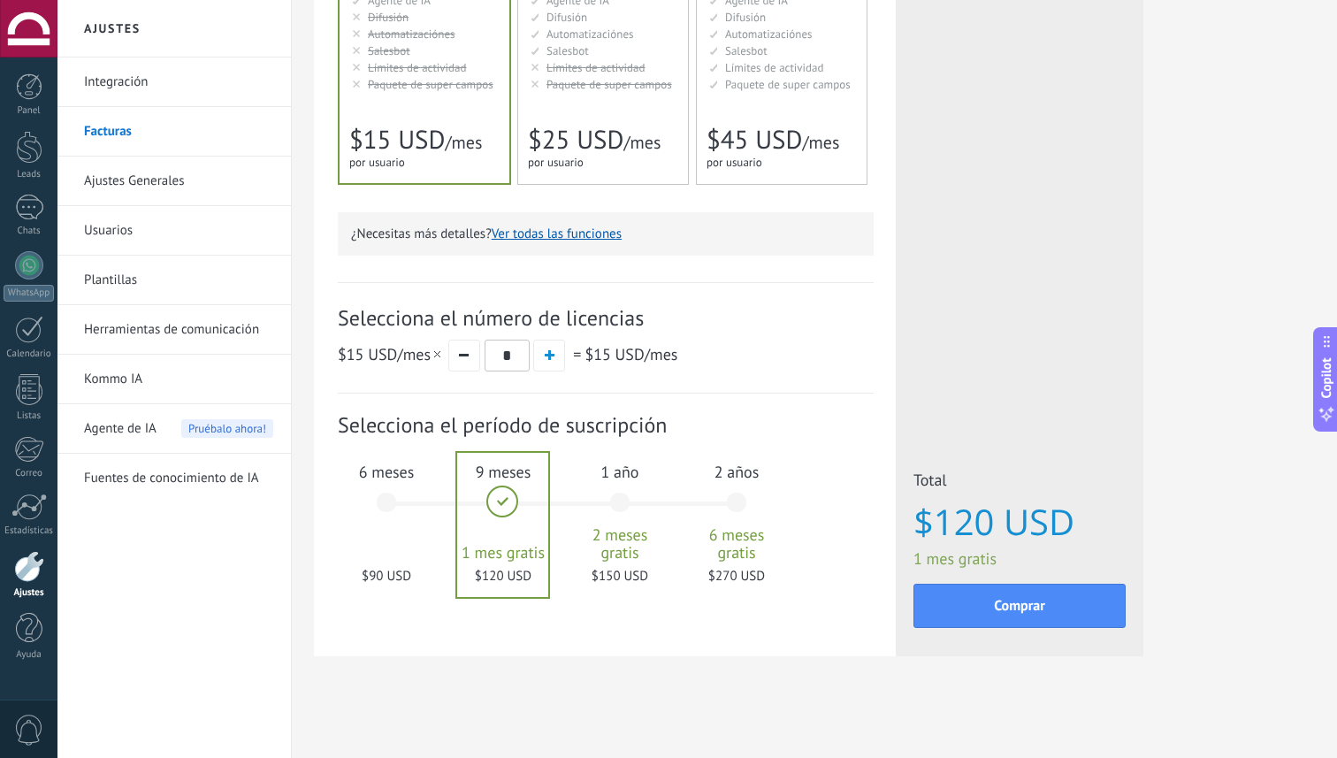
click at [385, 496] on div "6 meses $90 USD" at bounding box center [386, 510] width 95 height 125
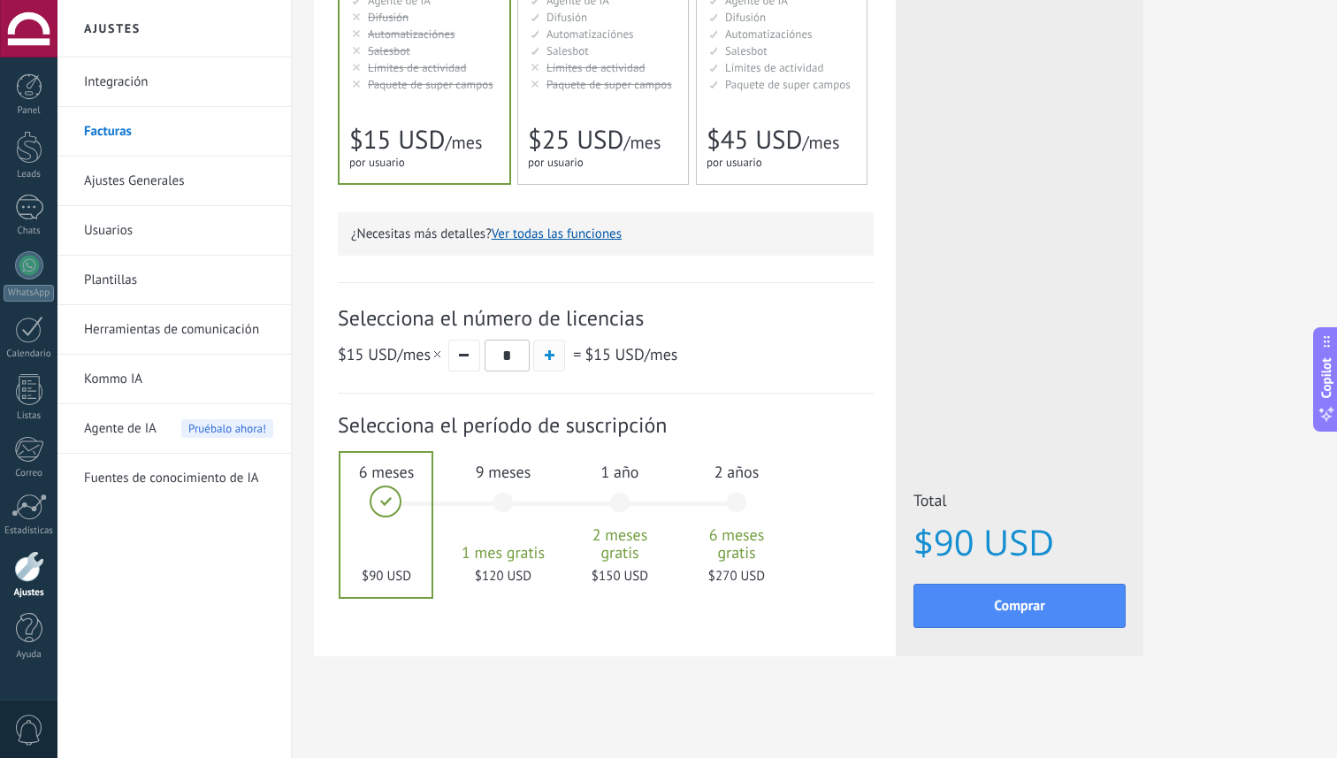
click at [545, 353] on span "button" at bounding box center [550, 355] width 10 height 10
click at [468, 355] on span "button" at bounding box center [464, 355] width 10 height 3
type input "*"
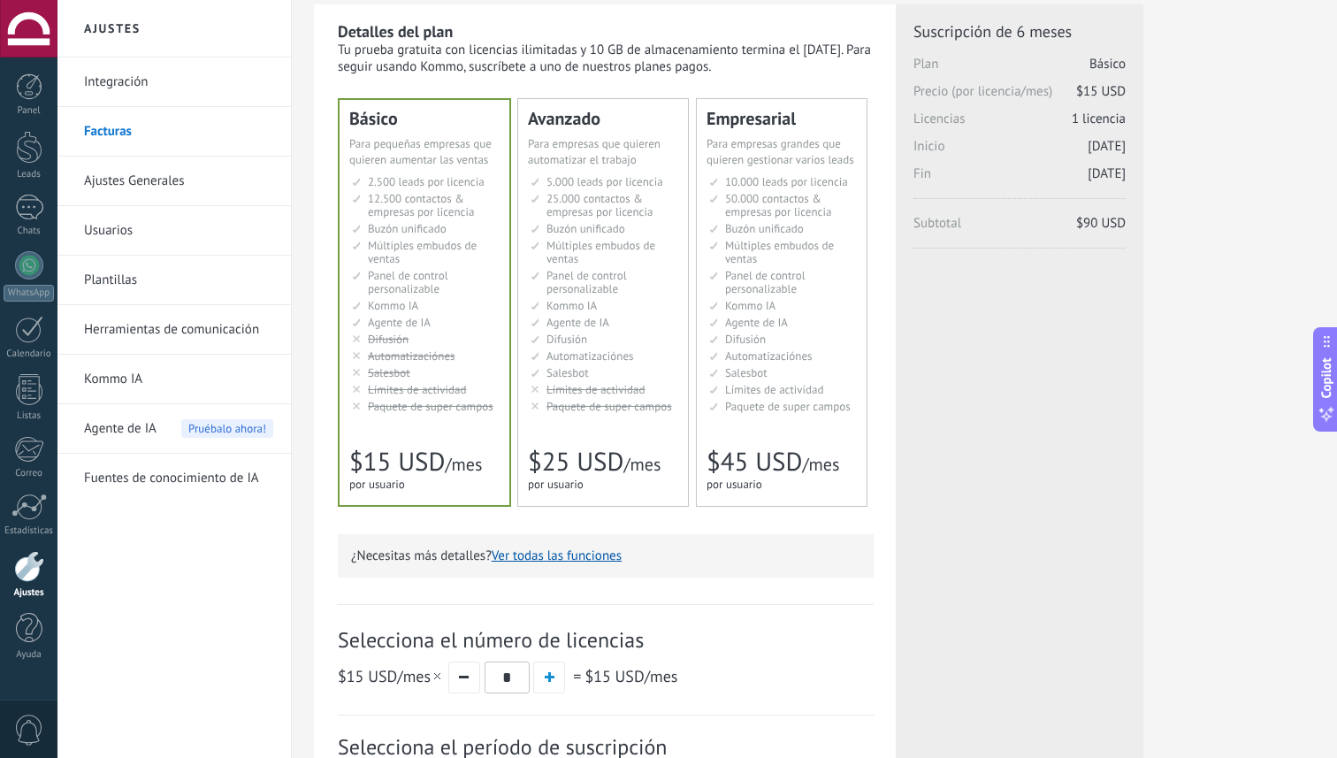
scroll to position [0, 0]
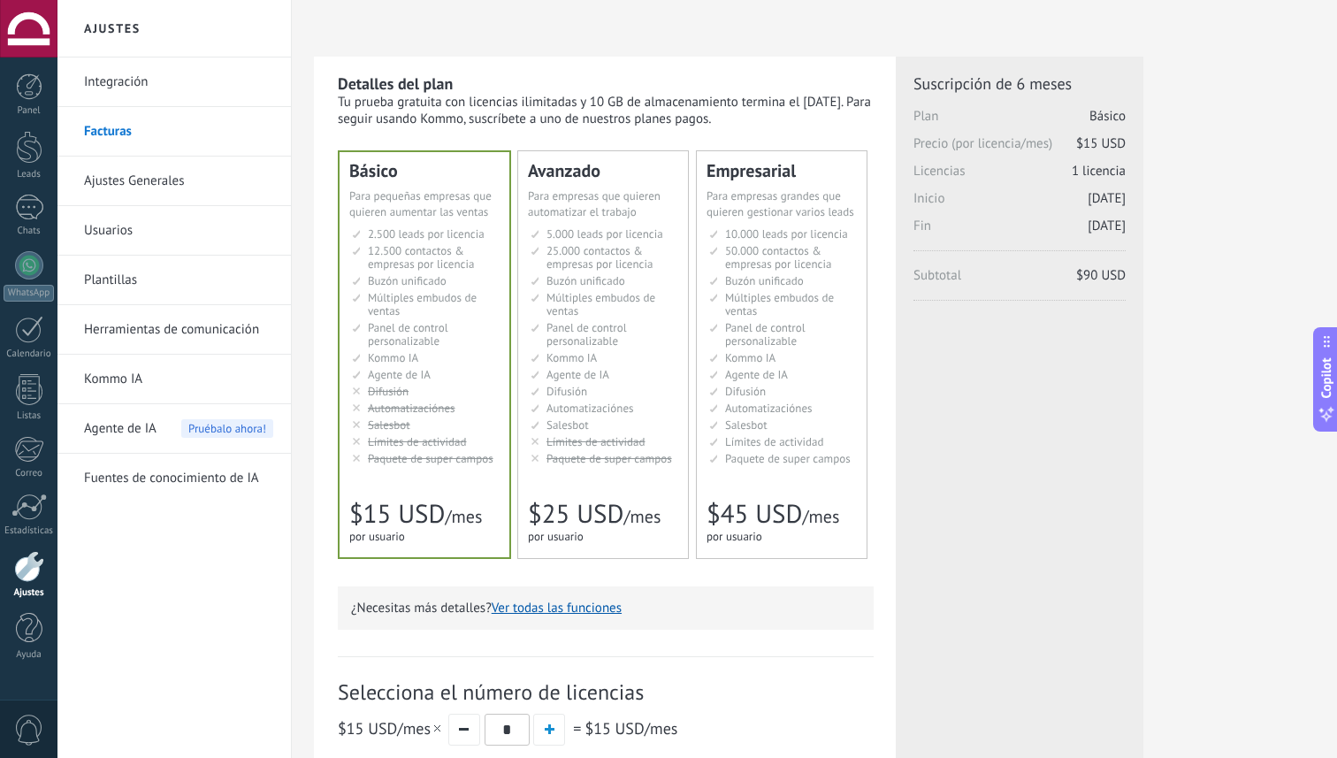
click at [419, 374] on span "Agente de IA" at bounding box center [399, 374] width 63 height 15
click at [426, 192] on span "Para pequeñas empresas que quieren aumentar las ventas" at bounding box center [420, 203] width 142 height 31
click at [139, 185] on link "Ajustes Generales" at bounding box center [178, 181] width 189 height 50
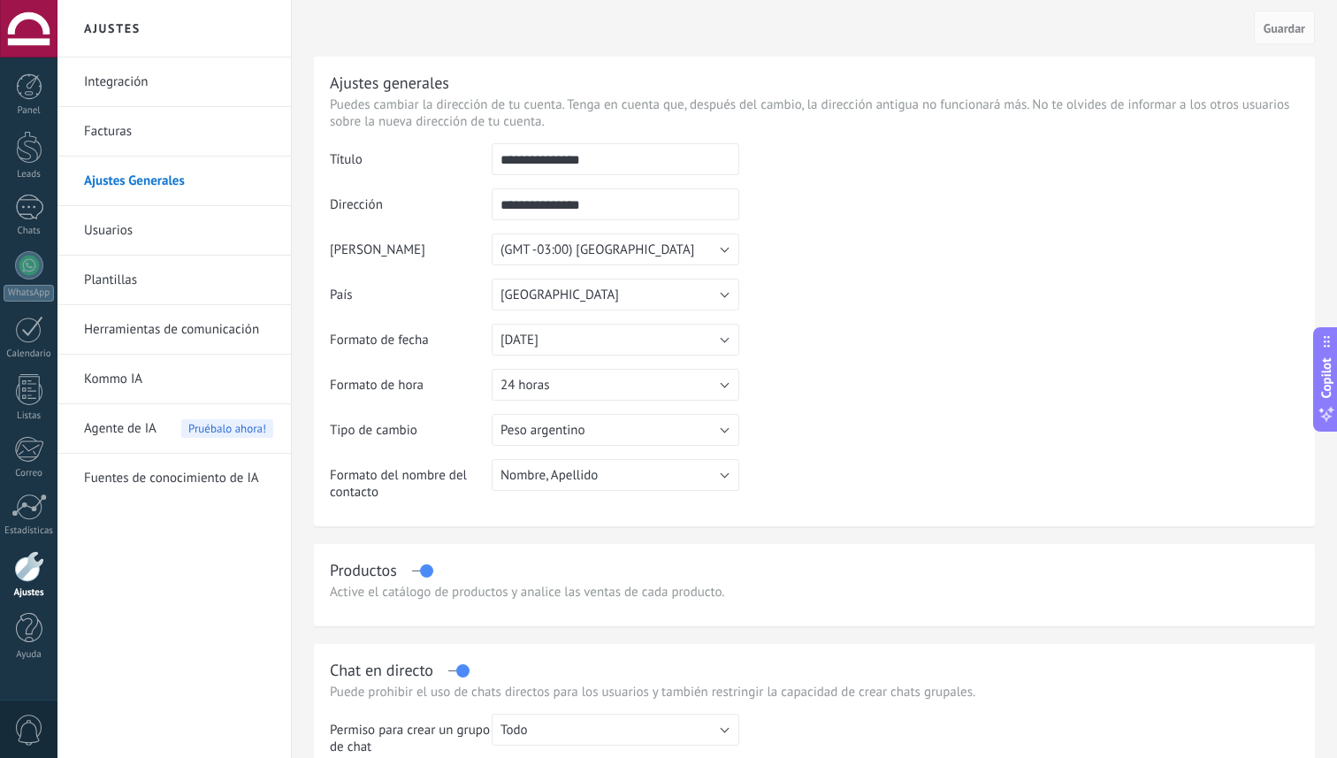
click at [585, 169] on input "**********" at bounding box center [616, 159] width 248 height 32
type input "********"
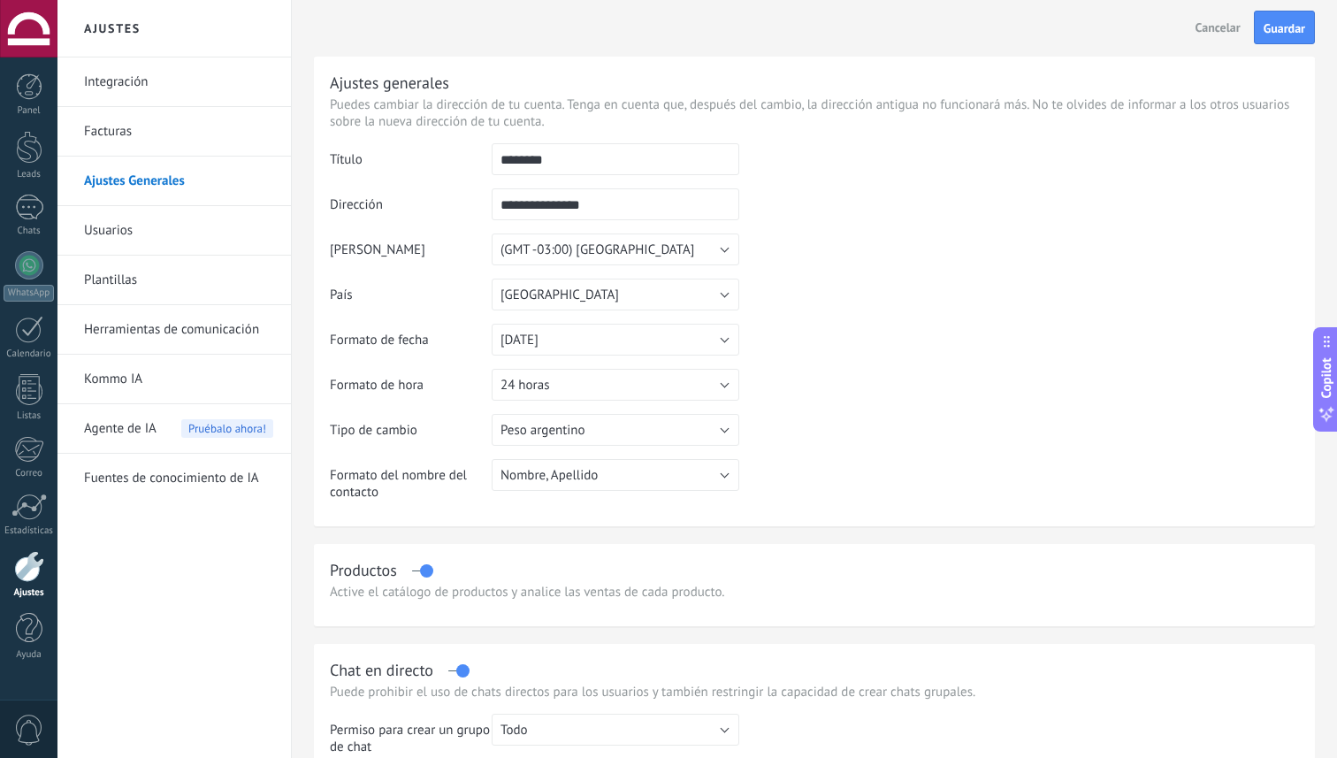
click at [910, 209] on td at bounding box center [1019, 233] width 560 height 180
click at [1284, 22] on span "Guardar" at bounding box center [1284, 28] width 42 height 12
click at [555, 214] on input "**********" at bounding box center [616, 204] width 248 height 32
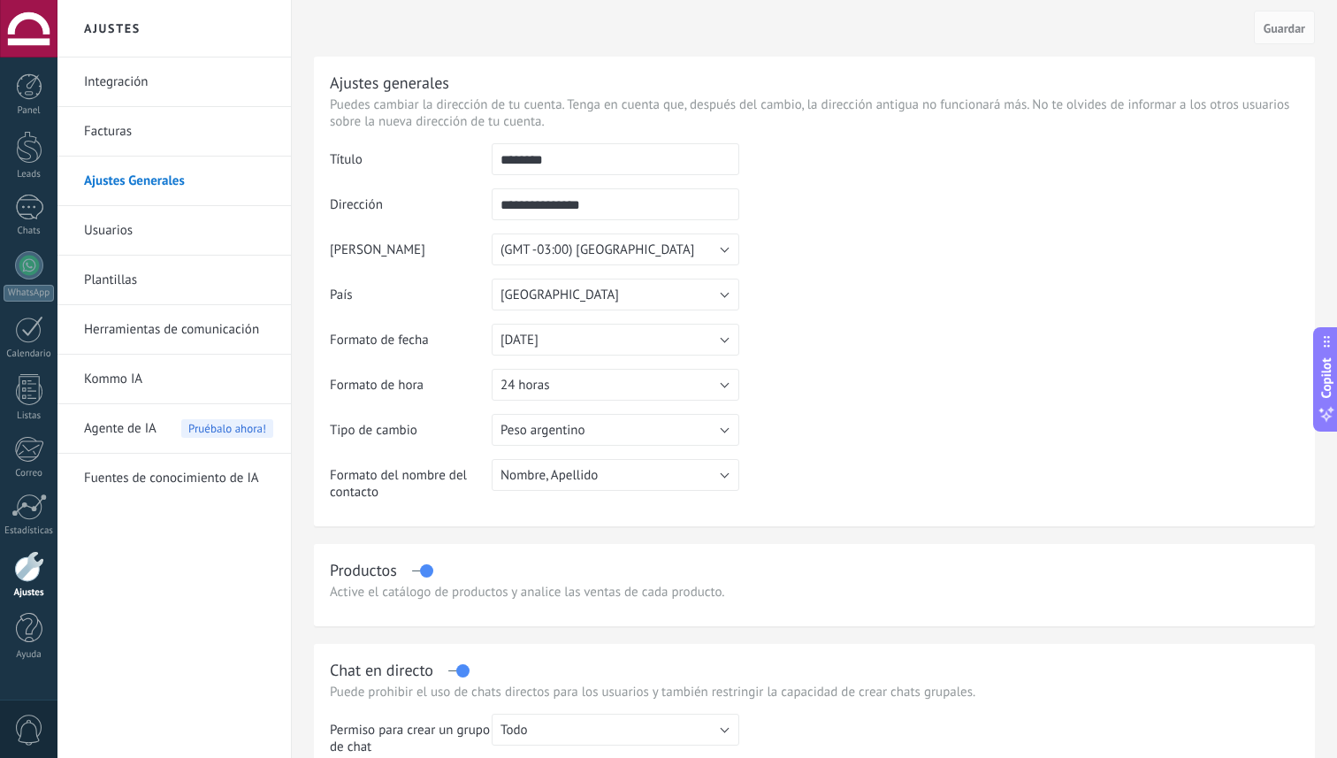
click at [507, 164] on input "********" at bounding box center [616, 159] width 248 height 32
type input "********"
click at [536, 205] on input "**********" at bounding box center [616, 204] width 248 height 32
type input "********"
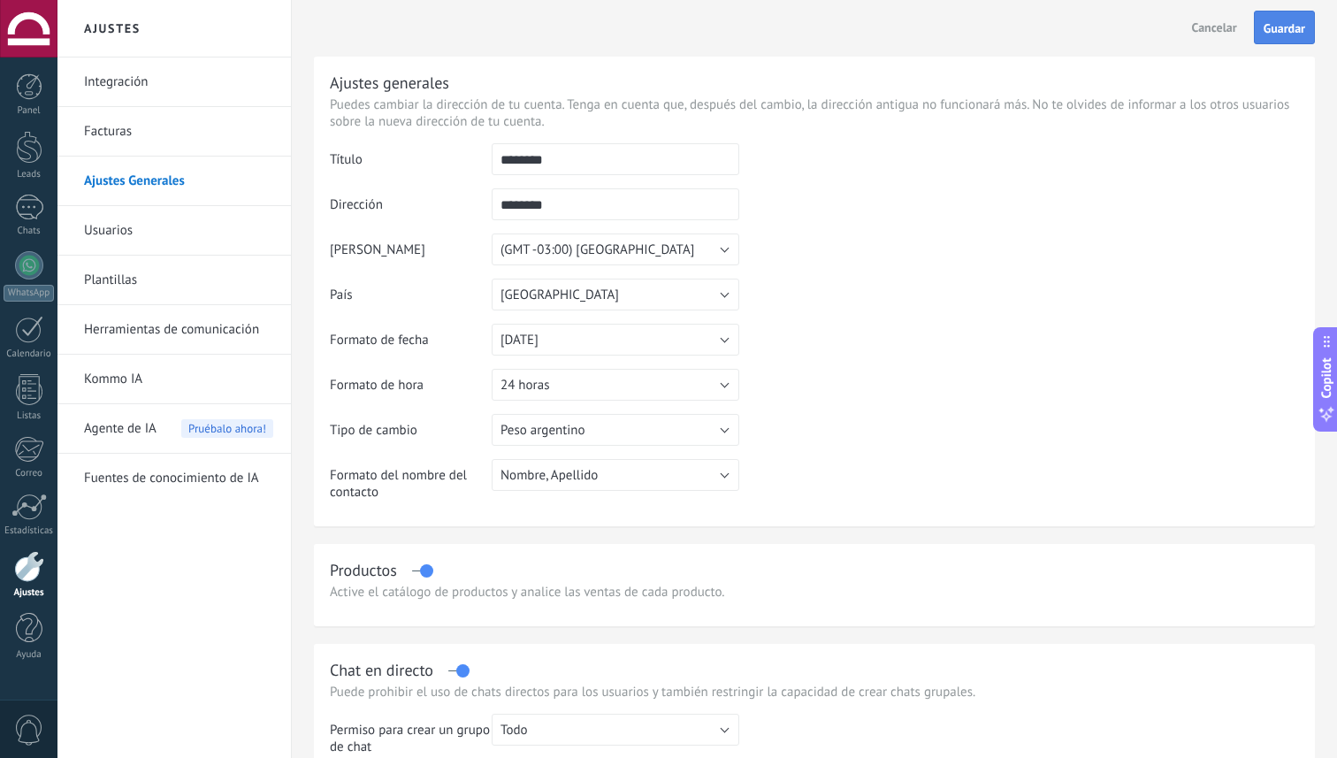
click at [1293, 33] on span "Guardar" at bounding box center [1284, 28] width 42 height 12
